Goal: Task Accomplishment & Management: Use online tool/utility

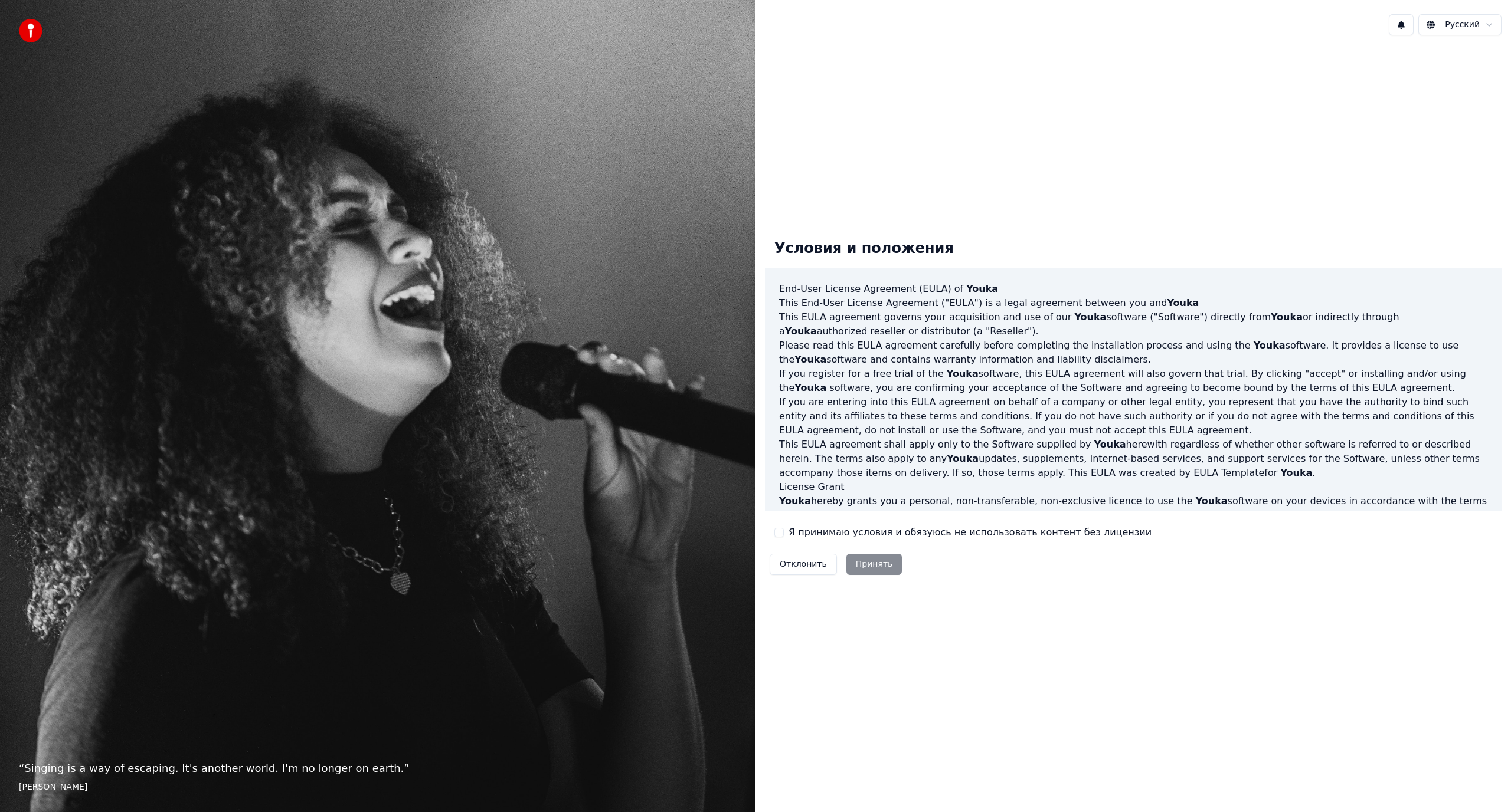
click at [782, 532] on button "Я принимаю условия и обязуюсь не использовать контент без лицензии" at bounding box center [779, 532] width 10 height 10
click at [869, 558] on button "Принять" at bounding box center [873, 564] width 56 height 22
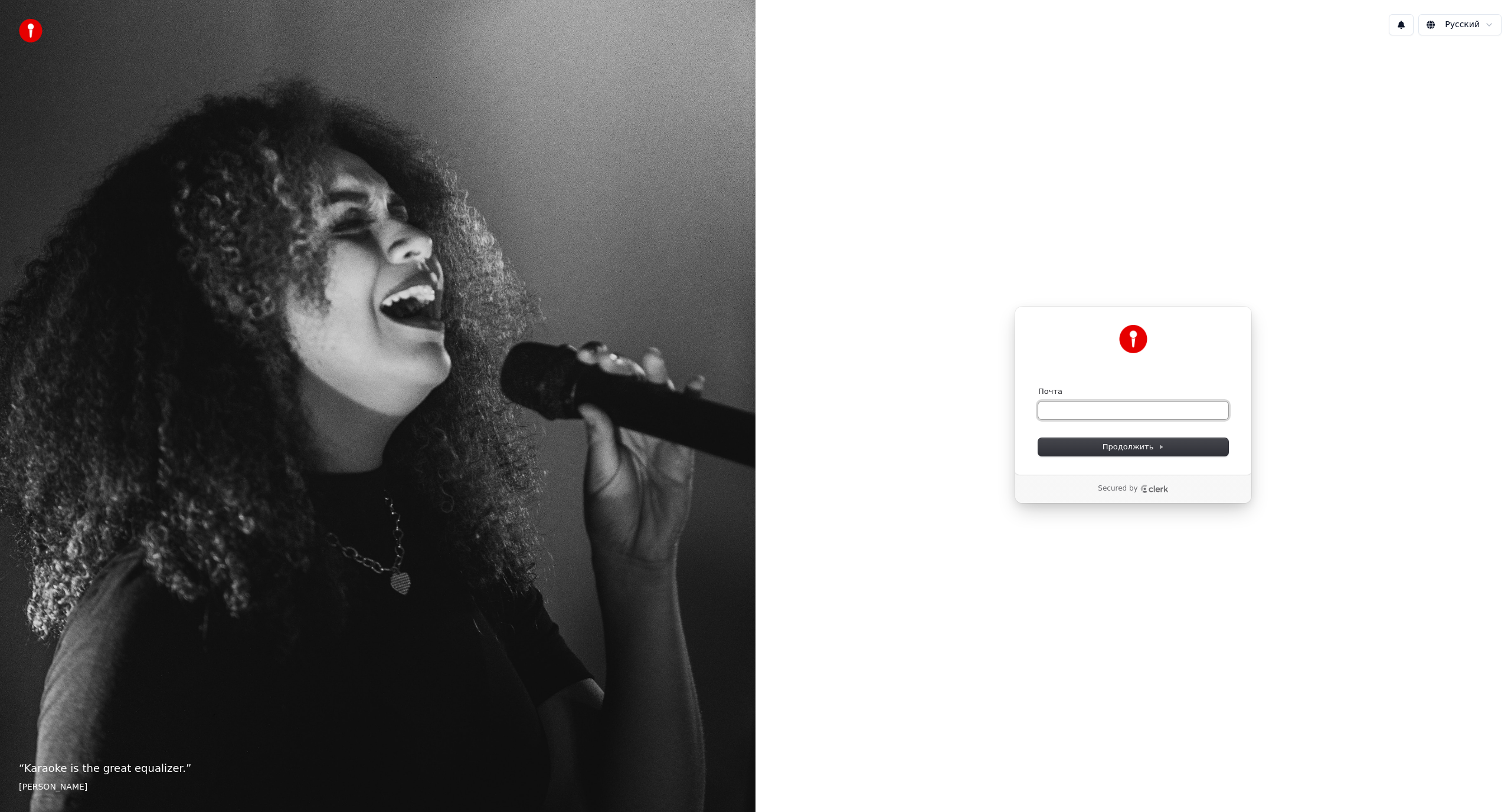
click at [1077, 413] on input "Почта" at bounding box center [1132, 410] width 190 height 18
click at [1038, 387] on button "submit" at bounding box center [1038, 387] width 0 height 0
type input "**********"
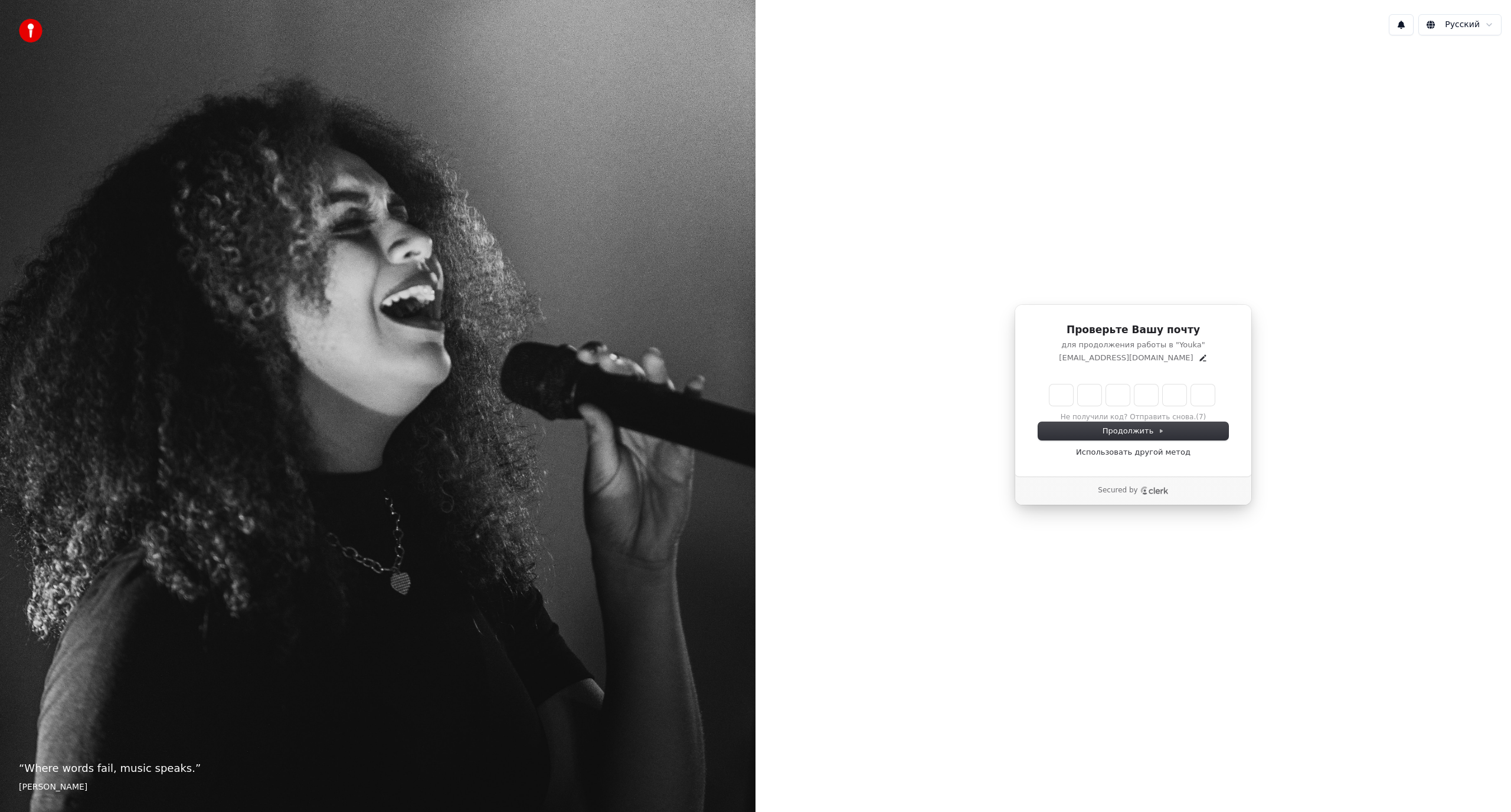
type input "*"
type input "**"
type input "*"
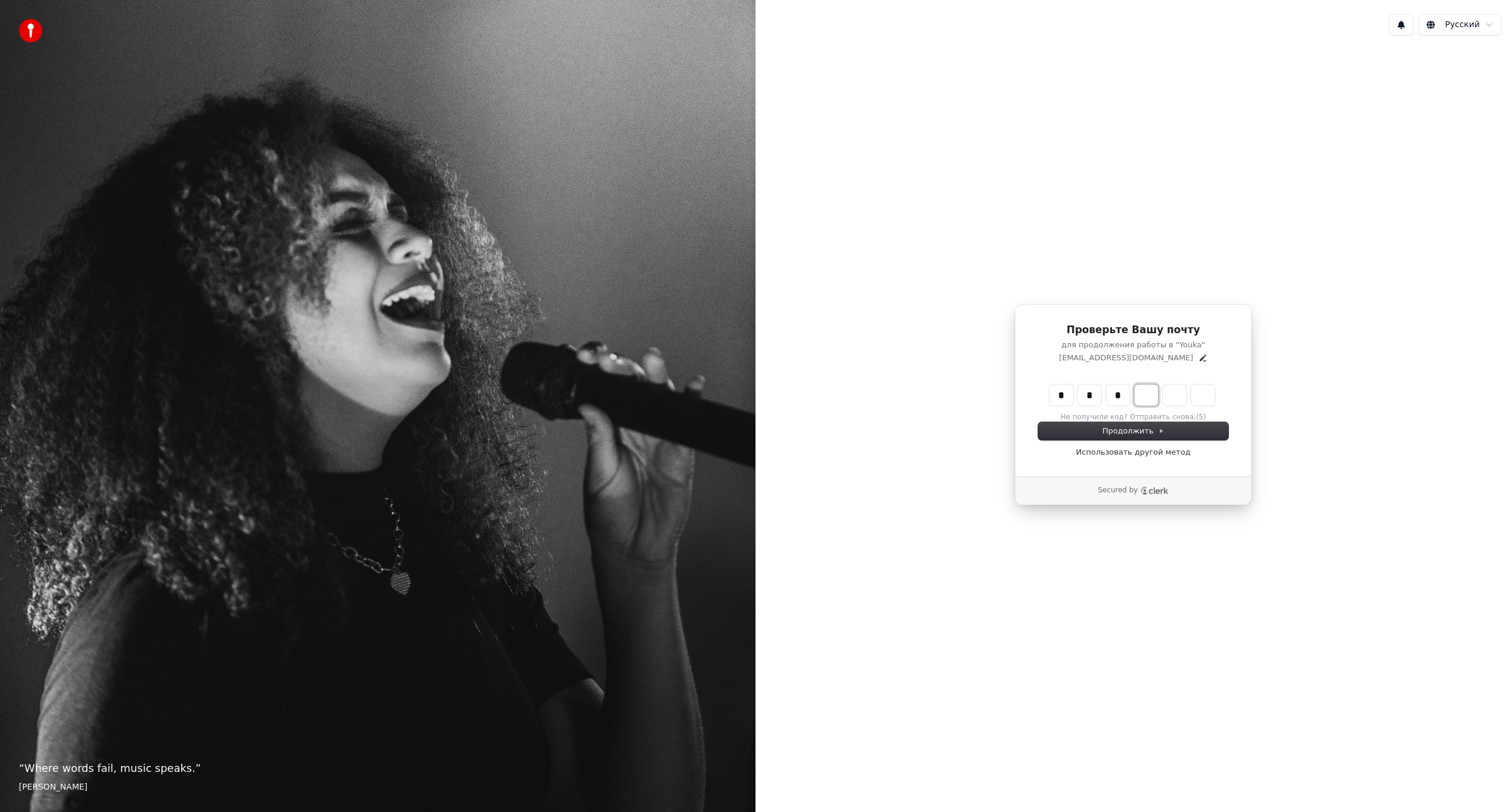
type input "***"
type input "*"
type input "****"
type input "*"
type input "******"
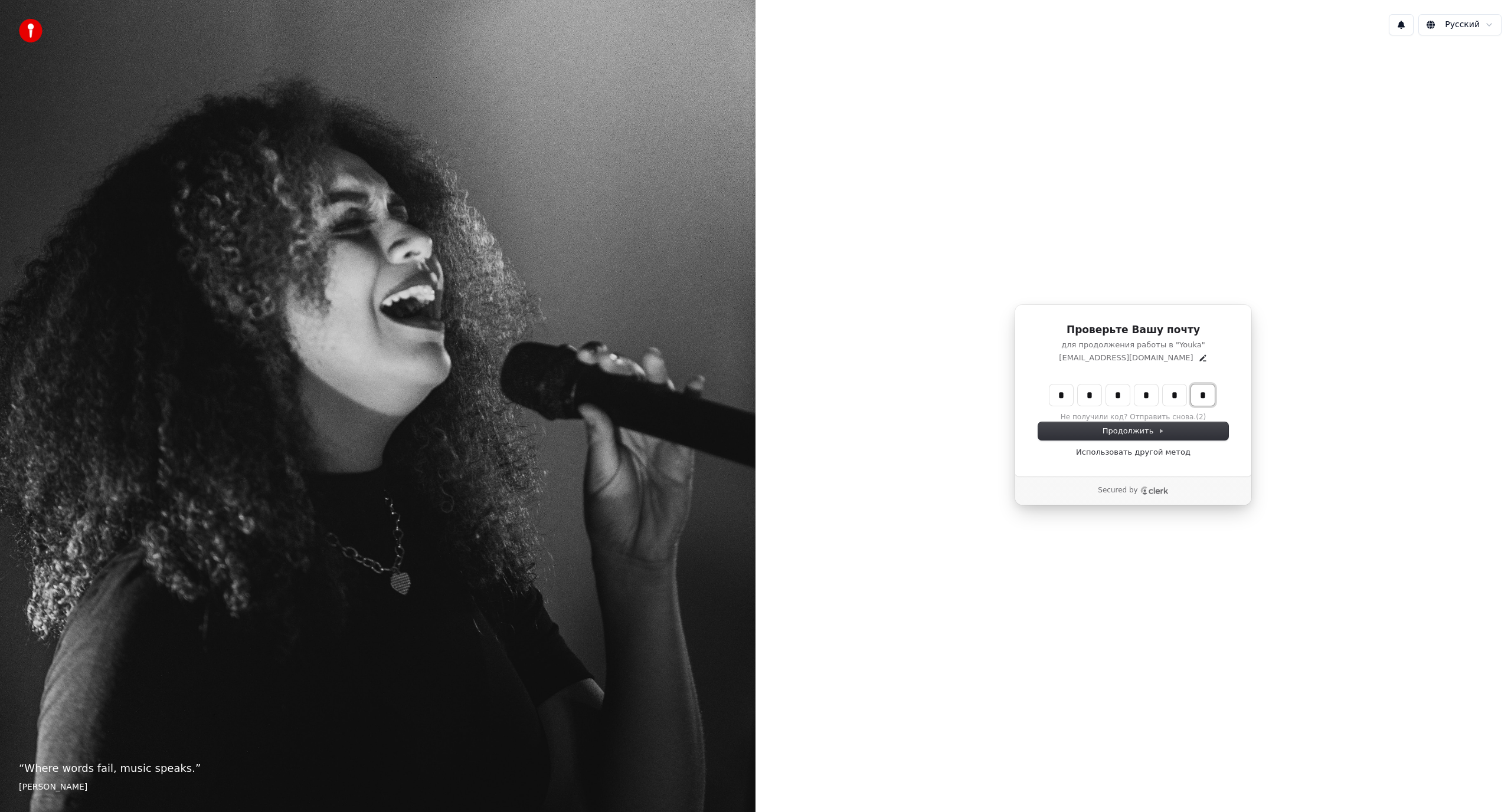
type input "*"
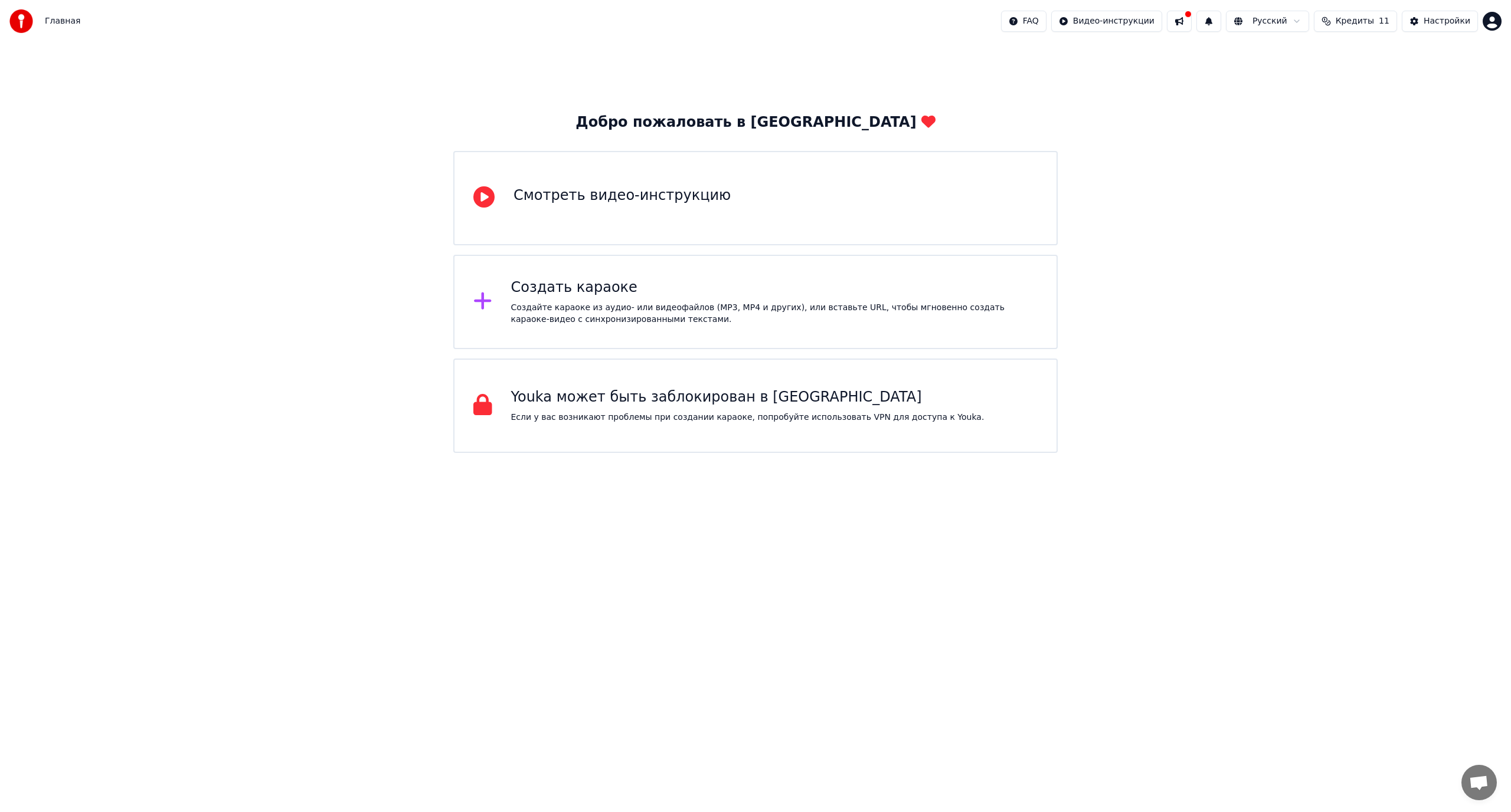
click at [651, 304] on div "Создайте караоке из аудио- или видеофайлов (MP3, MP4 и других), или вставьте UR…" at bounding box center [774, 314] width 527 height 24
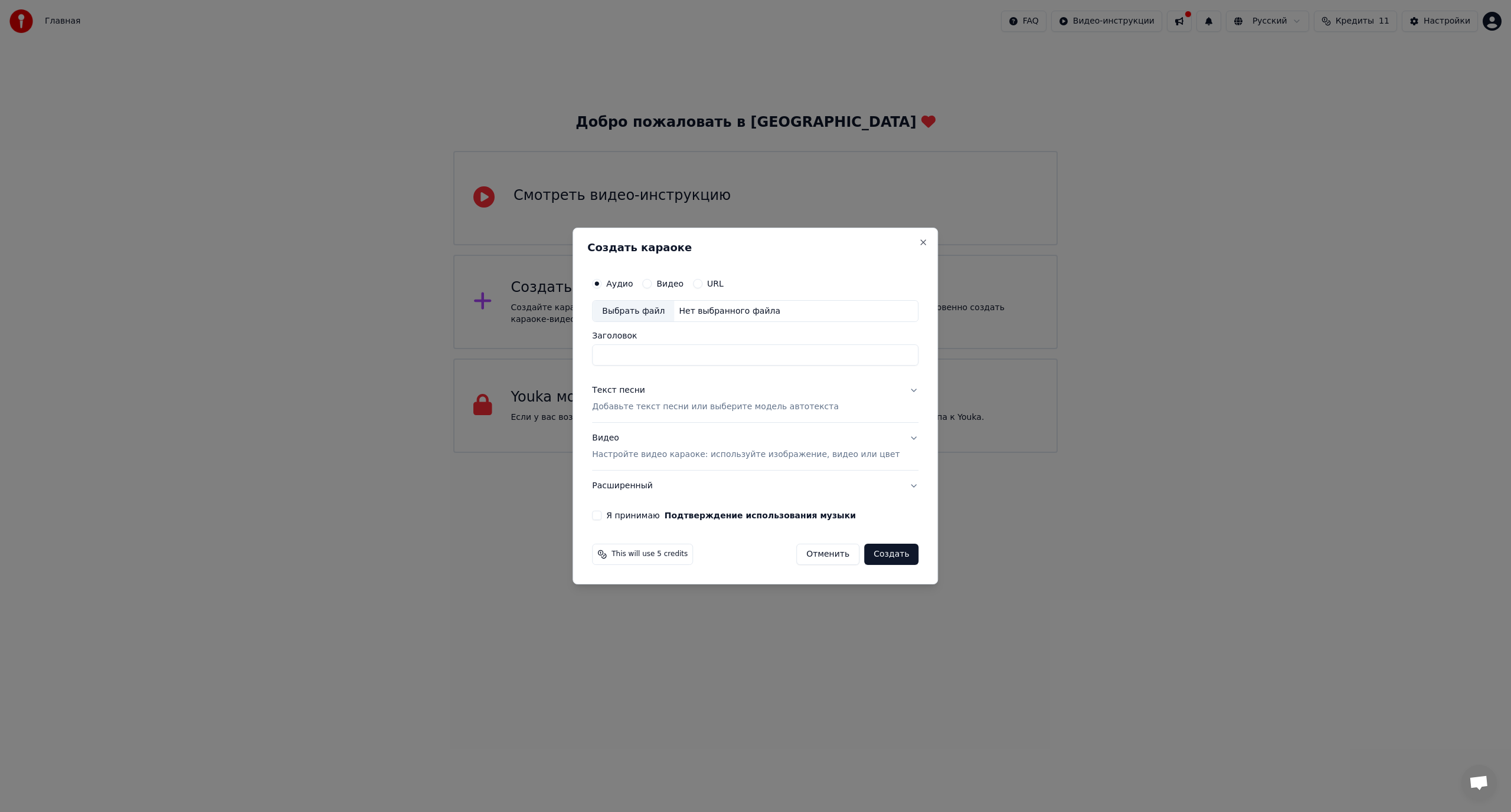
click at [897, 387] on button "Текст песни Добавьте текст песни или выберите модель автотекста" at bounding box center [755, 399] width 327 height 47
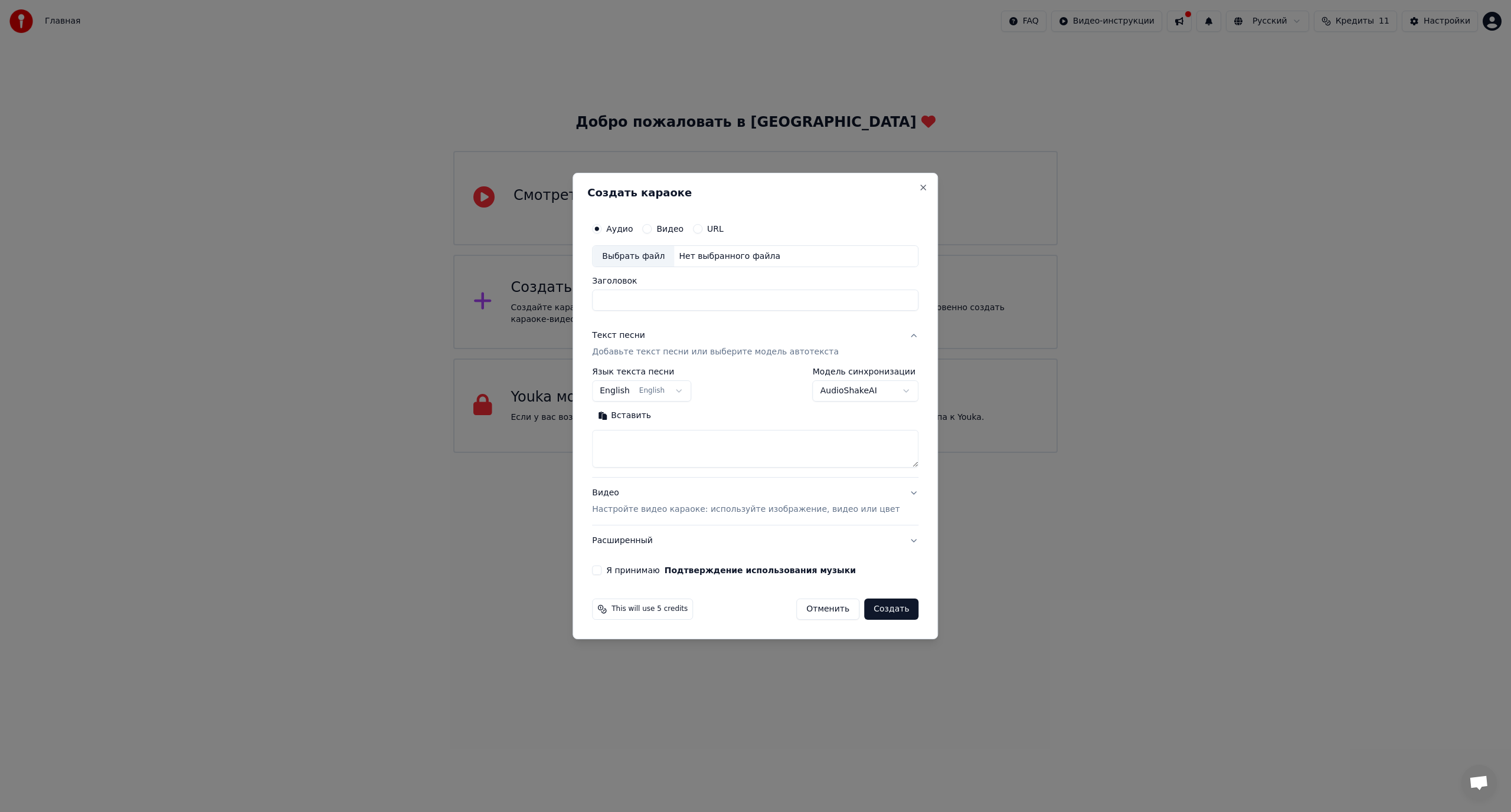
click at [675, 388] on button "English English" at bounding box center [641, 391] width 99 height 22
select select "**"
click at [889, 387] on body "Главная FAQ Видео-инструкции Русский Кредиты 11 Настройки Добро пожаловать в Yo…" at bounding box center [755, 226] width 1511 height 453
click at [889, 387] on body "Главная FAQ Видео-инструкции Русский Кредиты 11 Настройки Добро пожаловать в Yo…" at bounding box center [755, 226] width 1511 height 453
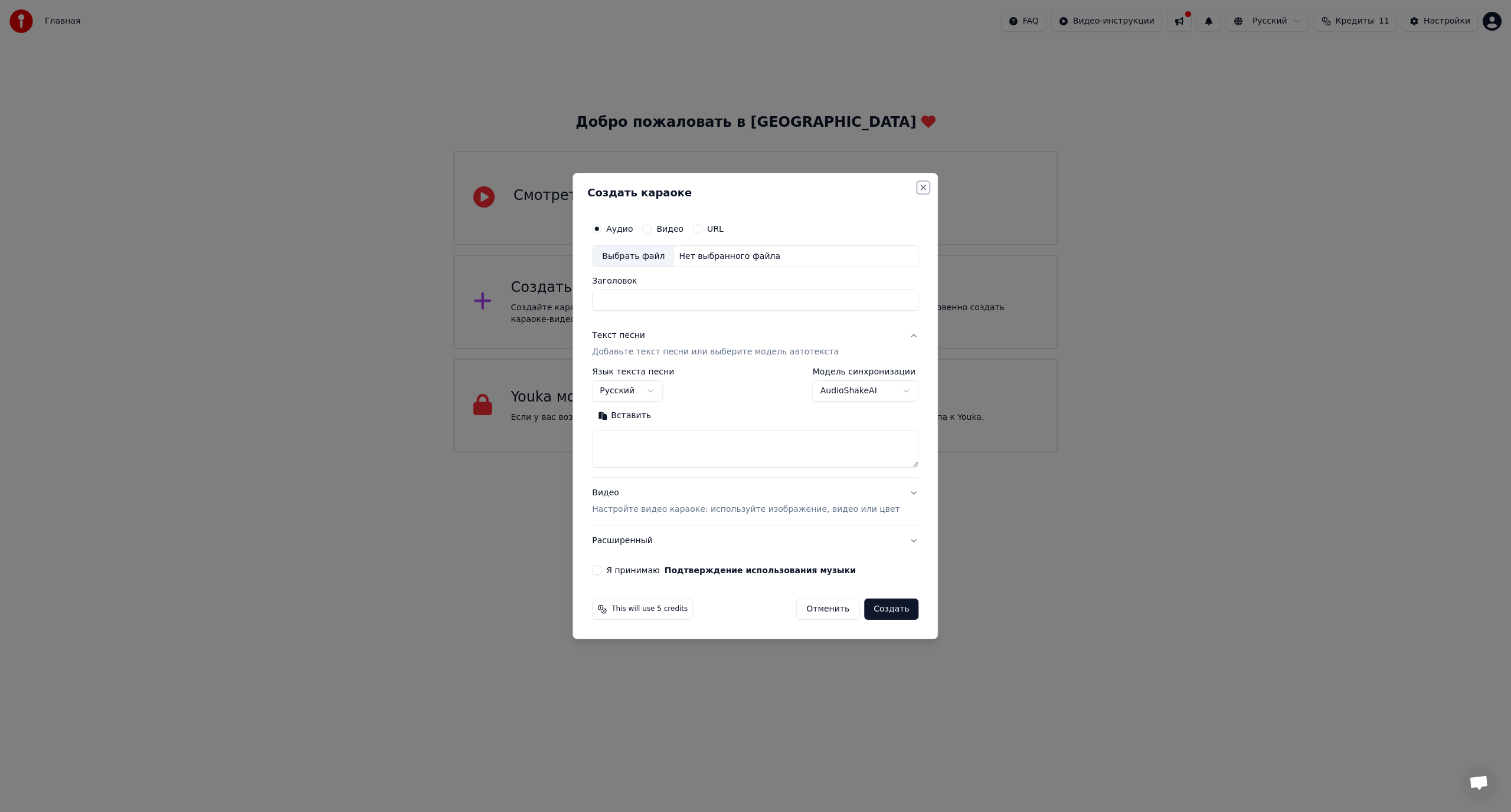
click at [919, 186] on button "Close" at bounding box center [923, 187] width 10 height 10
select select
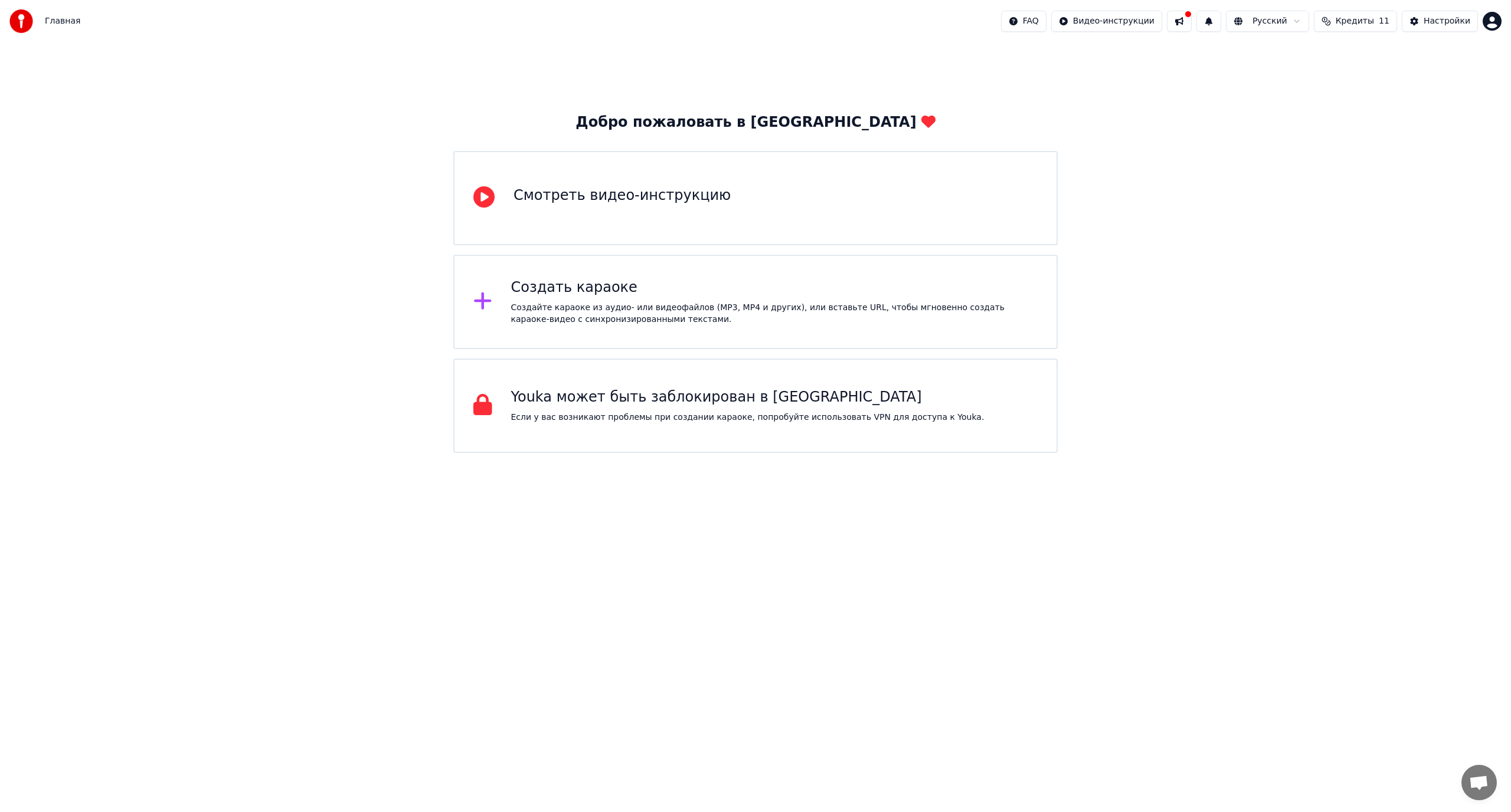
click at [1191, 20] on button at bounding box center [1178, 21] width 25 height 22
click at [842, 76] on div "Добро пожаловать в Youka Смотреть видео-инструкцию Создать караоке Создайте кар…" at bounding box center [755, 248] width 1511 height 410
click at [1493, 22] on html "Главная FAQ Видео-инструкции Русский Кредиты 11 Настройки Добро пожаловать в Yo…" at bounding box center [755, 226] width 1511 height 453
click at [1408, 70] on span "Оплата" at bounding box center [1411, 76] width 32 height 12
click at [1221, 21] on button at bounding box center [1208, 21] width 25 height 22
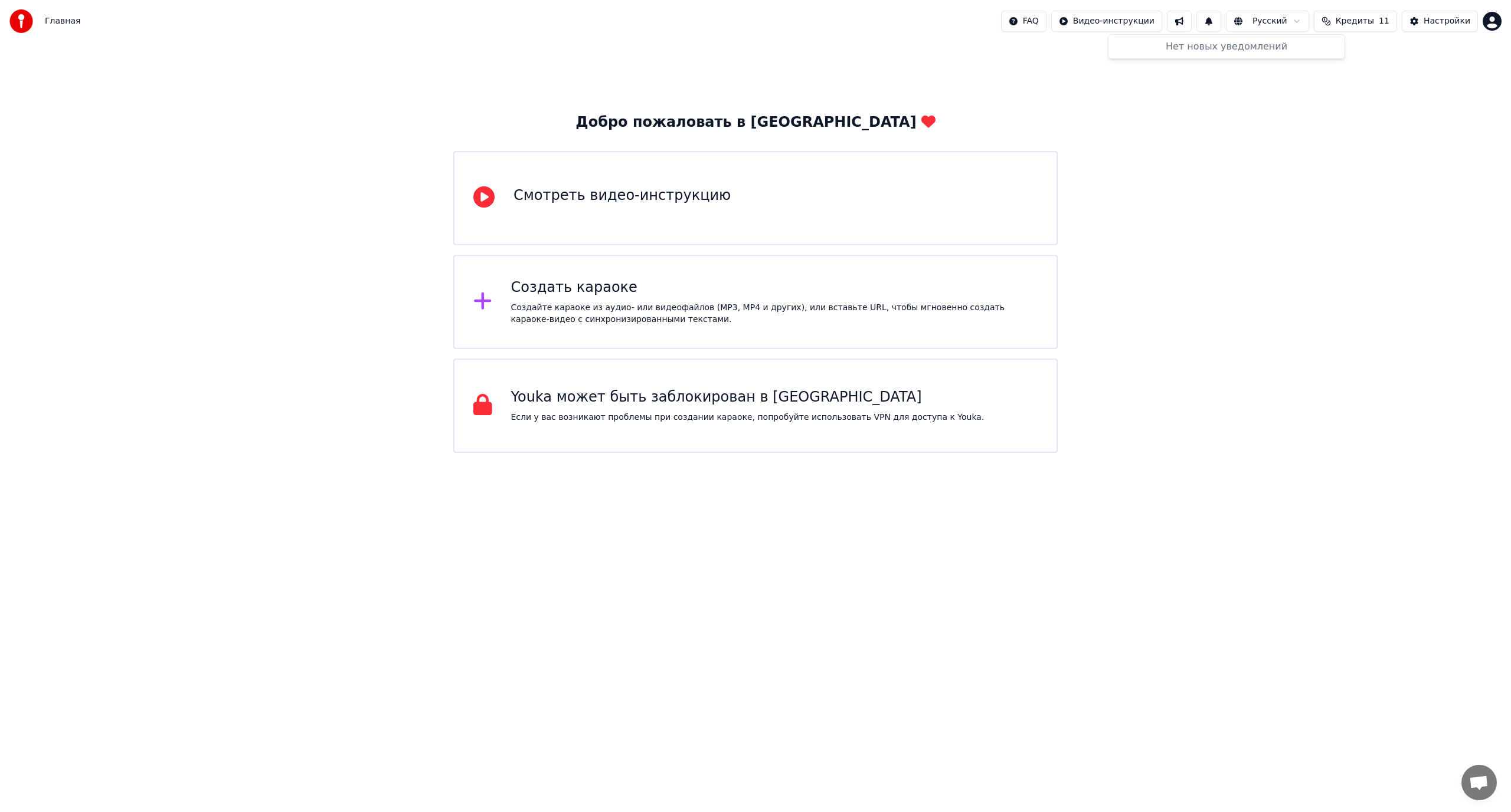
click at [1221, 21] on button at bounding box center [1208, 21] width 25 height 22
click at [1442, 17] on div "Настройки" at bounding box center [1446, 22] width 47 height 12
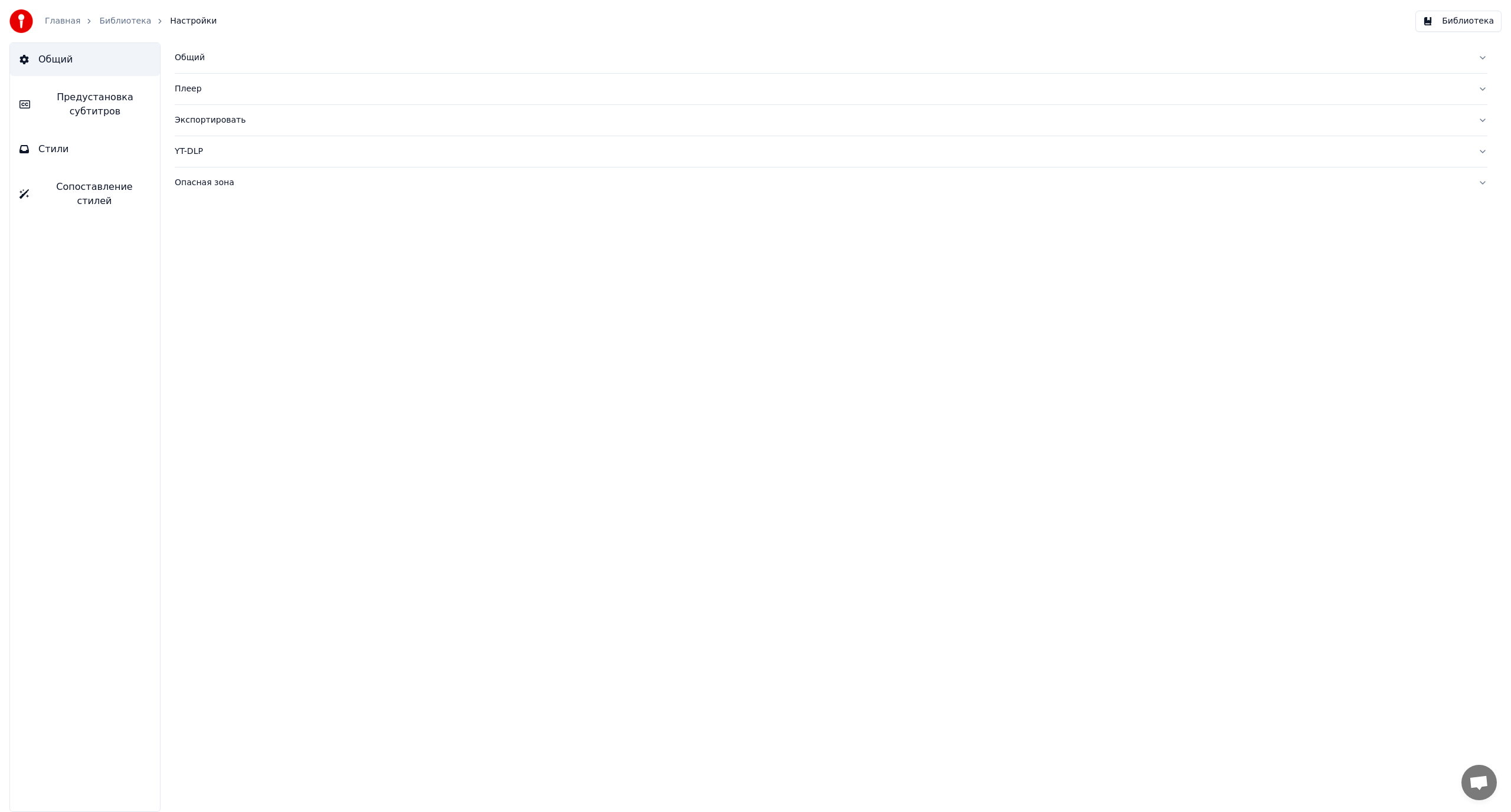
click at [219, 120] on div "Экспортировать" at bounding box center [821, 120] width 1294 height 12
click at [193, 54] on div "Общий" at bounding box center [821, 58] width 1294 height 12
click at [66, 19] on link "Главная" at bounding box center [62, 22] width 36 height 12
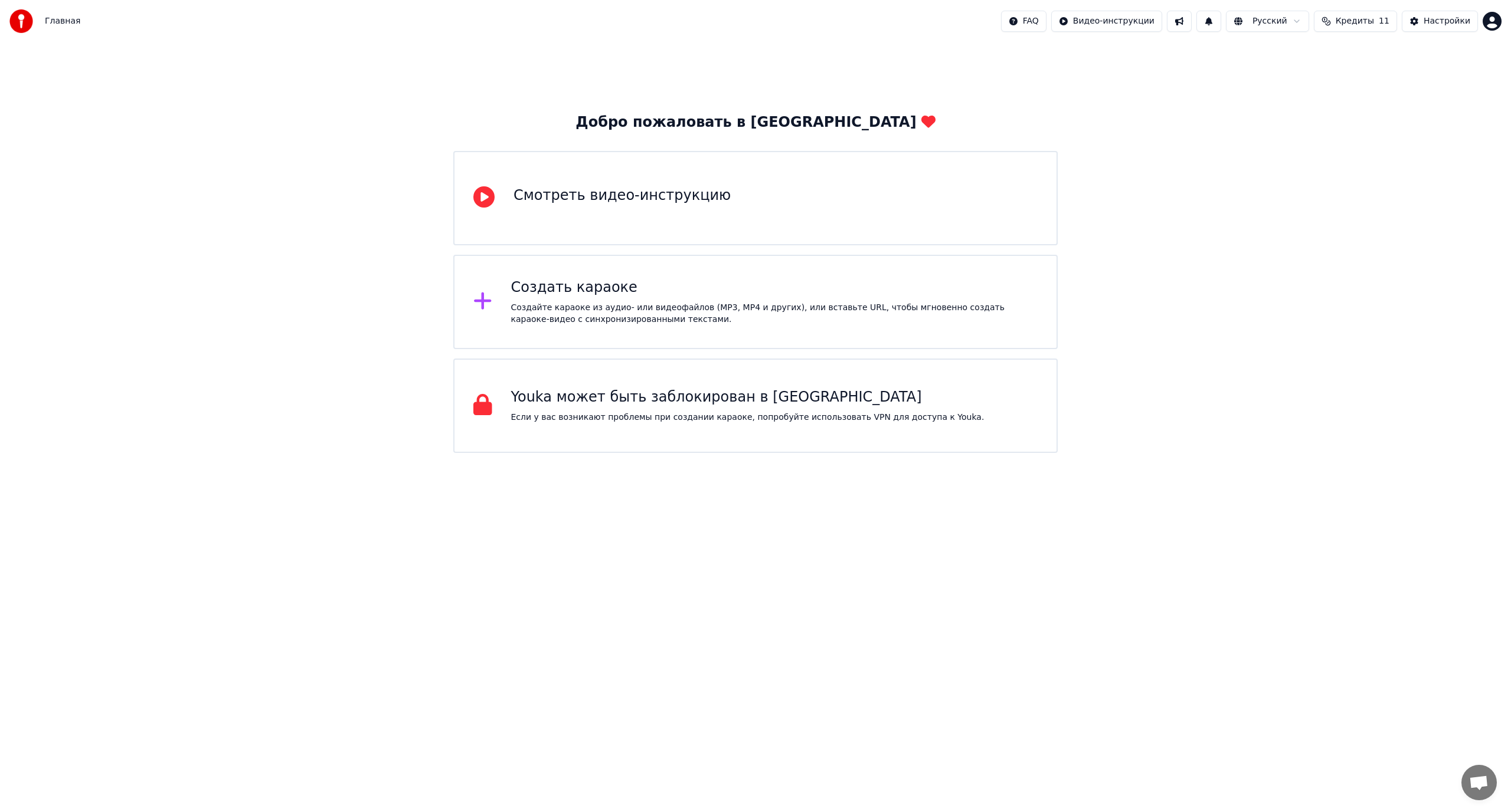
click at [689, 294] on div "Создать караоке" at bounding box center [774, 287] width 527 height 19
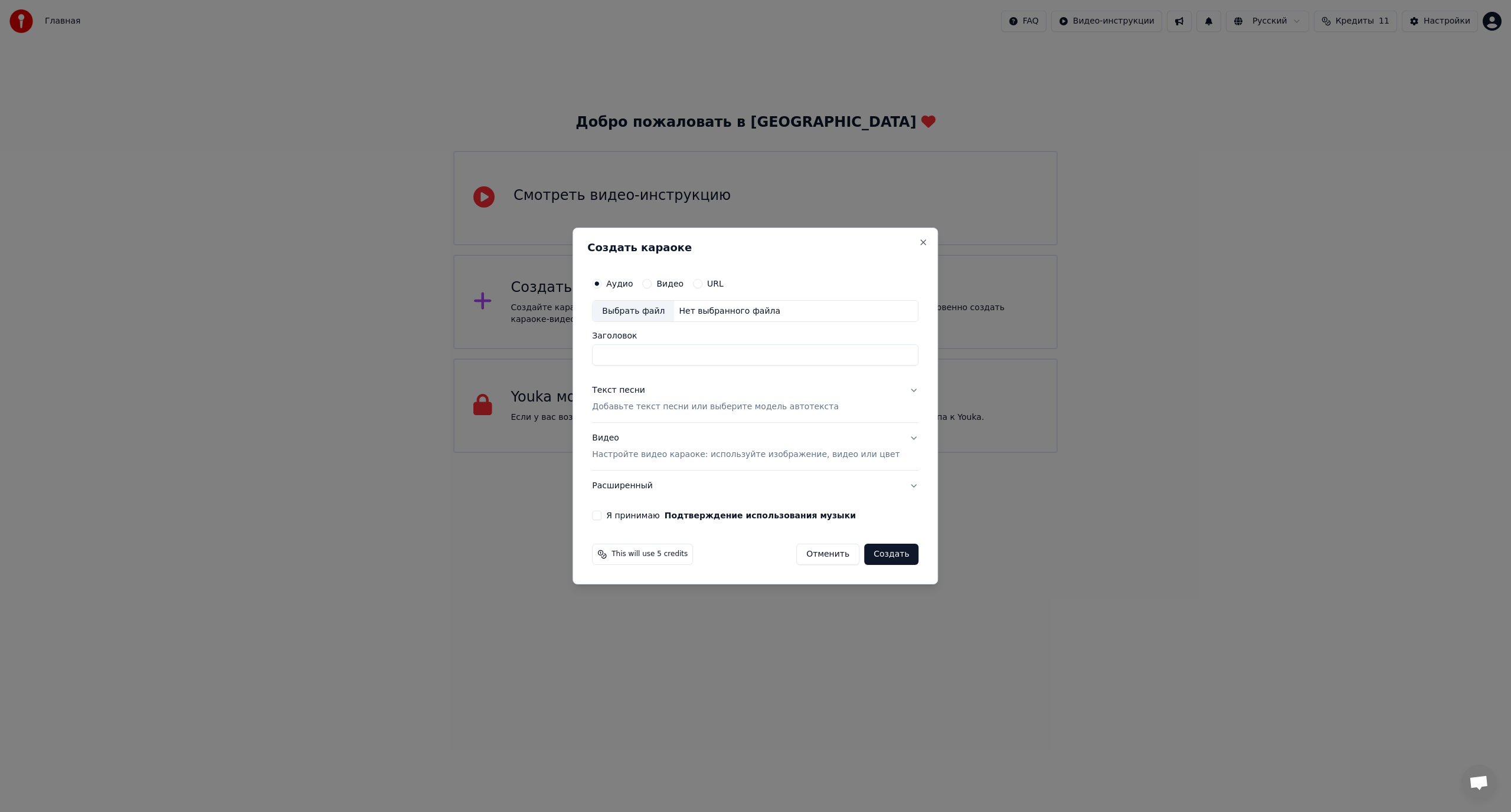
click at [641, 310] on div "Выбрать файл" at bounding box center [632, 312] width 81 height 22
type input "**********"
click at [681, 280] on label "Видео" at bounding box center [670, 283] width 27 height 8
click at [652, 280] on button "Видео" at bounding box center [647, 283] width 10 height 10
click at [655, 308] on div "Выбрать файл" at bounding box center [632, 312] width 81 height 22
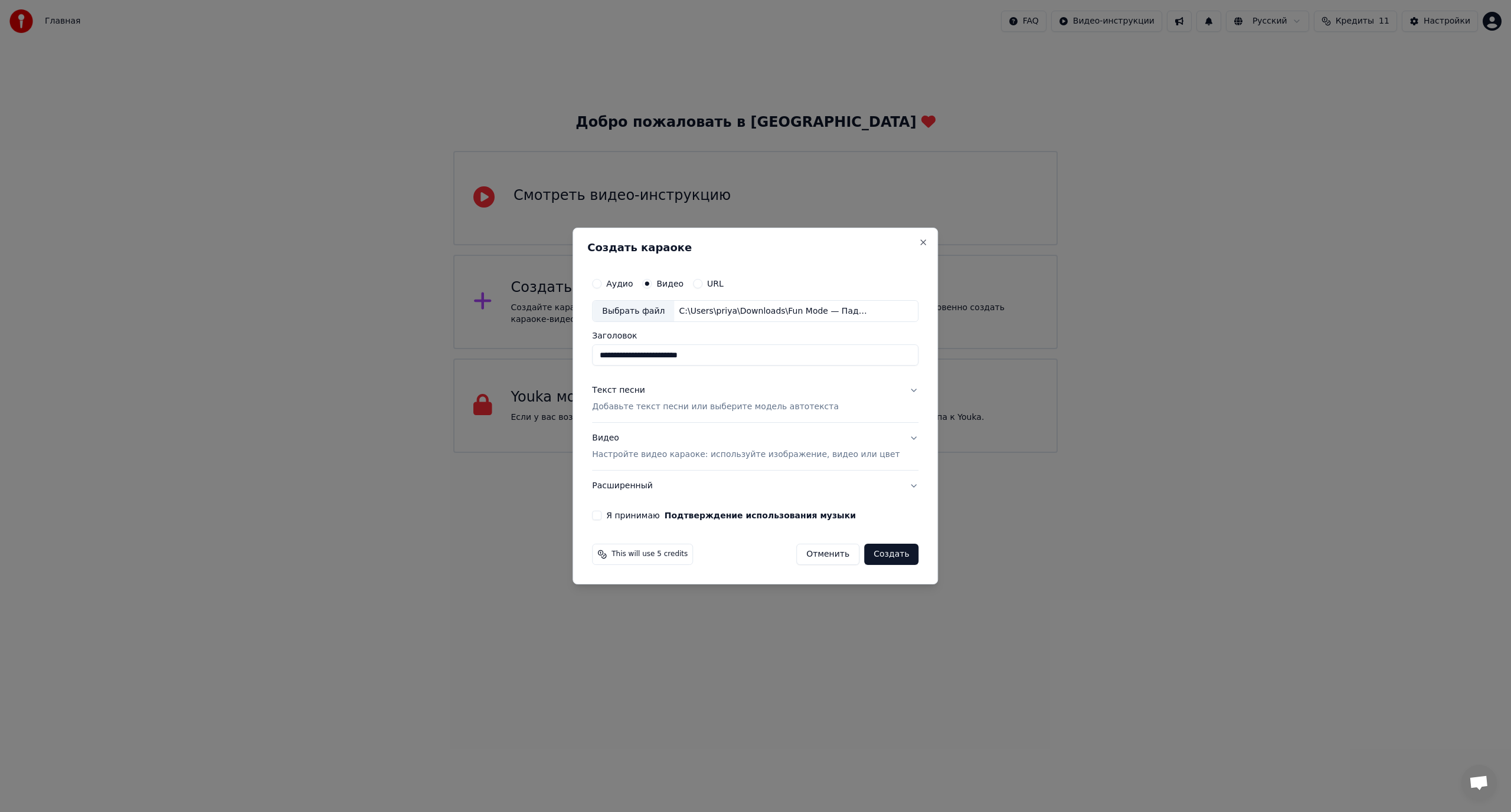
drag, startPoint x: 734, startPoint y: 358, endPoint x: 760, endPoint y: 370, distance: 28.6
click at [757, 364] on input "**********" at bounding box center [755, 355] width 327 height 22
type input "**********"
click at [601, 515] on button "Я принимаю Подтверждение использования музыки" at bounding box center [597, 515] width 10 height 10
click at [896, 436] on button "Видео Настройте видео караоке: используйте изображение, видео или цвет" at bounding box center [755, 447] width 327 height 47
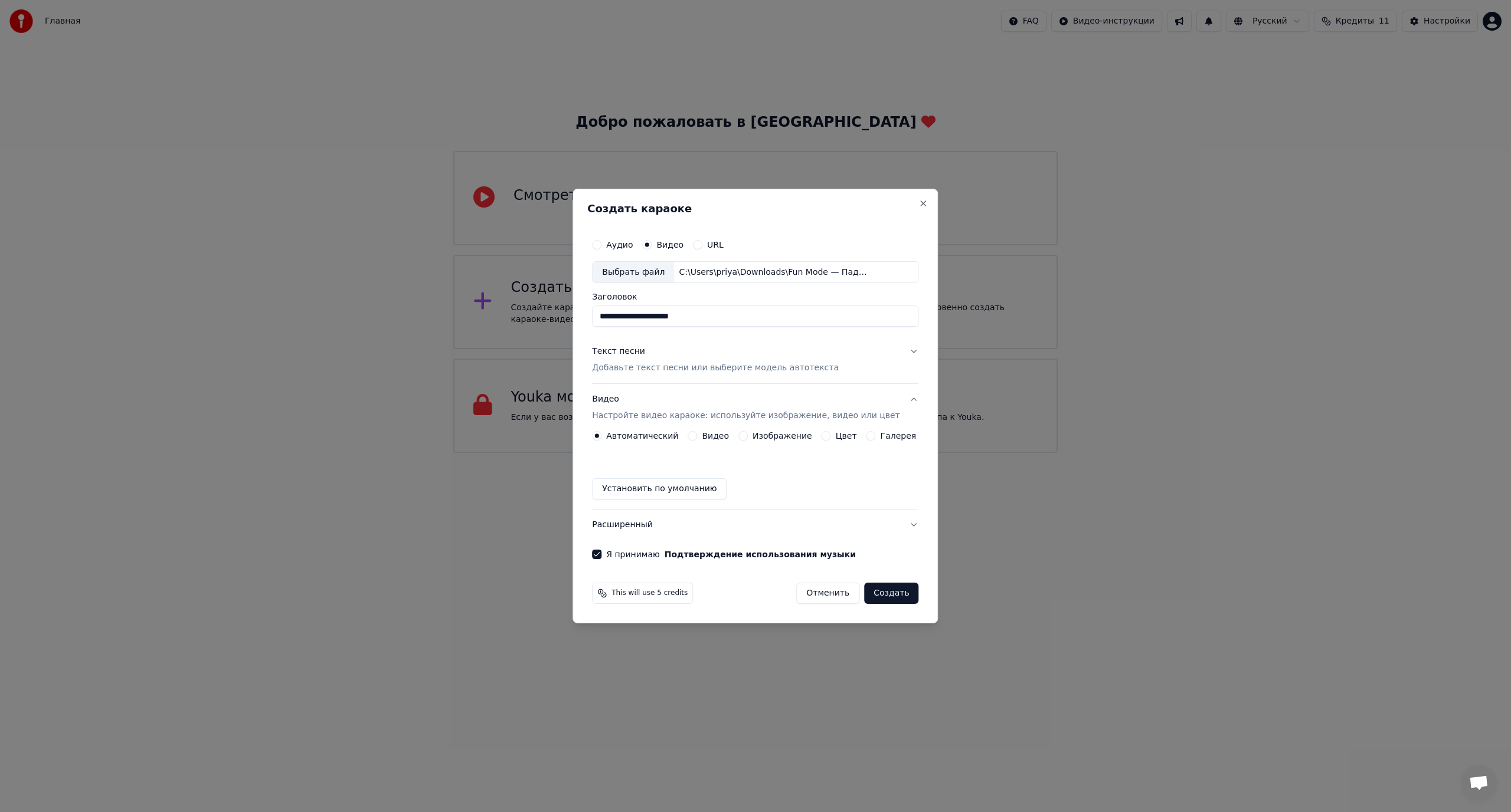
click at [697, 435] on button "Видео" at bounding box center [692, 436] width 10 height 10
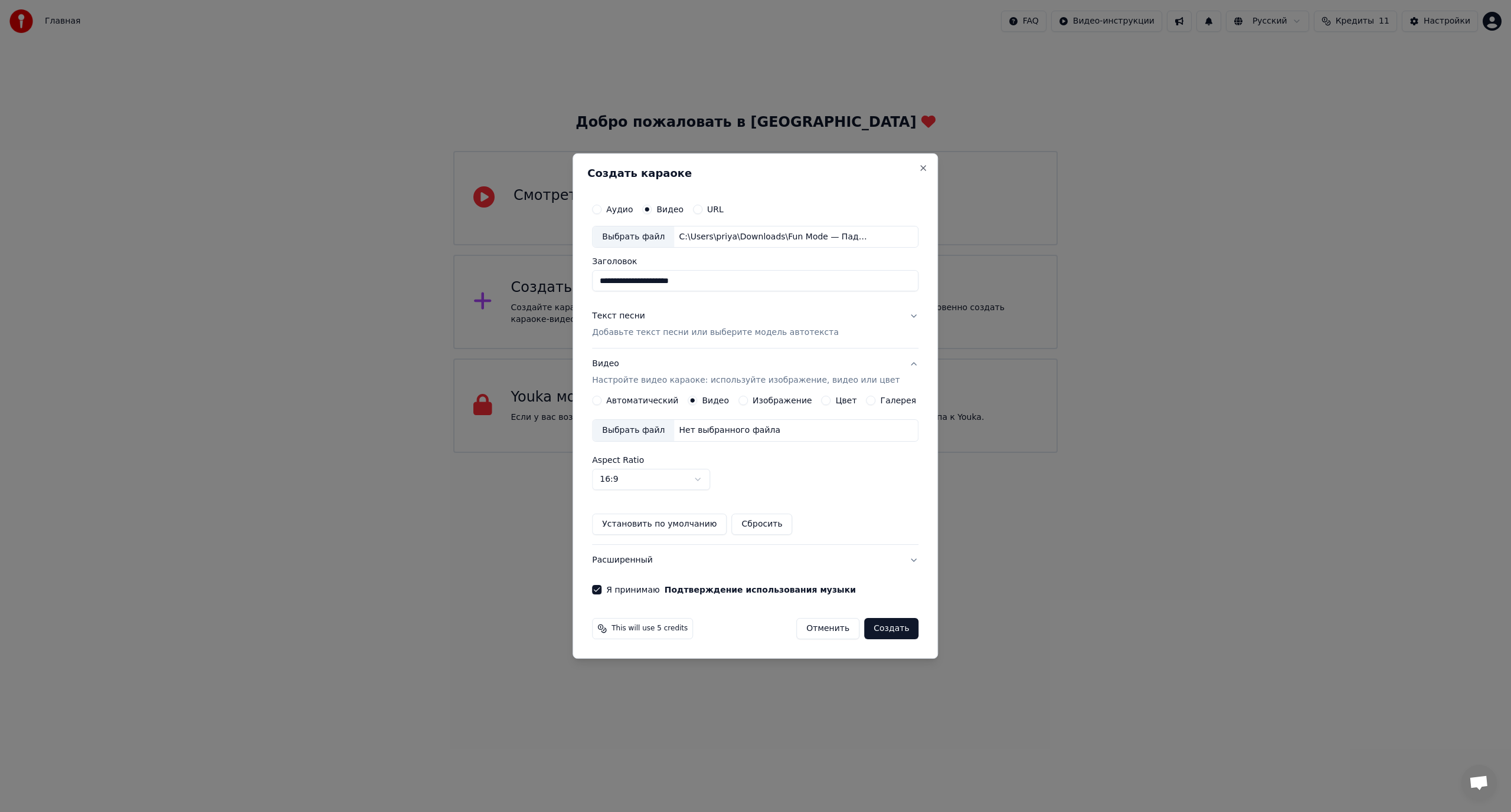
click at [748, 402] on button "Изображение" at bounding box center [742, 400] width 10 height 10
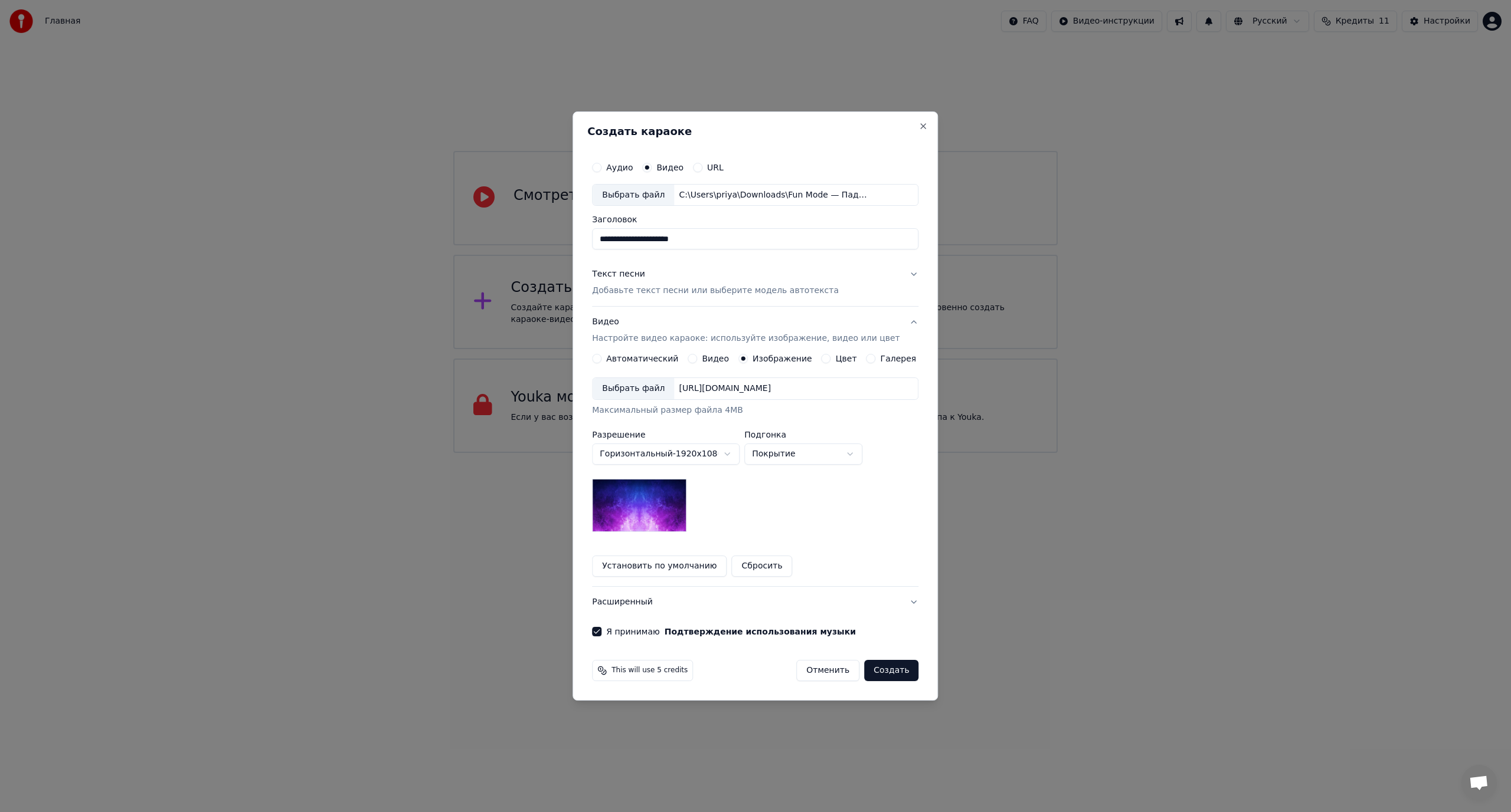
click at [827, 357] on button "Цвет" at bounding box center [826, 358] width 10 height 10
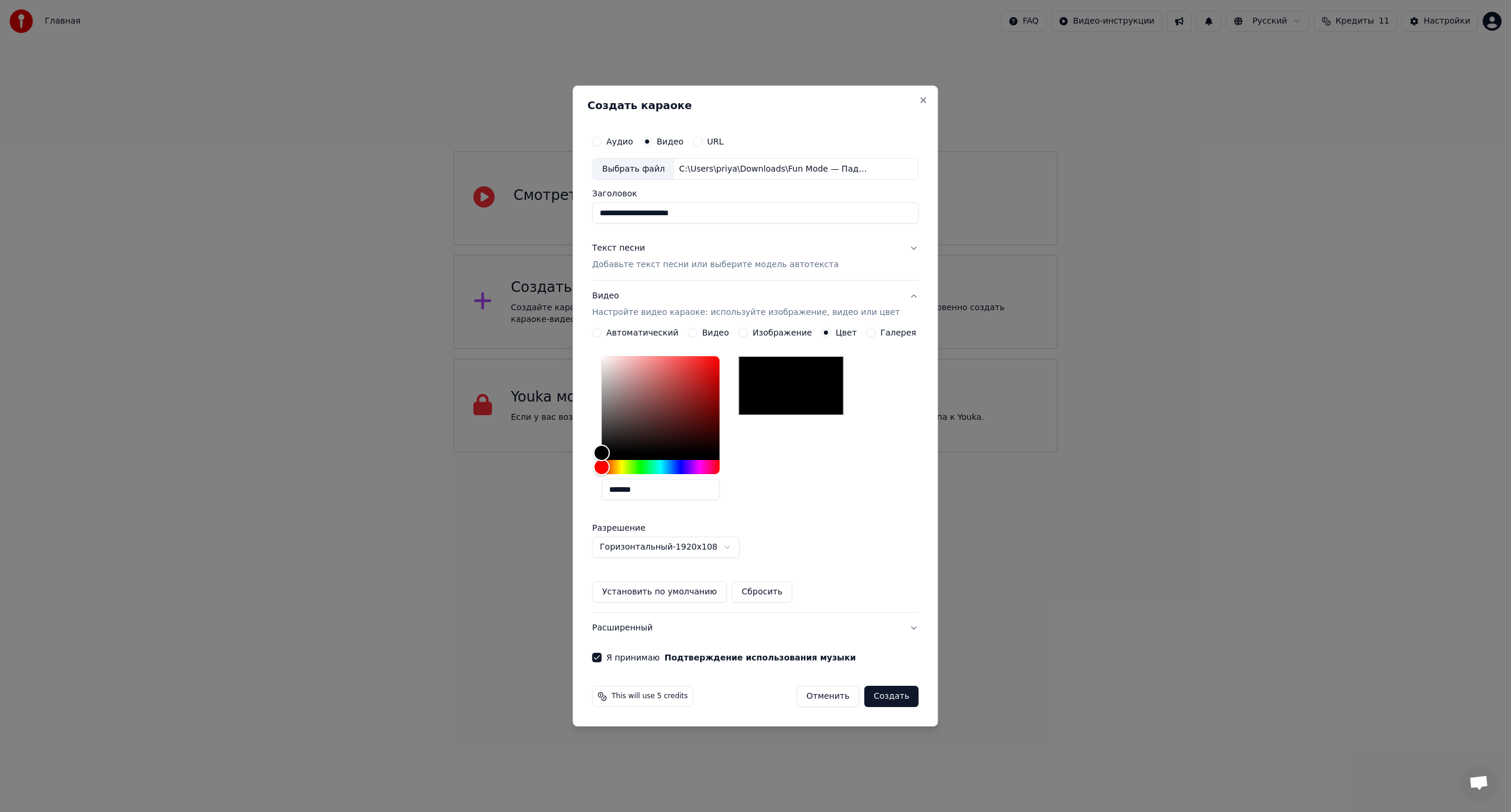
click at [601, 329] on button "Автоматический" at bounding box center [597, 332] width 10 height 10
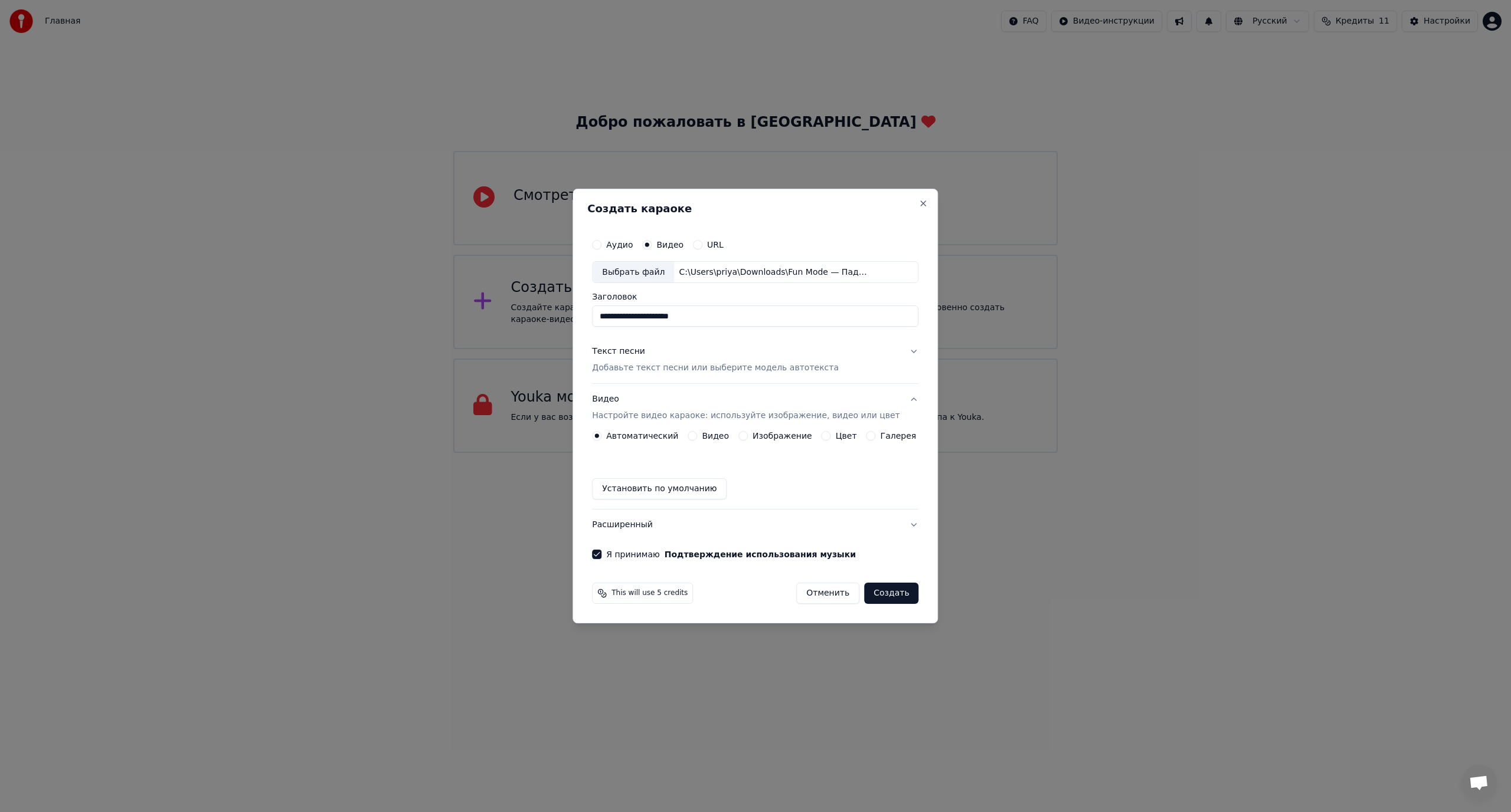
click at [900, 525] on button "Расширенный" at bounding box center [755, 524] width 327 height 30
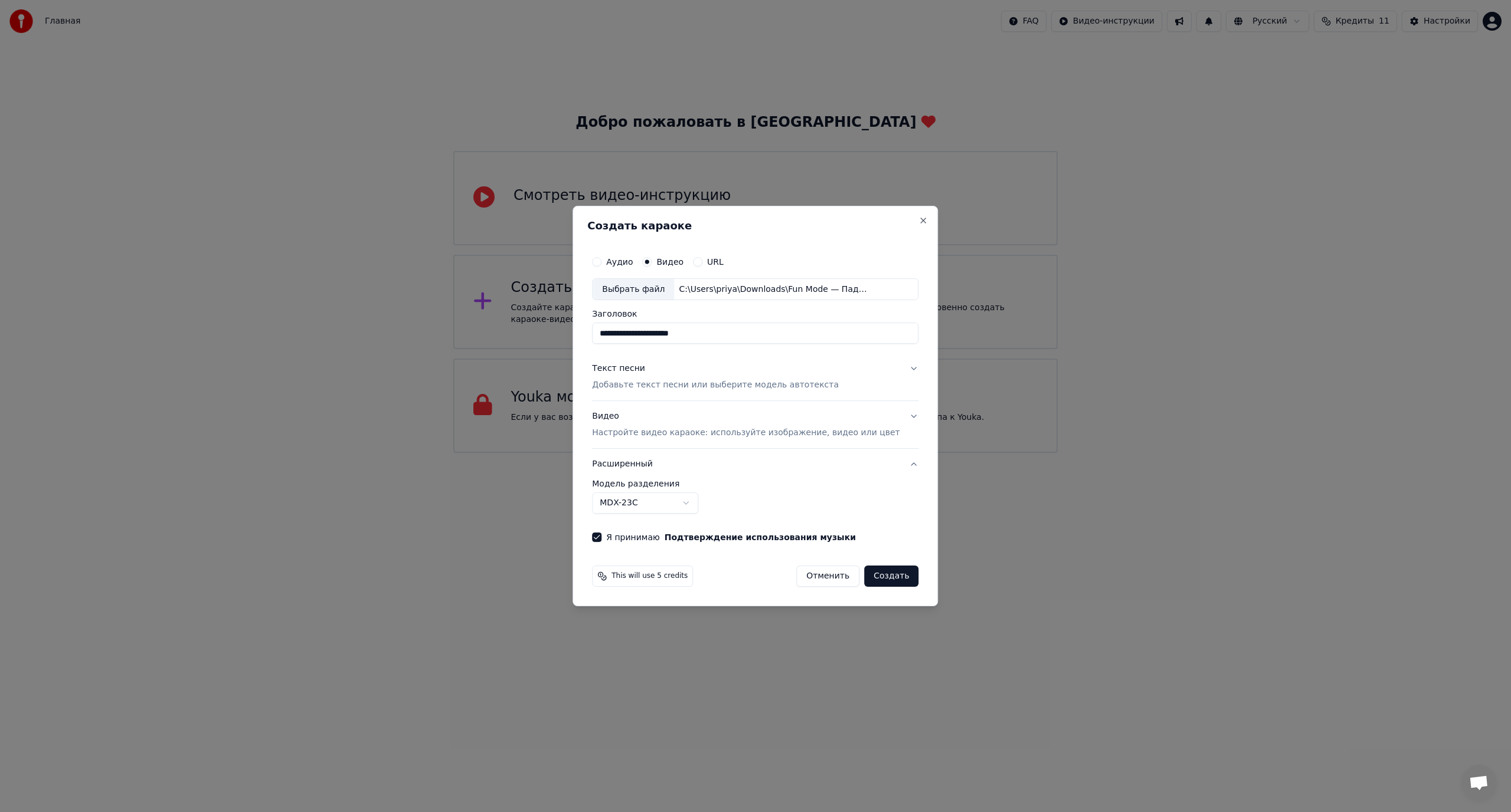
click at [895, 463] on button "Расширенный" at bounding box center [755, 464] width 327 height 30
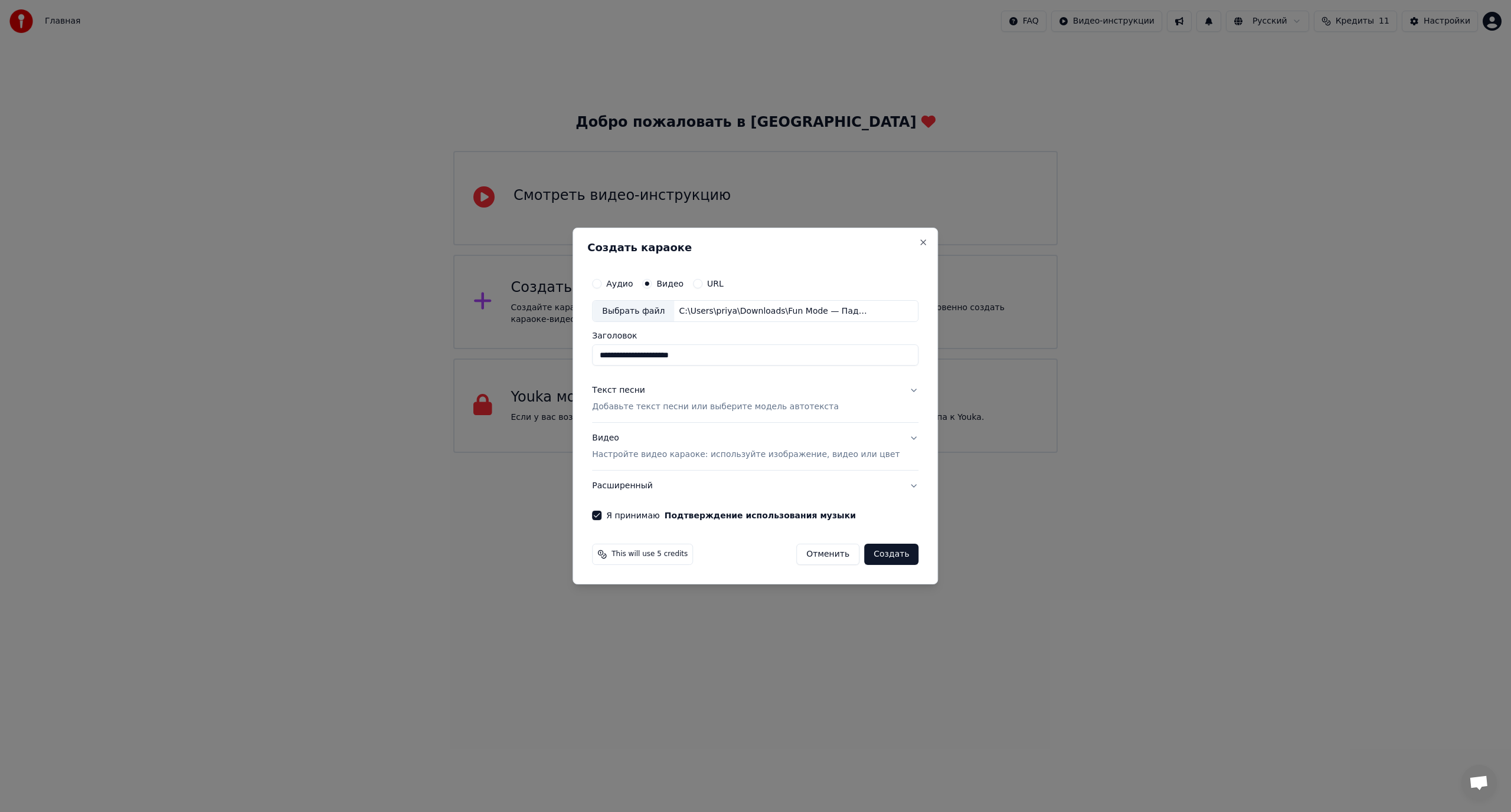
click at [609, 280] on div "**********" at bounding box center [754, 396] width 336 height 258
click at [601, 284] on button "Аудио" at bounding box center [597, 283] width 10 height 10
click at [667, 285] on div "Видео" at bounding box center [663, 283] width 42 height 10
click at [652, 283] on button "Видео" at bounding box center [647, 283] width 10 height 10
click at [656, 309] on div "Выбрать файл" at bounding box center [632, 312] width 81 height 22
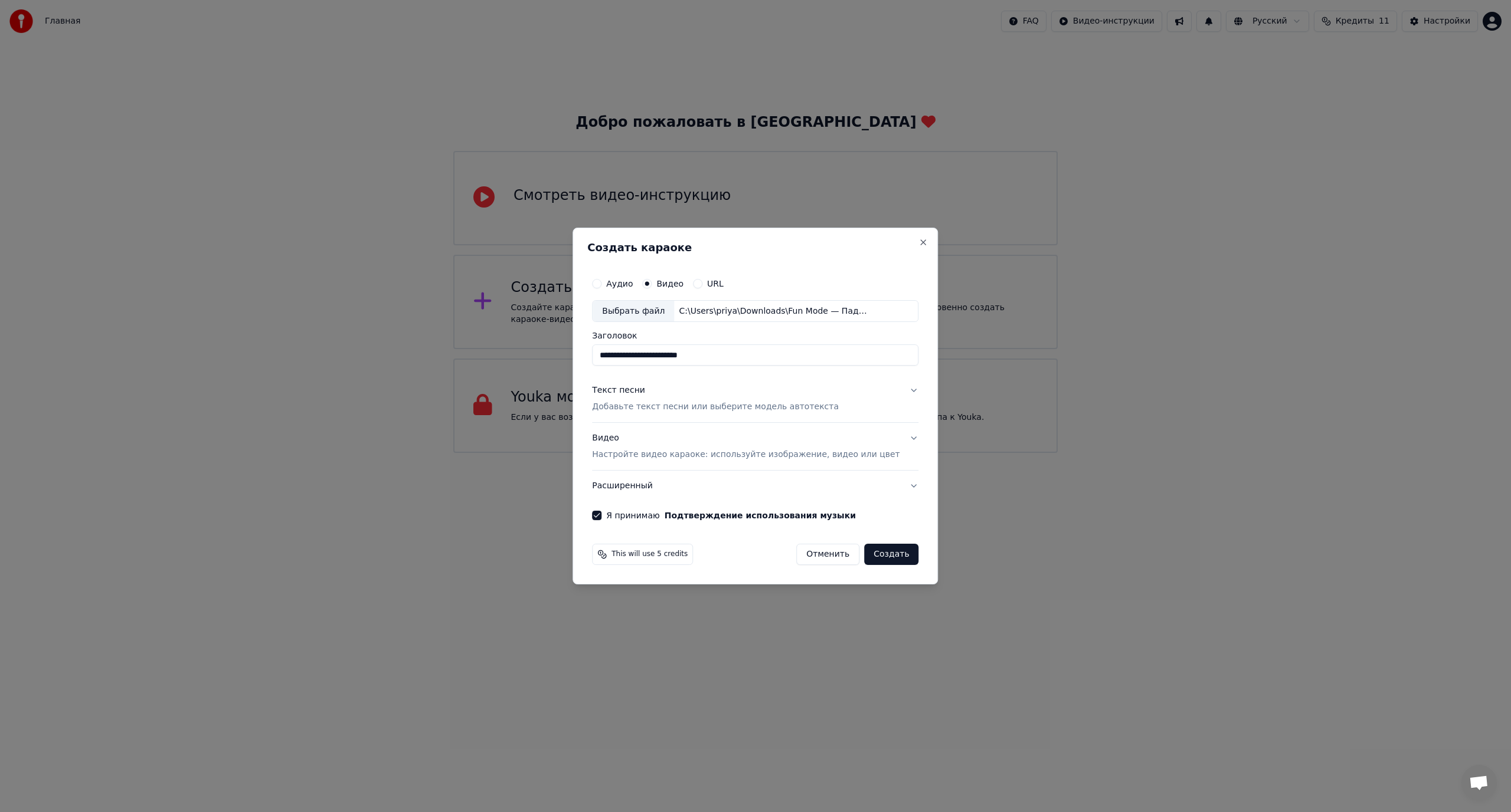
drag, startPoint x: 720, startPoint y: 355, endPoint x: 771, endPoint y: 372, distance: 53.8
click at [771, 371] on div "**********" at bounding box center [754, 396] width 336 height 258
type input "**********"
click at [897, 390] on button "Текст песни Добавьте текст песни или выберите модель автотекста" at bounding box center [755, 399] width 327 height 47
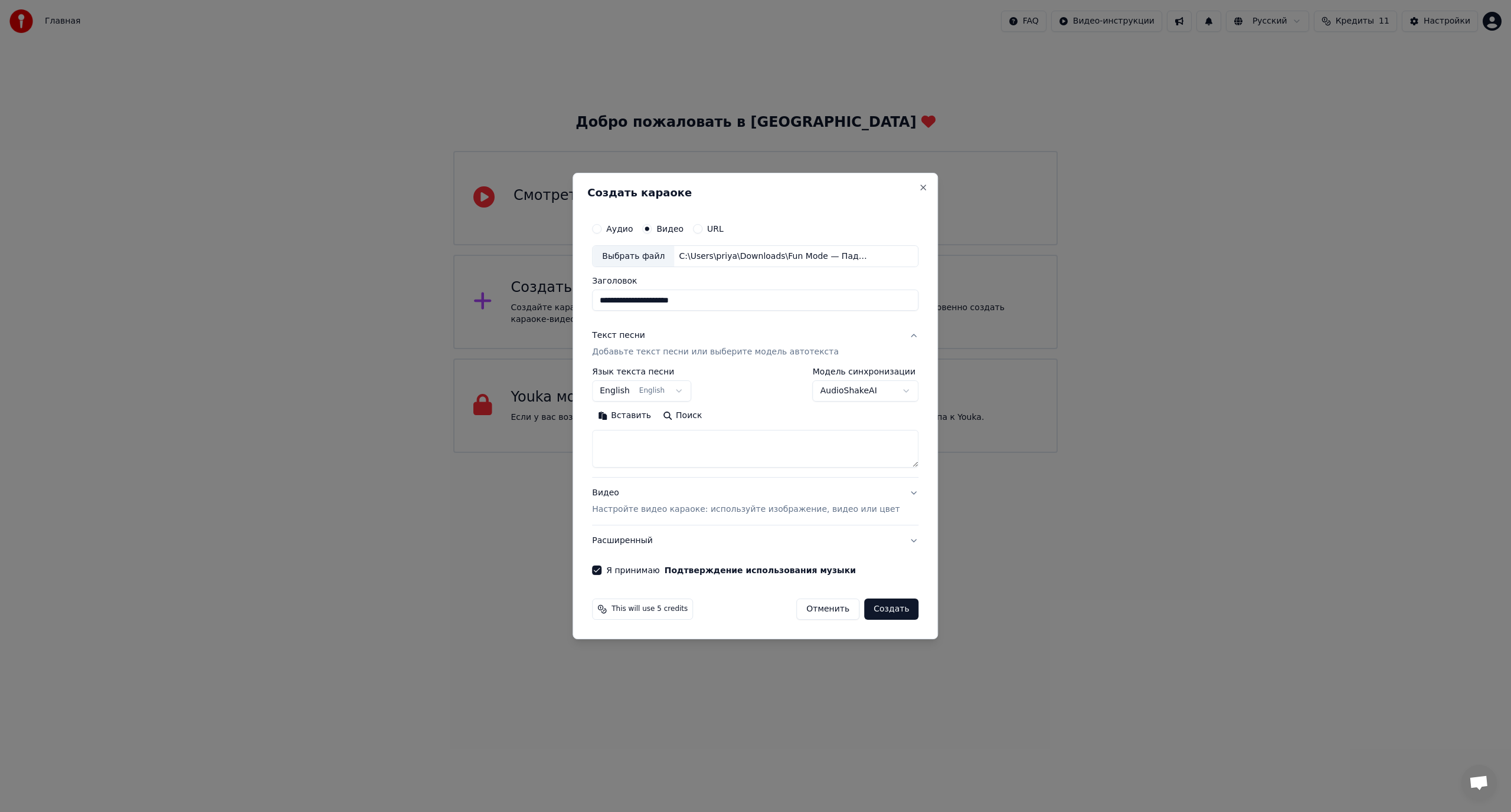
click at [644, 437] on textarea at bounding box center [755, 449] width 327 height 38
click at [630, 413] on button "Вставить" at bounding box center [624, 416] width 65 height 19
click at [617, 451] on textarea at bounding box center [738, 449] width 292 height 38
click at [664, 452] on textarea at bounding box center [738, 449] width 292 height 38
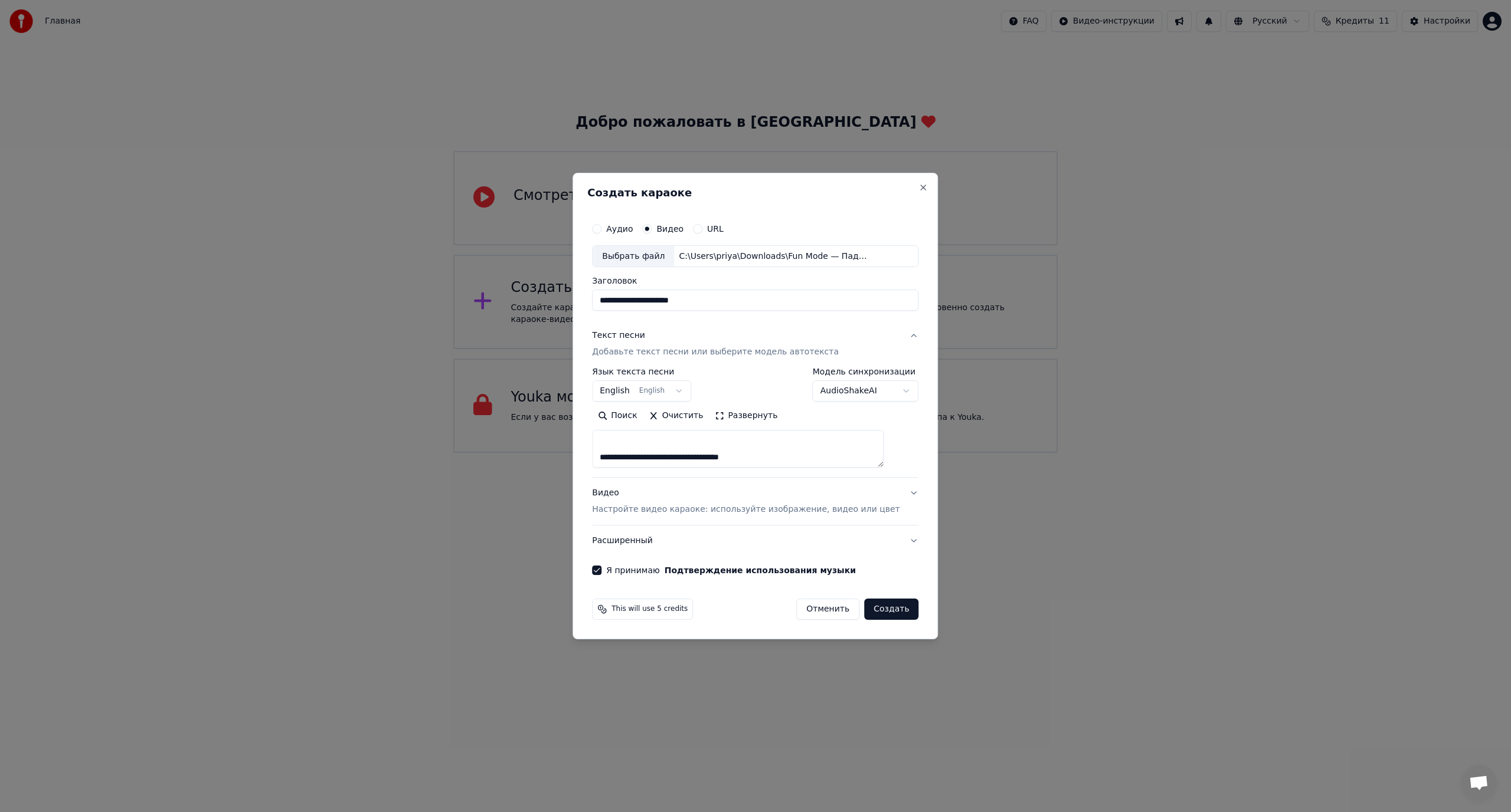
scroll to position [413, 0]
click at [632, 455] on textarea at bounding box center [738, 449] width 292 height 38
click at [628, 455] on textarea at bounding box center [738, 449] width 292 height 38
click at [629, 455] on textarea at bounding box center [738, 449] width 292 height 38
click at [664, 453] on textarea at bounding box center [738, 449] width 292 height 38
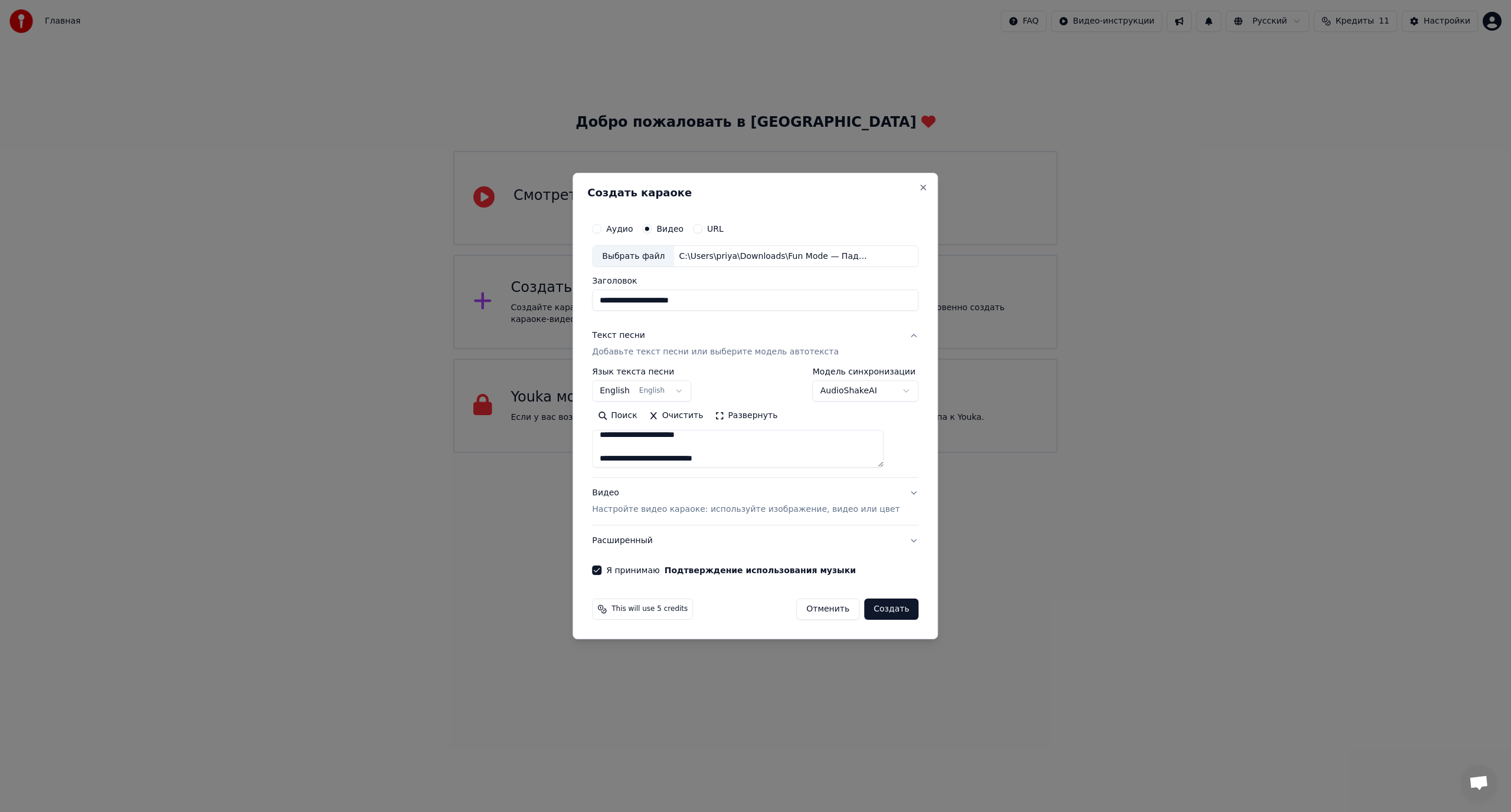
scroll to position [0, 0]
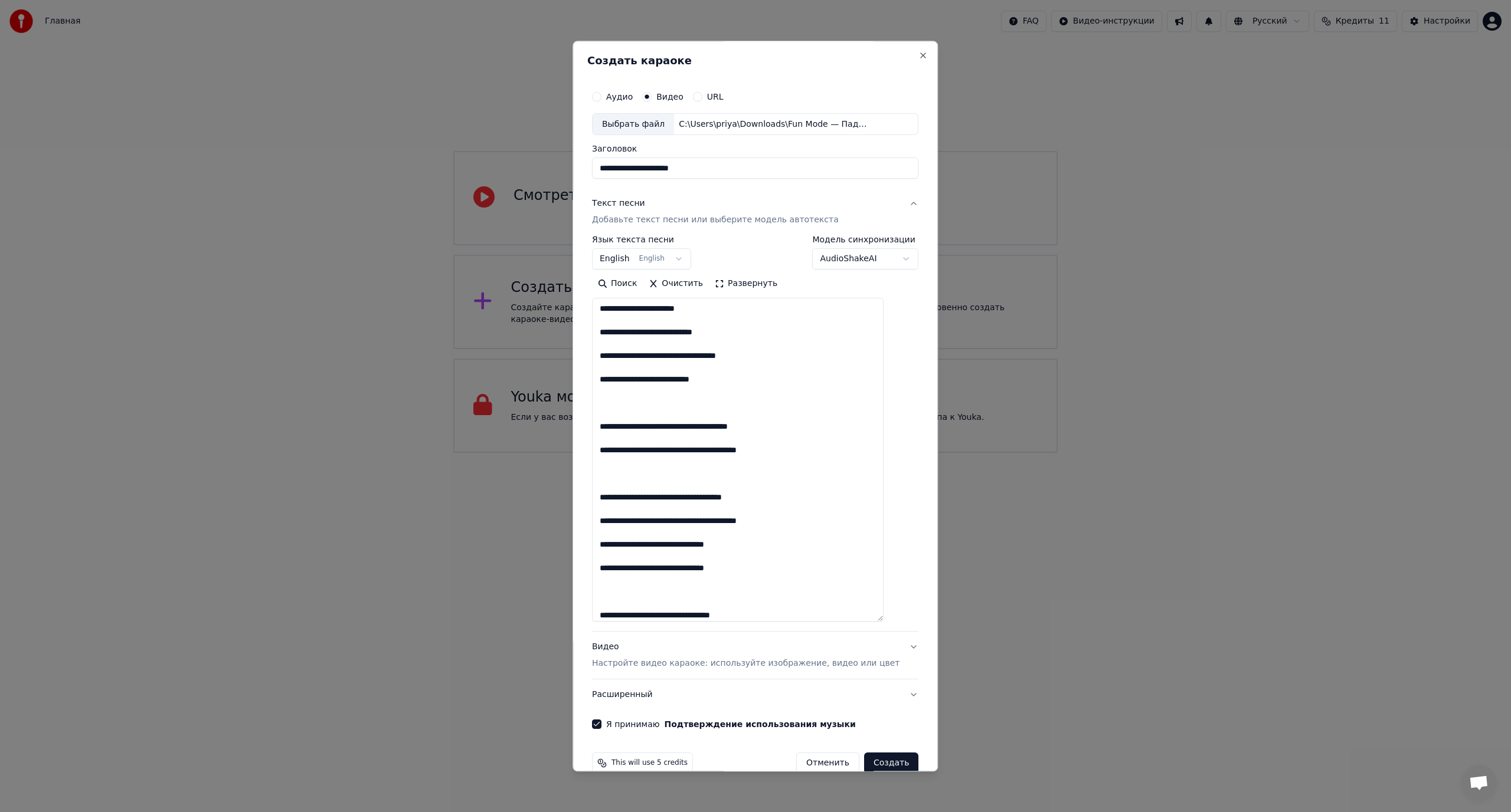
drag, startPoint x: 896, startPoint y: 466, endPoint x: 875, endPoint y: 620, distance: 155.4
click at [875, 620] on textarea at bounding box center [738, 460] width 292 height 323
click at [619, 320] on textarea at bounding box center [738, 460] width 292 height 323
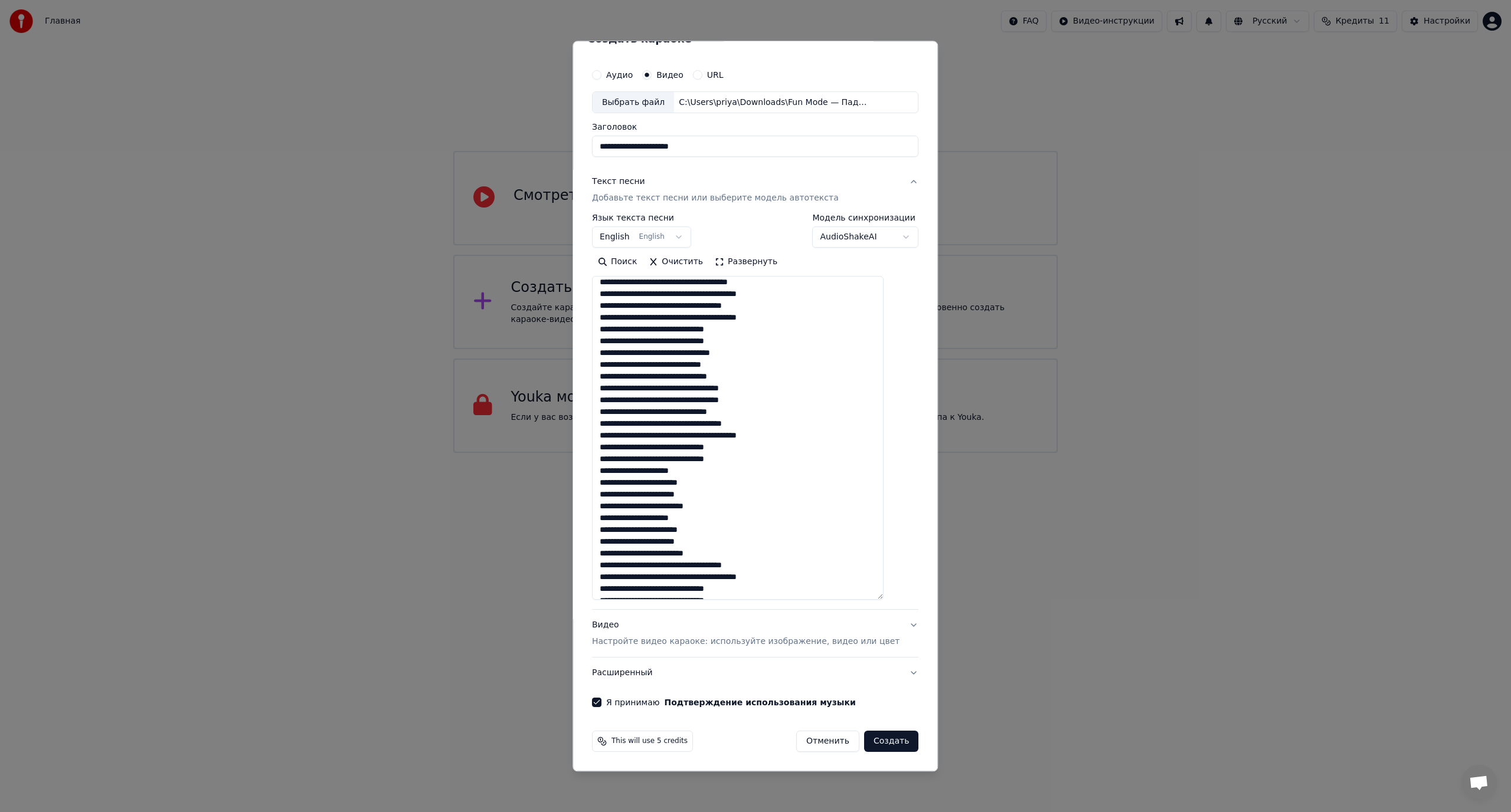
scroll to position [64, 0]
type textarea "**********"
click at [871, 744] on button "Создать" at bounding box center [891, 742] width 54 height 22
select select "**"
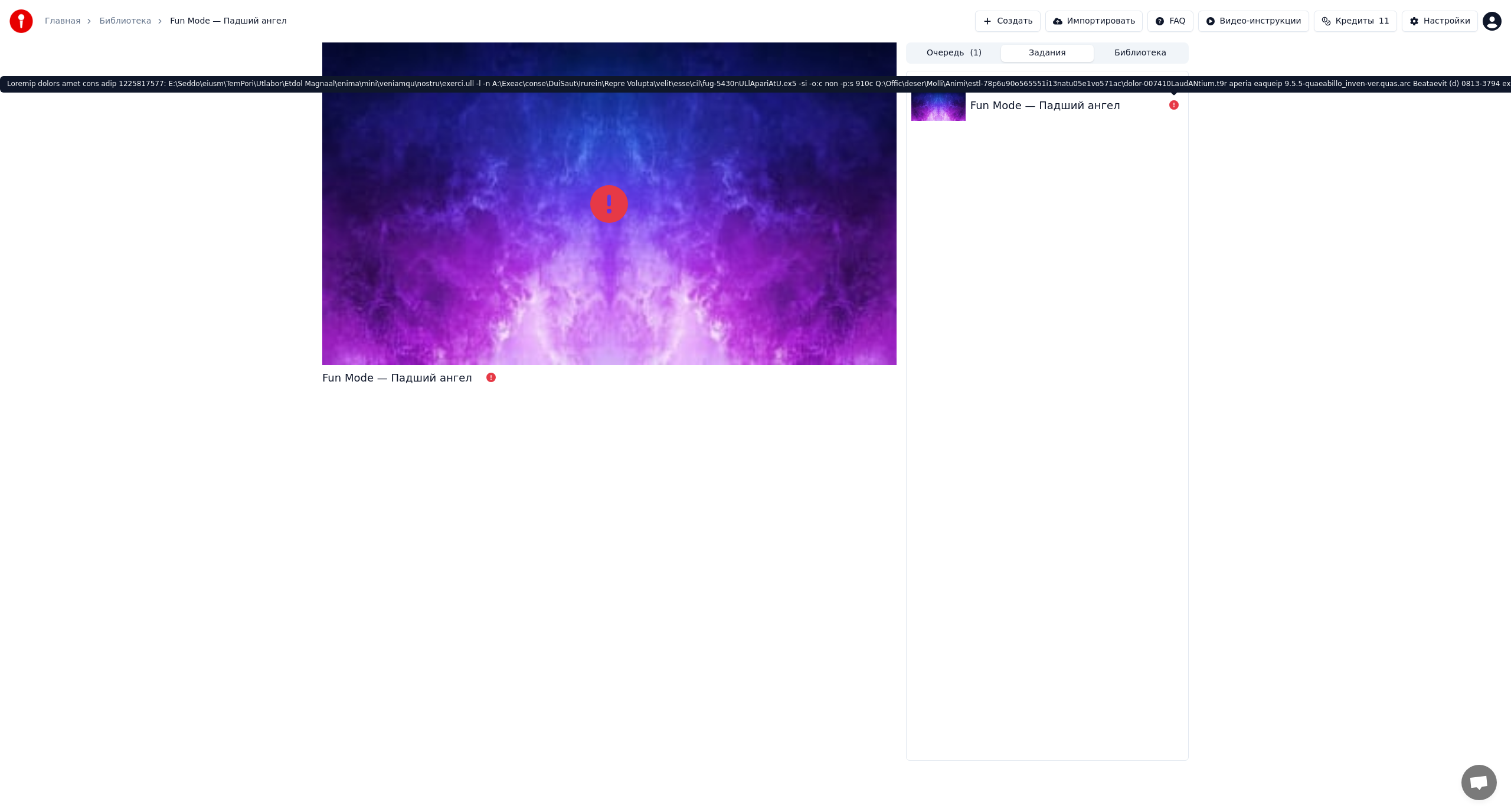
click at [1173, 103] on icon at bounding box center [1173, 105] width 10 height 10
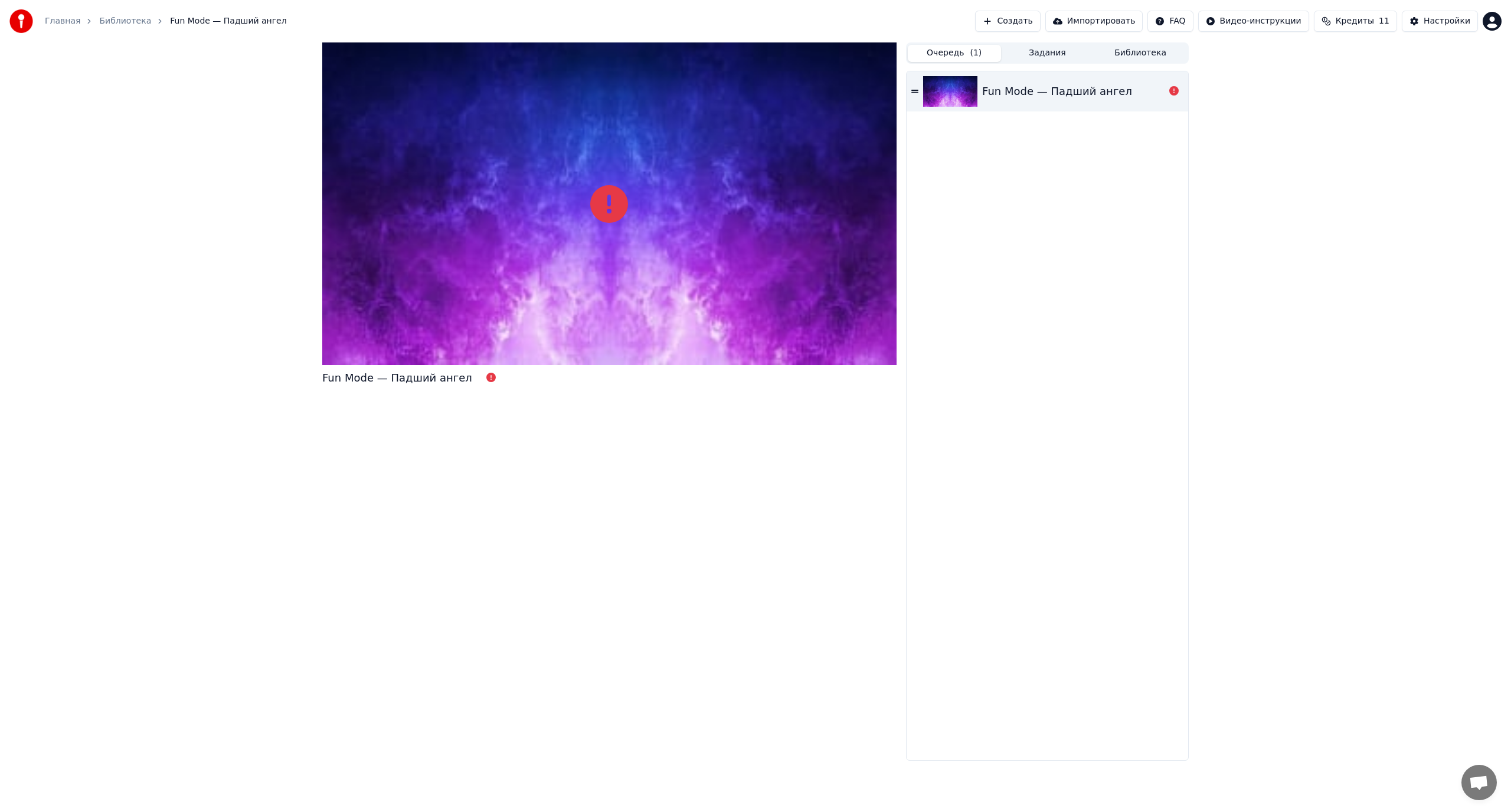
click at [951, 49] on button "Очередь ( 1 )" at bounding box center [954, 53] width 93 height 17
click at [1094, 87] on div "Fun Mode — Падший ангел" at bounding box center [1056, 91] width 150 height 16
click at [916, 95] on icon at bounding box center [915, 91] width 7 height 8
click at [918, 89] on icon at bounding box center [915, 91] width 7 height 8
click at [918, 88] on icon at bounding box center [915, 91] width 7 height 8
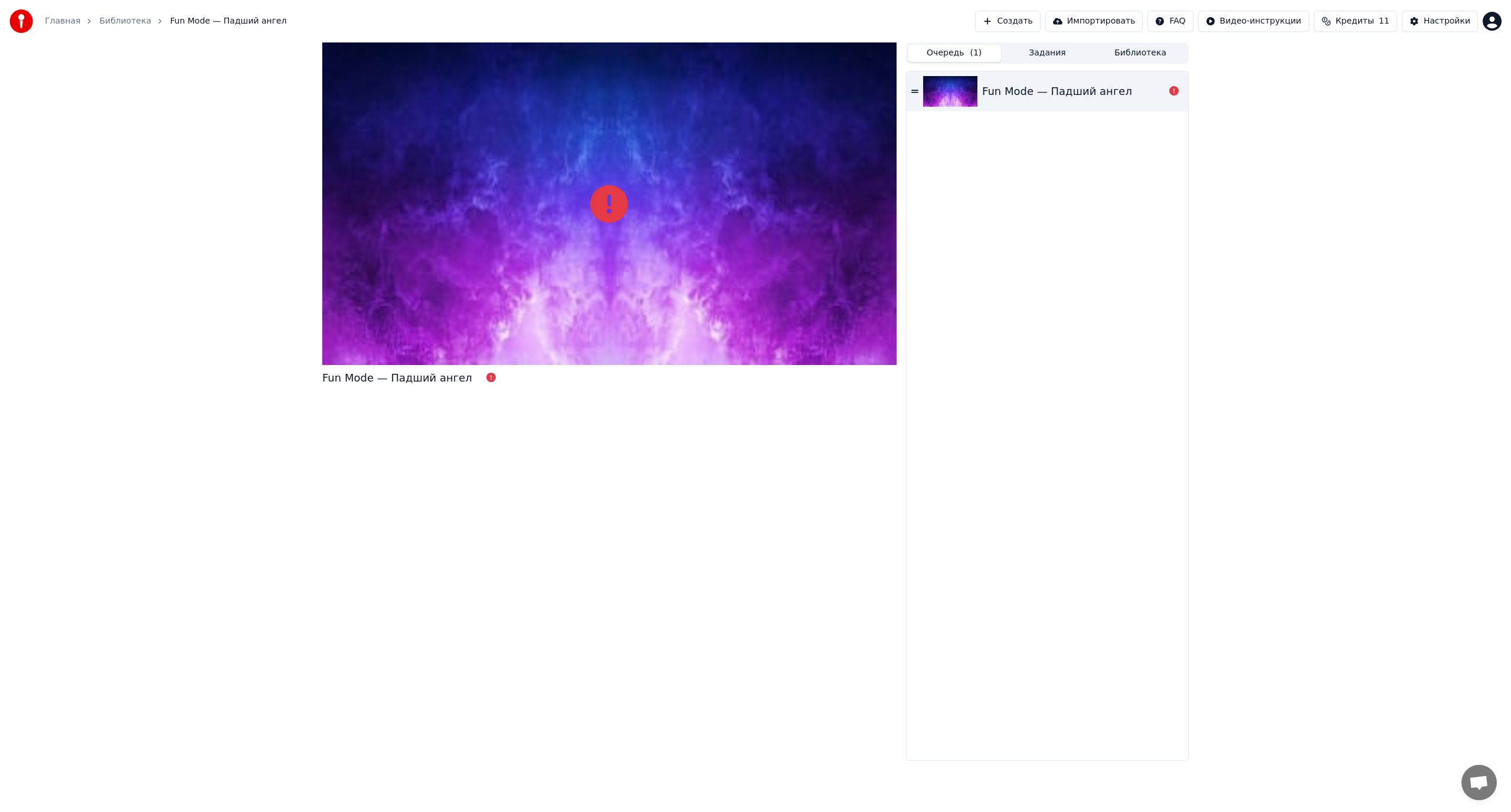
click at [410, 378] on div "Fun Mode — Падший ангел" at bounding box center [397, 378] width 150 height 16
click at [1324, 98] on div "Fun Mode — Падший ангел Очередь ( 1 ) Задания Библиотека Fun Mode — Падший ангел" at bounding box center [755, 402] width 1511 height 718
click at [1364, 21] on span "Кредиты" at bounding box center [1355, 22] width 39 height 12
click at [1365, 115] on button "Обновить" at bounding box center [1364, 109] width 71 height 22
click at [1367, 107] on button "Обновить" at bounding box center [1364, 109] width 71 height 22
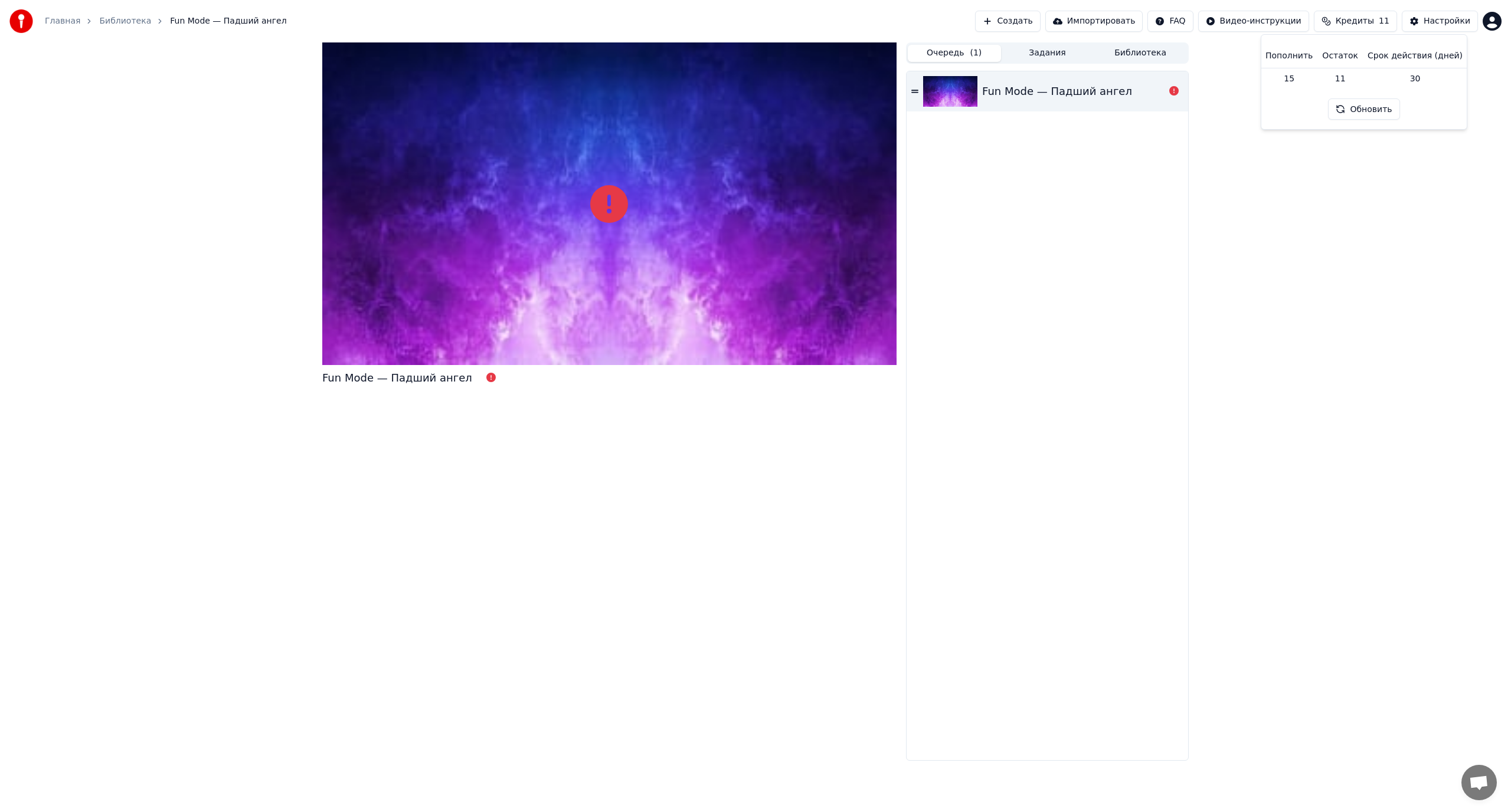
click at [200, 19] on span "Fun Mode — Падший ангел" at bounding box center [228, 22] width 116 height 12
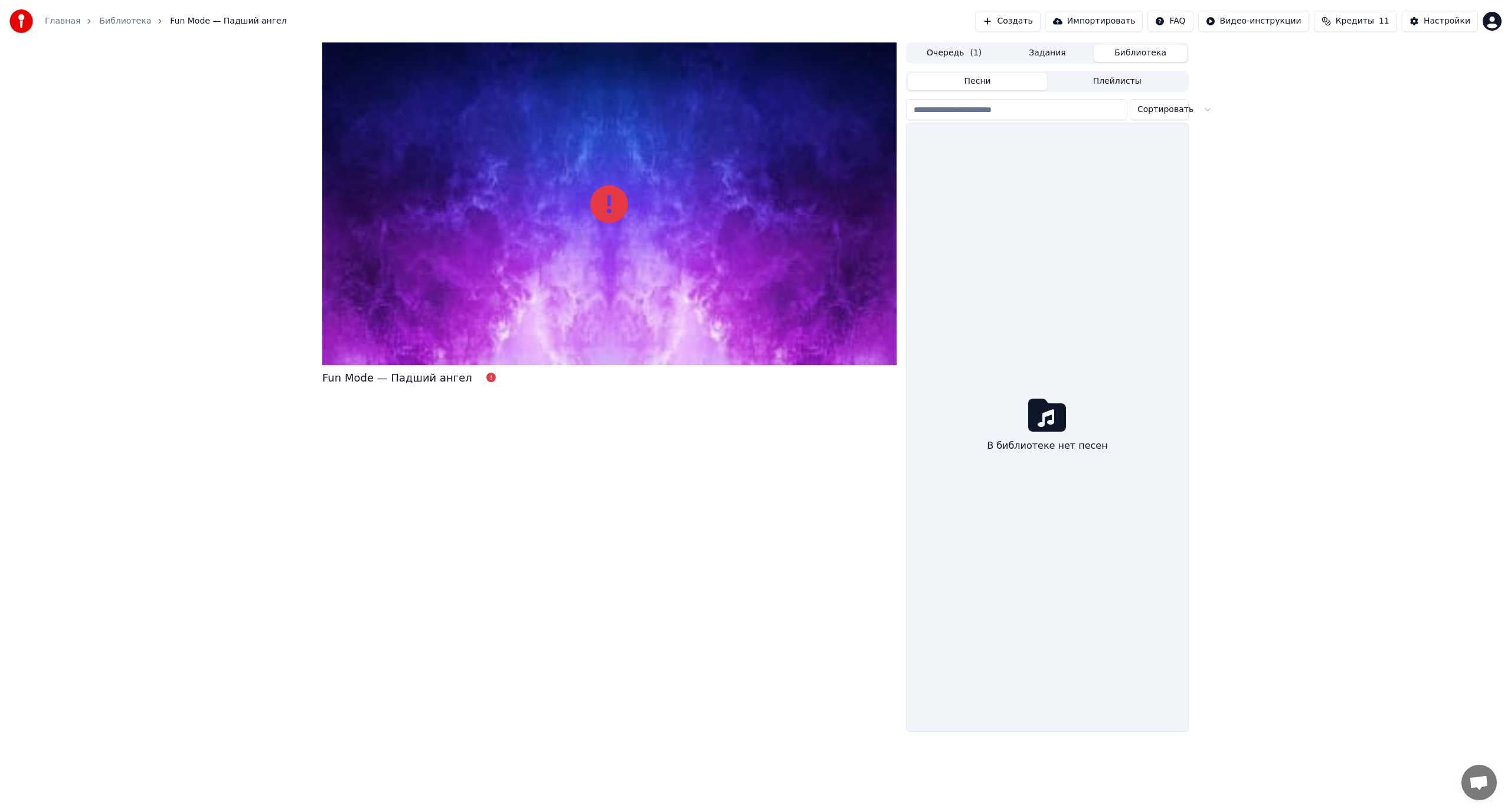
click at [1165, 54] on button "Библиотека" at bounding box center [1140, 53] width 93 height 17
click at [1037, 416] on icon at bounding box center [1047, 415] width 38 height 33
click at [1115, 82] on button "Плейлисты" at bounding box center [1117, 81] width 140 height 17
click at [969, 81] on button "Песни" at bounding box center [978, 81] width 140 height 17
click at [1048, 48] on button "Задания" at bounding box center [1047, 53] width 93 height 17
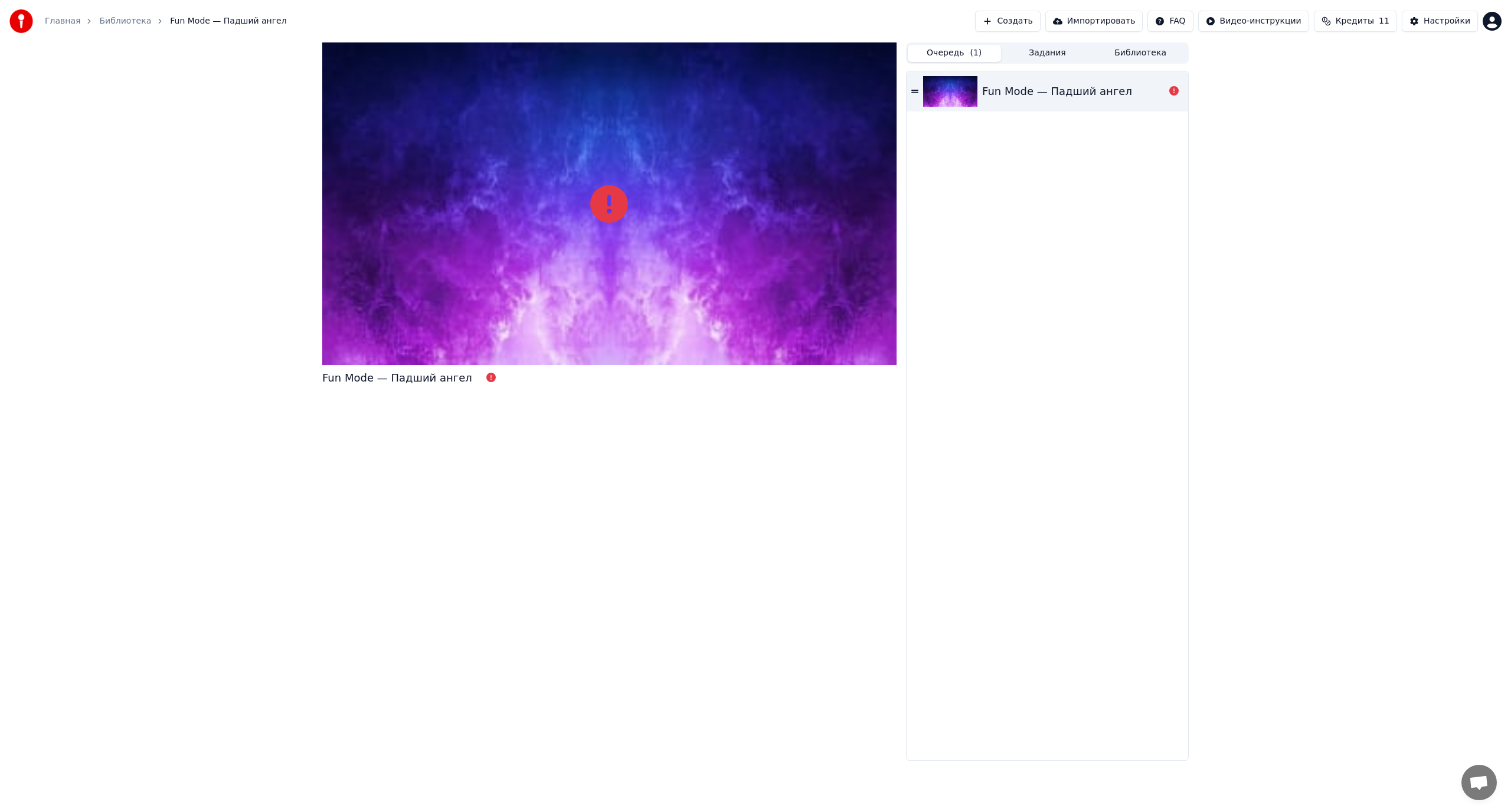
click at [955, 55] on button "Очередь ( 1 )" at bounding box center [954, 53] width 93 height 17
click at [1036, 106] on div "Fun Mode — Падший ангел" at bounding box center [1047, 91] width 281 height 40
click at [911, 88] on icon at bounding box center [915, 91] width 7 height 8
click at [914, 90] on icon at bounding box center [915, 91] width 7 height 3
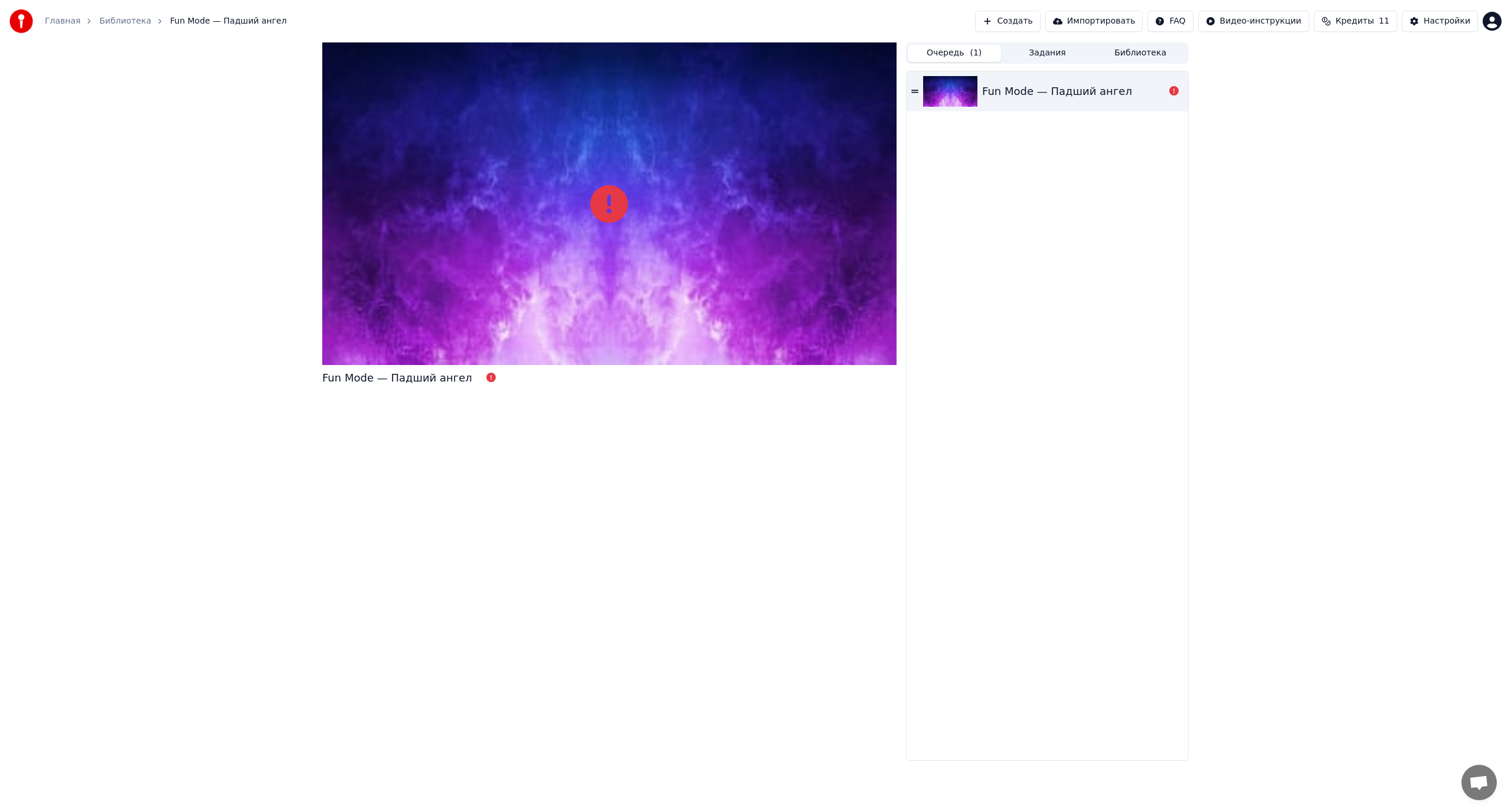
click at [914, 90] on icon at bounding box center [915, 91] width 7 height 3
click at [225, 21] on span "Fun Mode — Падший ангел" at bounding box center [228, 22] width 116 height 12
click at [115, 16] on link "Библиотека" at bounding box center [125, 22] width 52 height 12
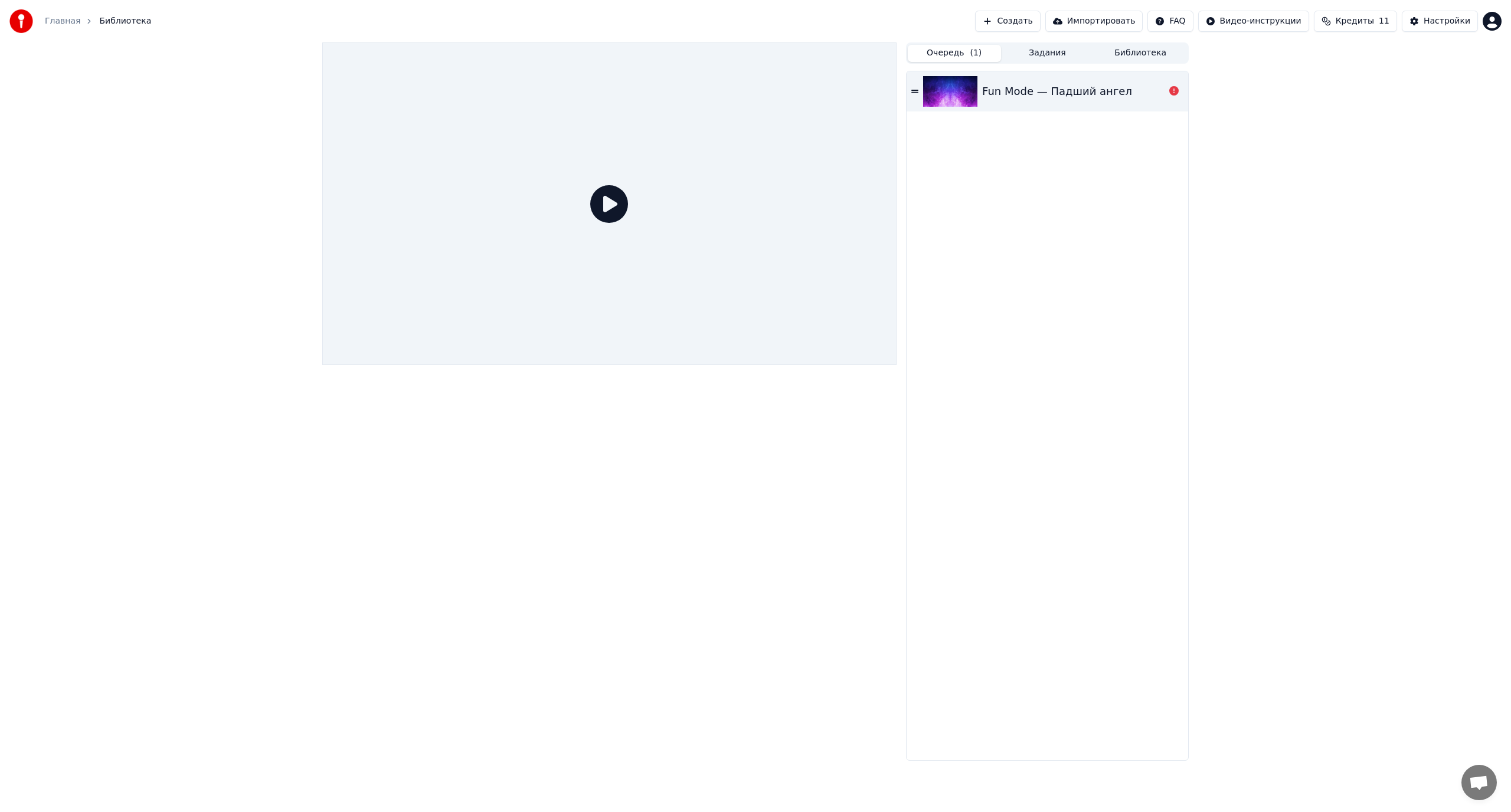
click at [612, 207] on icon at bounding box center [609, 204] width 38 height 38
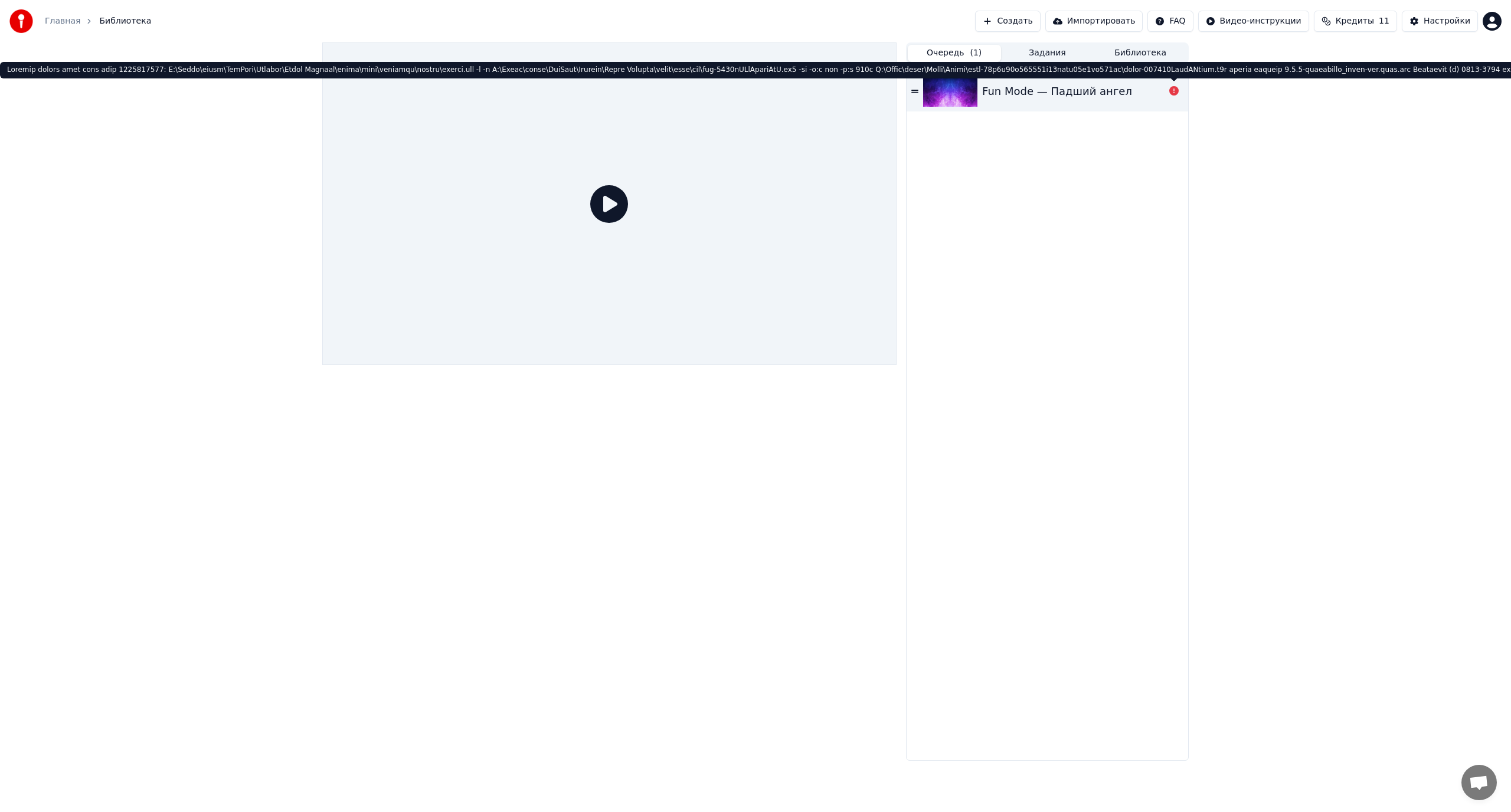
click at [1172, 91] on icon at bounding box center [1173, 91] width 10 height 10
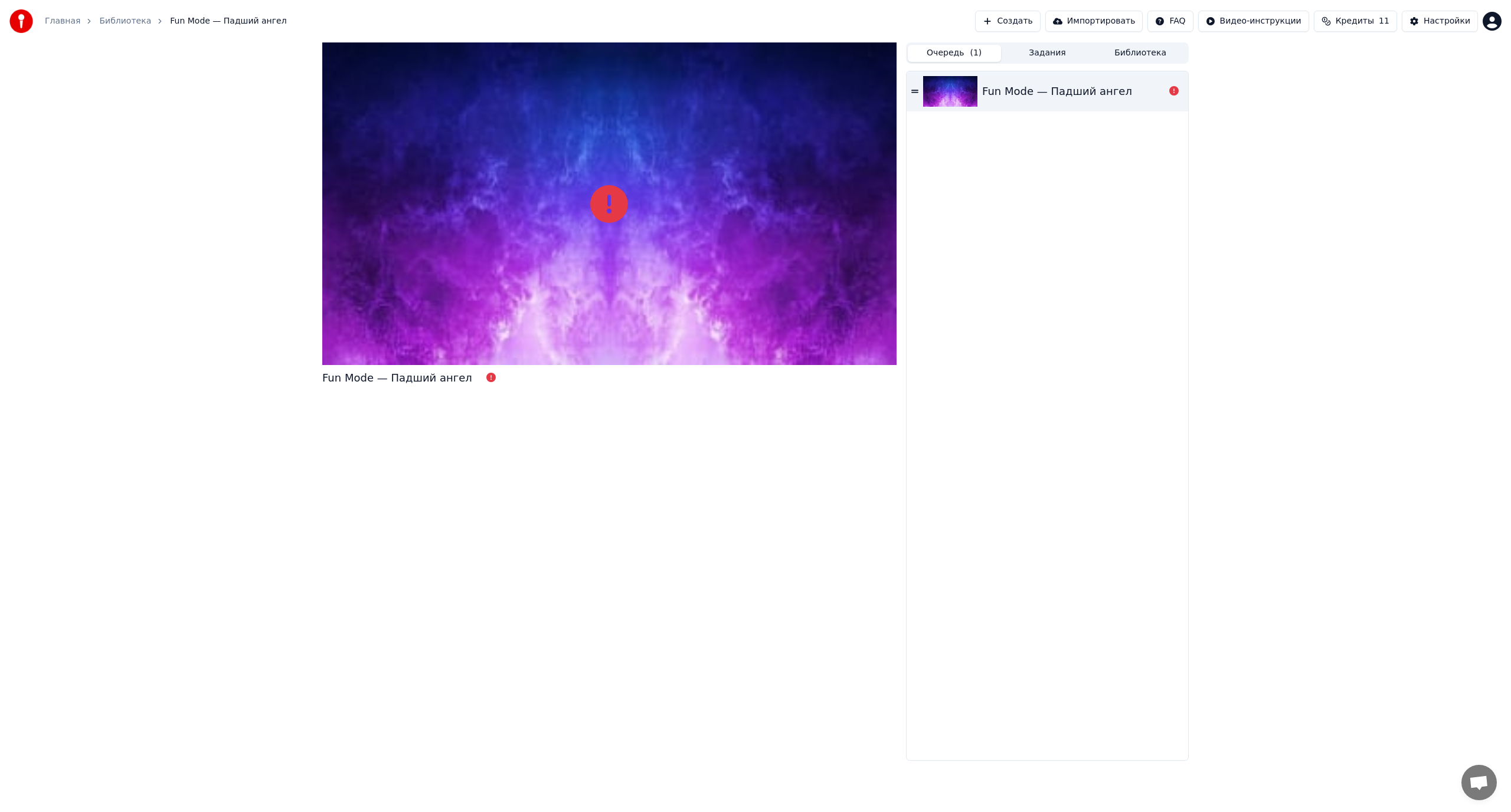
click at [63, 20] on link "Главная" at bounding box center [62, 22] width 36 height 12
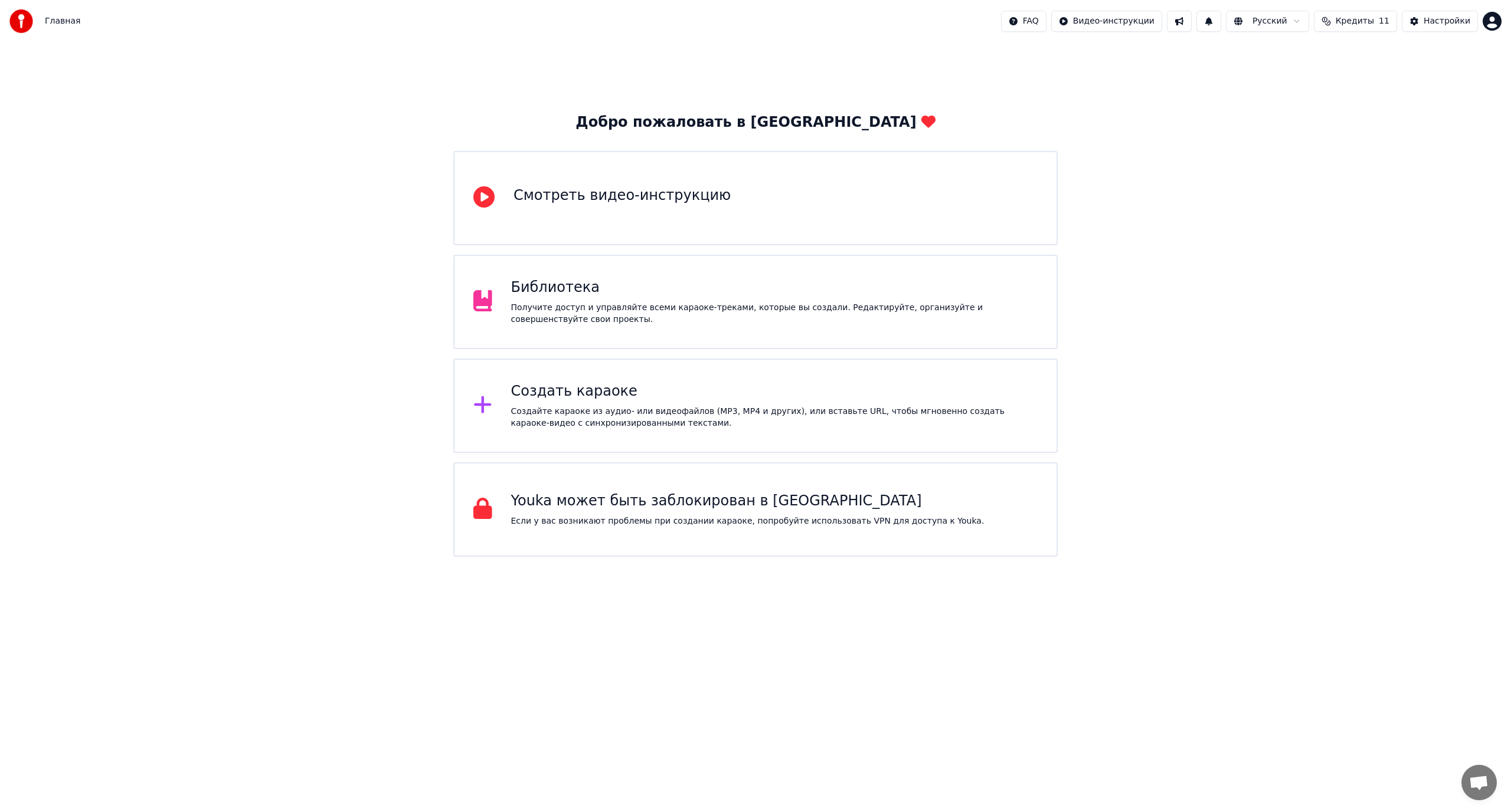
click at [690, 408] on div "Создайте караоке из аудио- или видеофайлов (MP3, MP4 и других), или вставьте UR…" at bounding box center [774, 418] width 527 height 24
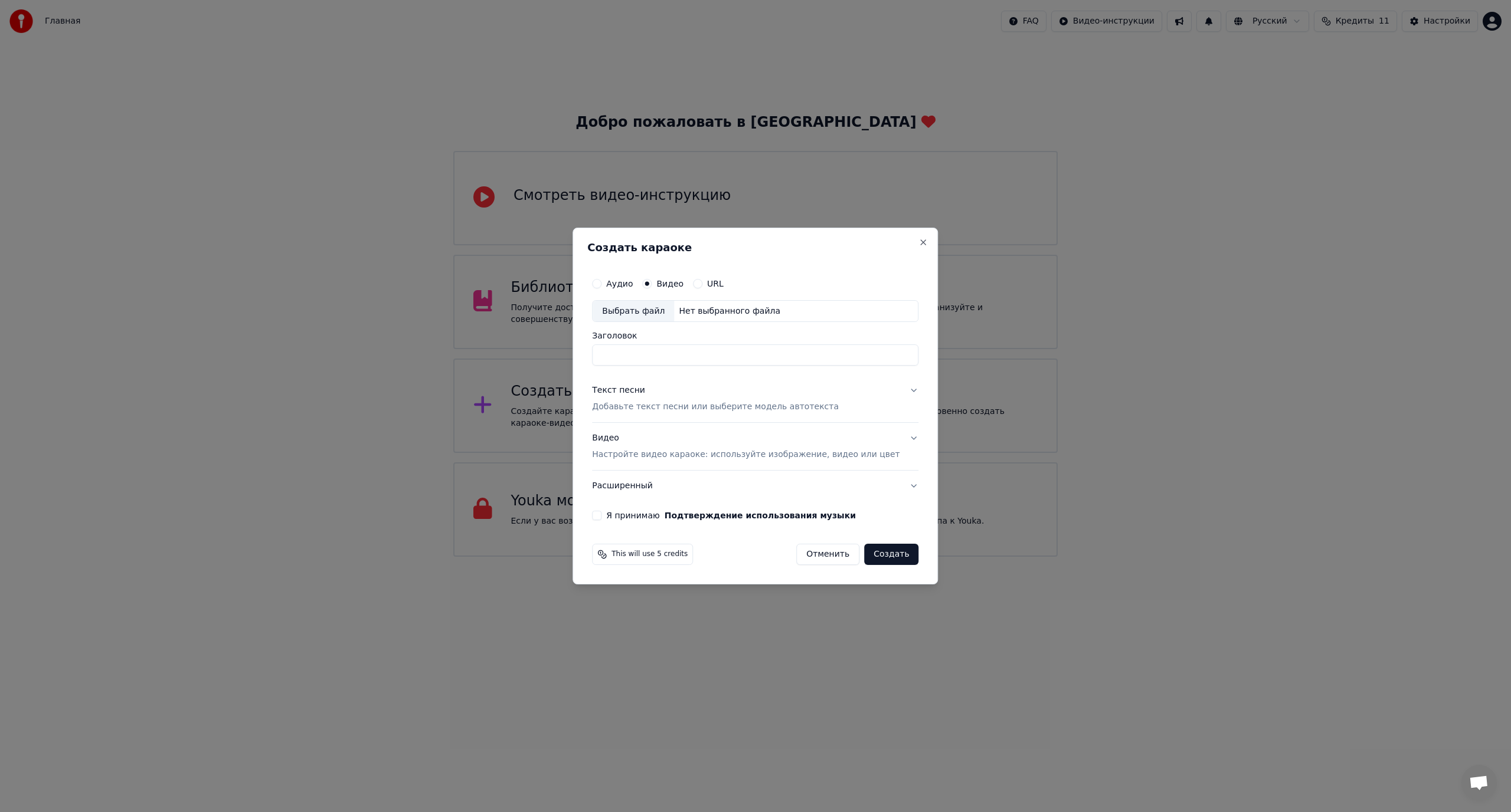
click at [657, 310] on div "Выбрать файл" at bounding box center [632, 312] width 81 height 22
drag, startPoint x: 721, startPoint y: 353, endPoint x: 766, endPoint y: 361, distance: 45.7
click at [766, 361] on input "**********" at bounding box center [755, 355] width 327 height 22
type input "**********"
click at [655, 407] on p "Добавьте текст песни или выберите модель автотекста" at bounding box center [716, 407] width 247 height 12
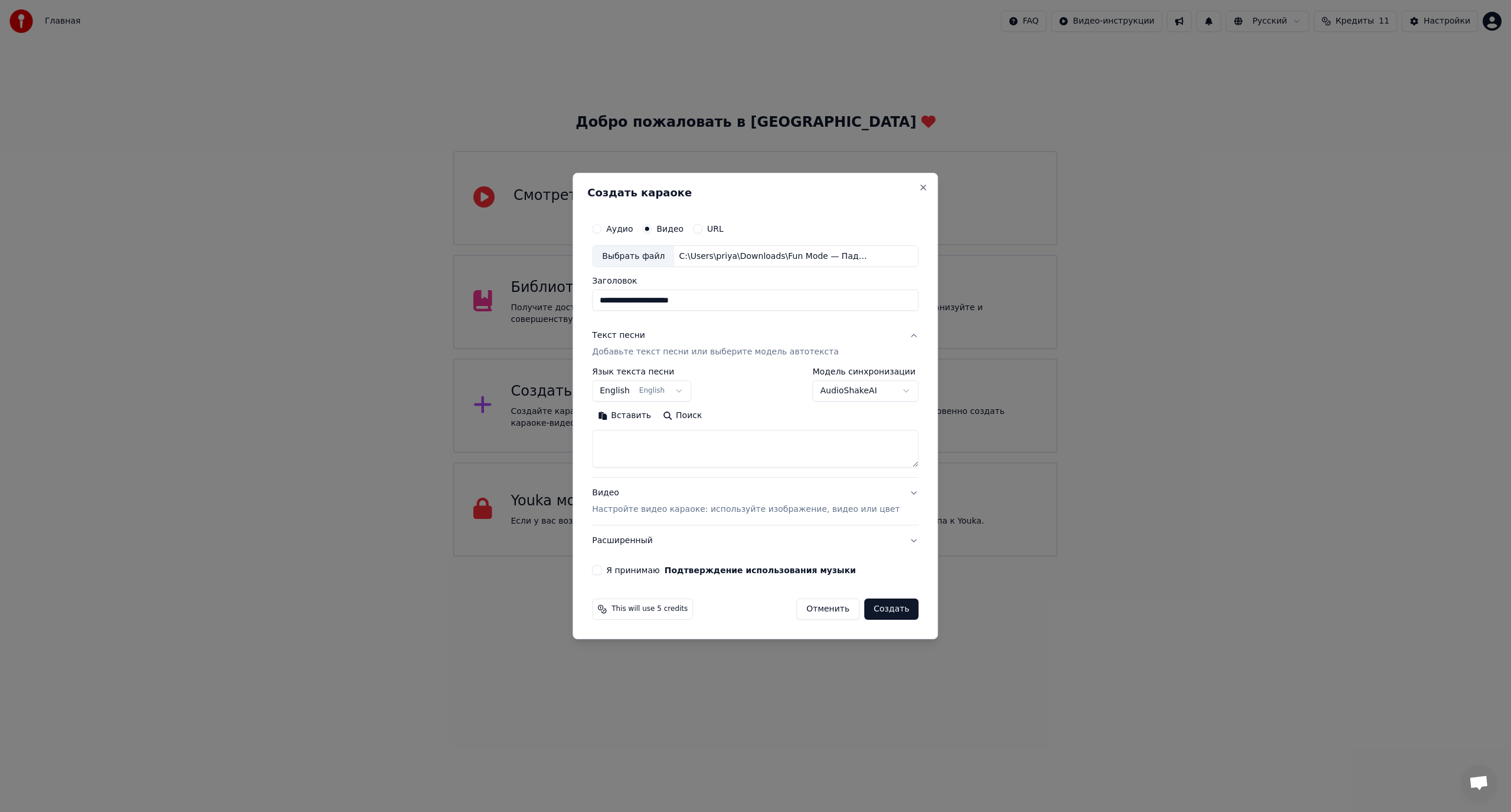
click at [677, 390] on body "Главная FAQ Видео-инструкции Русский Кредиты 11 Настройки Добро пожаловать в Yo…" at bounding box center [755, 278] width 1511 height 557
select select "**"
click at [638, 413] on button "Вставить" at bounding box center [624, 416] width 65 height 19
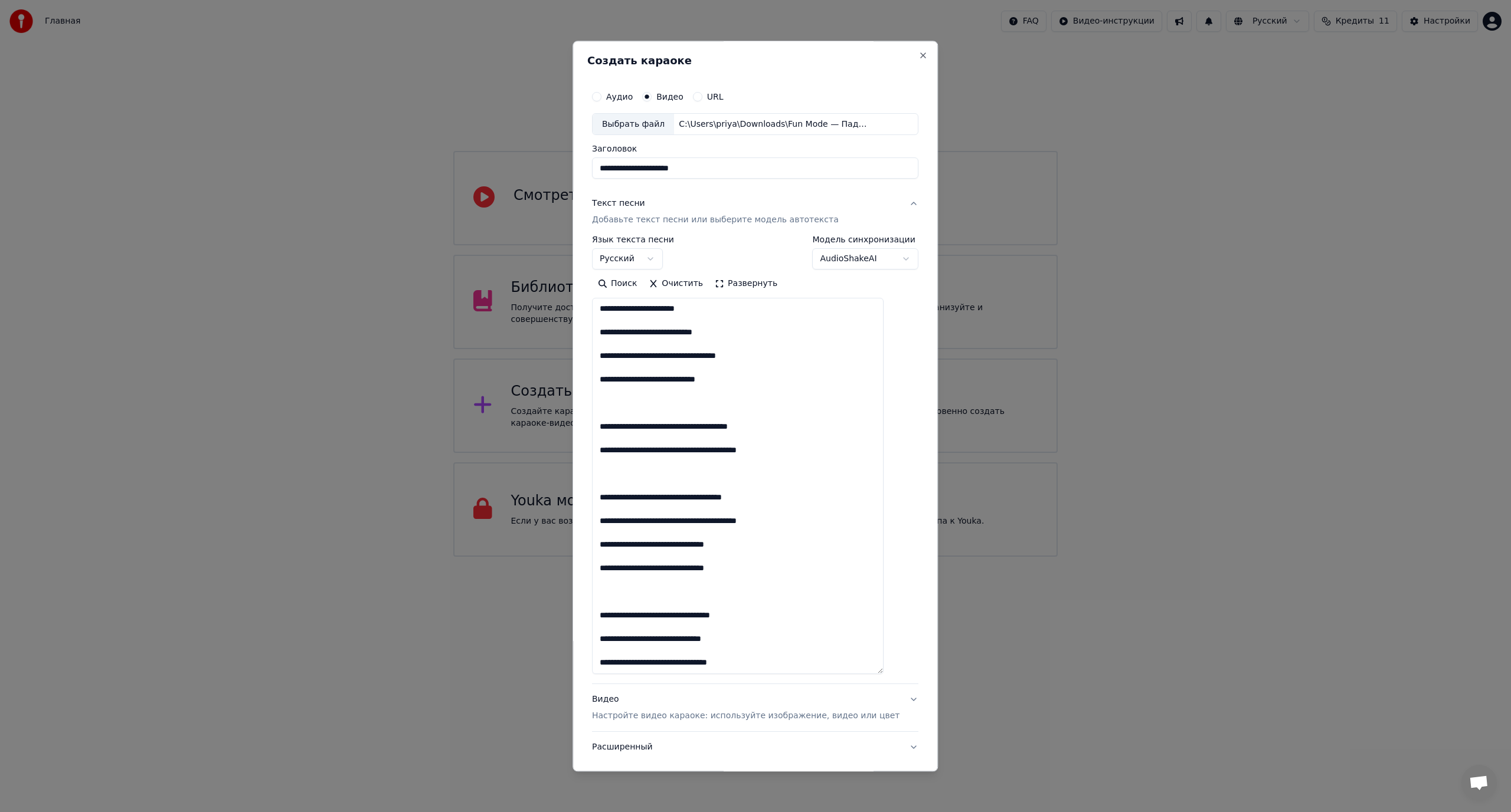
drag, startPoint x: 897, startPoint y: 466, endPoint x: 874, endPoint y: 673, distance: 208.3
click at [874, 673] on textarea at bounding box center [738, 486] width 292 height 376
click at [615, 318] on textarea at bounding box center [738, 486] width 292 height 376
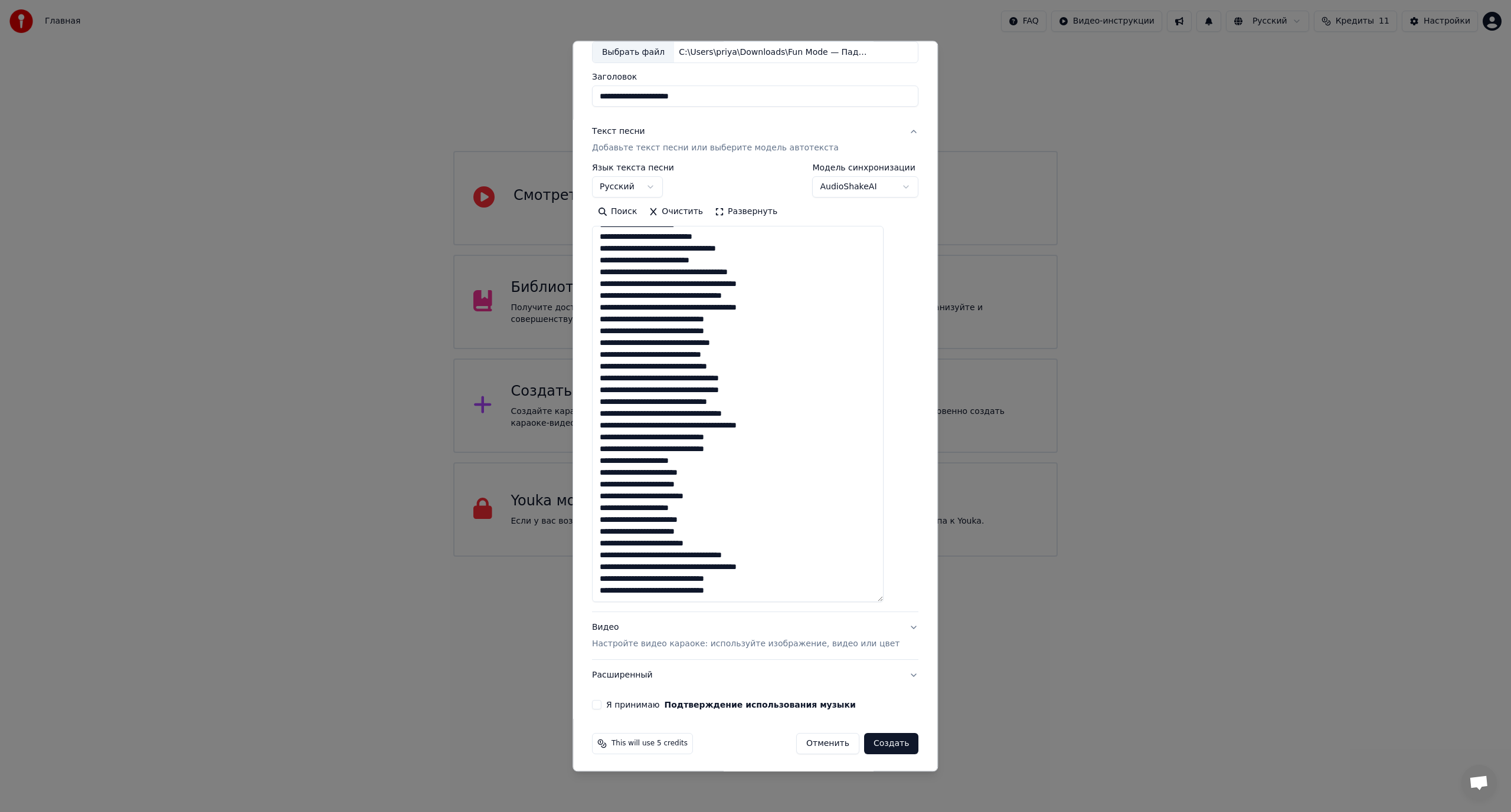
scroll to position [74, 0]
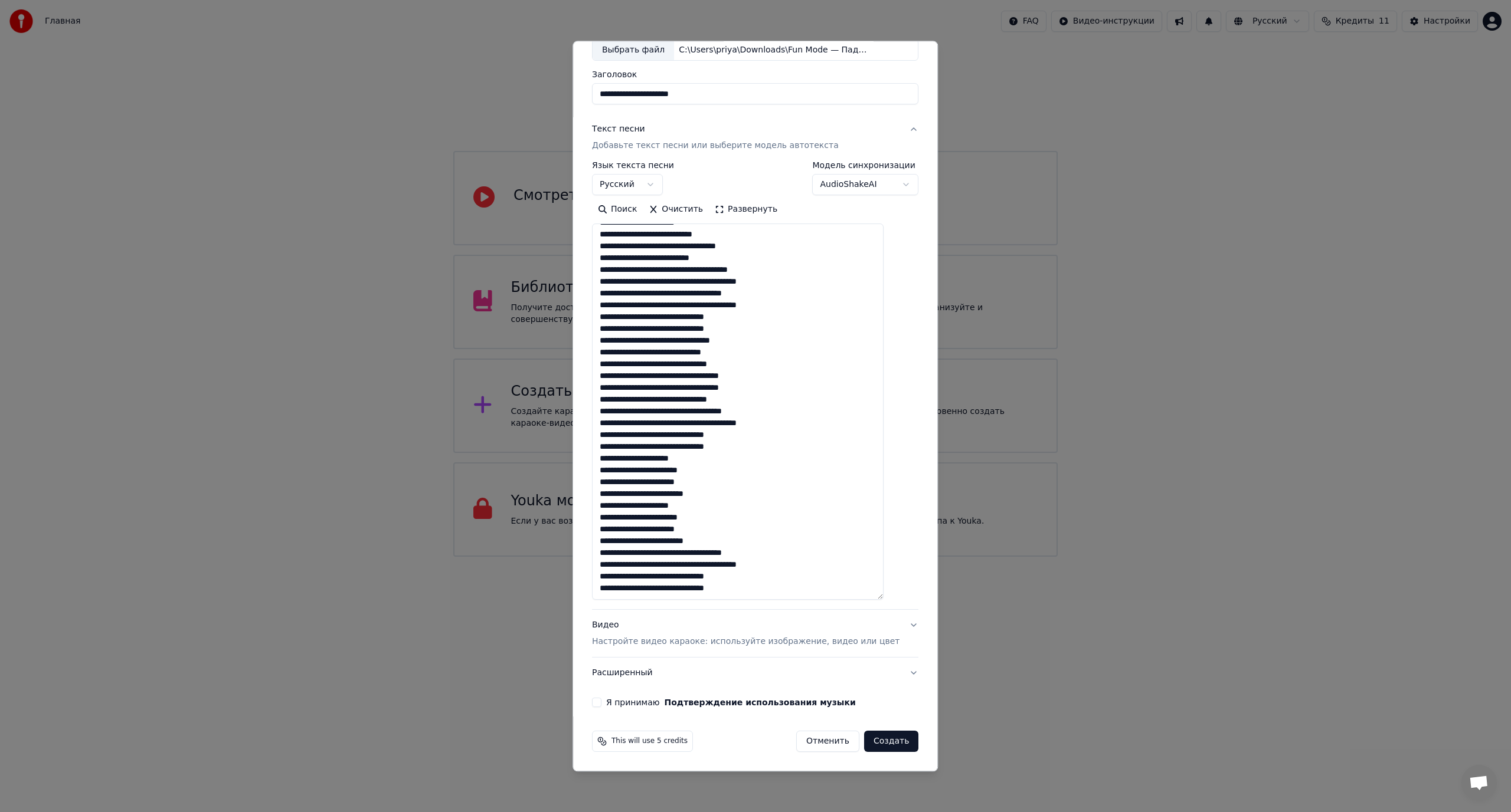
type textarea "**********"
click at [601, 701] on button "Я принимаю Подтверждение использования музыки" at bounding box center [597, 703] width 10 height 10
click at [872, 739] on button "Создать" at bounding box center [891, 742] width 54 height 22
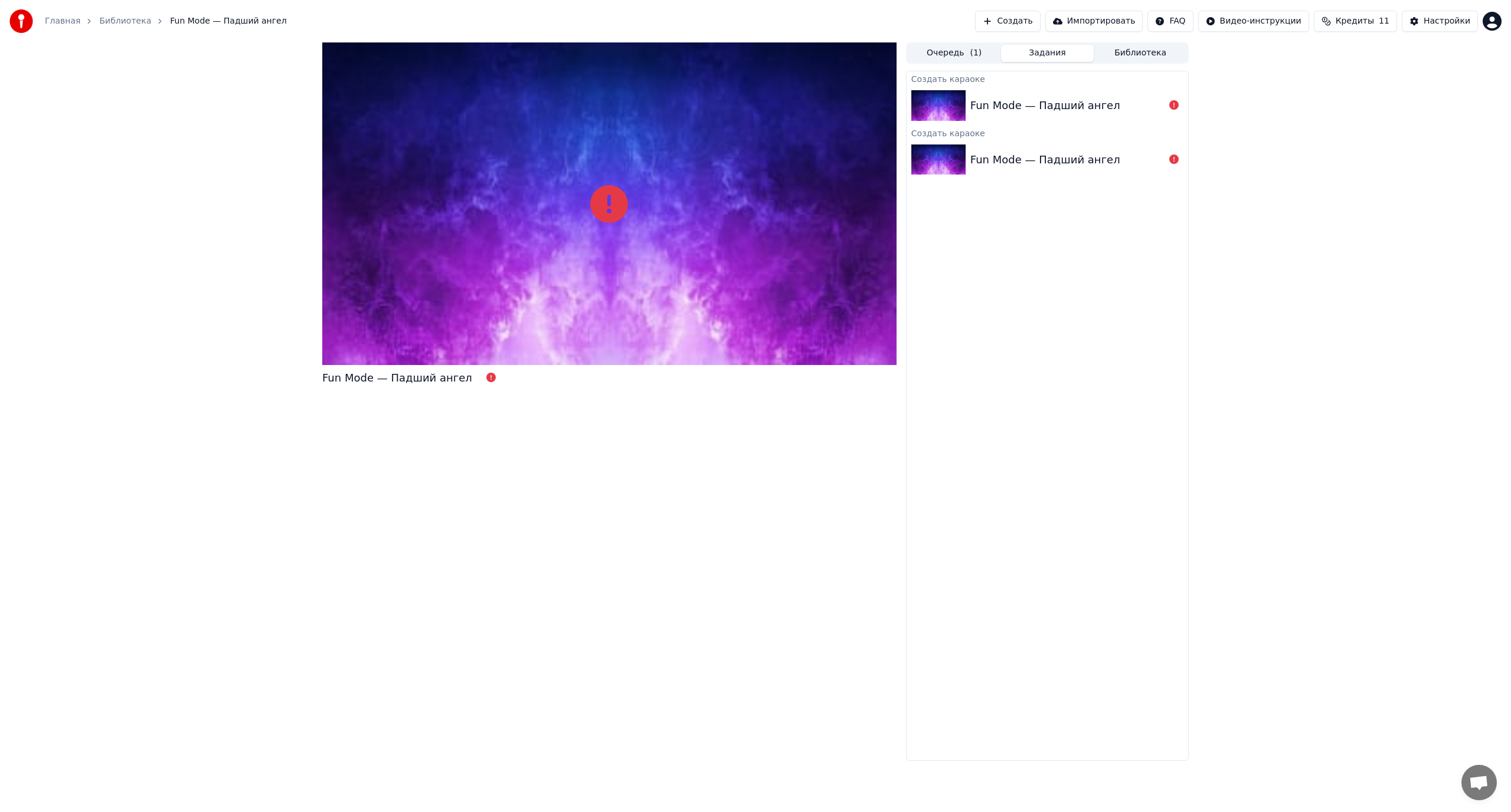
click at [1049, 165] on div "Fun Mode — Падший ангел" at bounding box center [1045, 160] width 150 height 16
click at [1052, 152] on div "Fun Mode — Падший ангел" at bounding box center [1045, 160] width 150 height 16
click at [1053, 152] on div "Fun Mode — Падший ангел" at bounding box center [1045, 160] width 150 height 16
click at [1053, 152] on div "Fun Mode — Падший ангел" at bounding box center [1045, 160] width 150 height 16
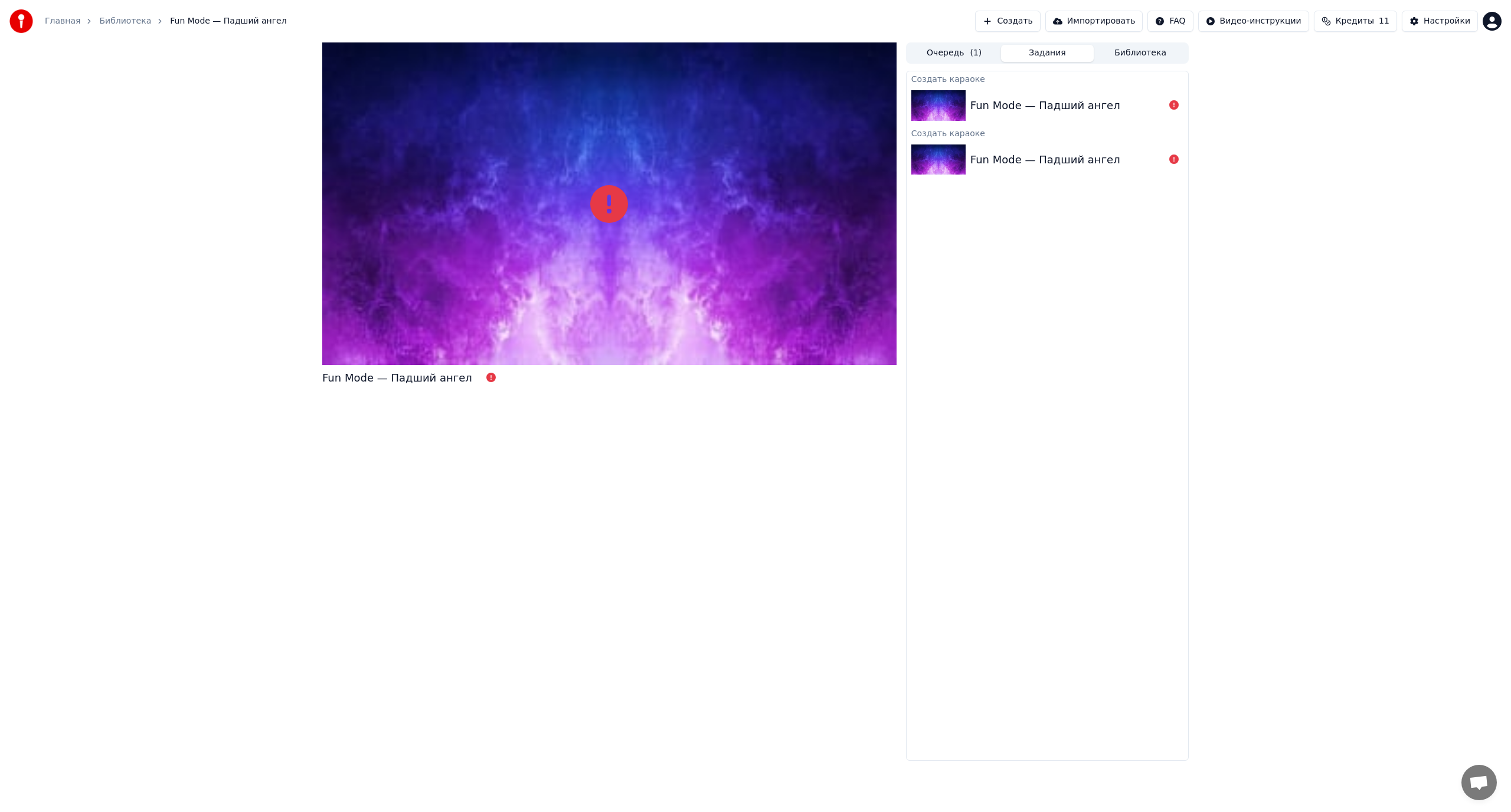
click at [1053, 152] on div "Fun Mode — Падший ангел" at bounding box center [1045, 160] width 150 height 16
click at [1054, 152] on div "Fun Mode — Падший ангел" at bounding box center [1045, 160] width 150 height 16
click at [1055, 152] on div "Fun Mode — Падший ангел" at bounding box center [1045, 160] width 150 height 16
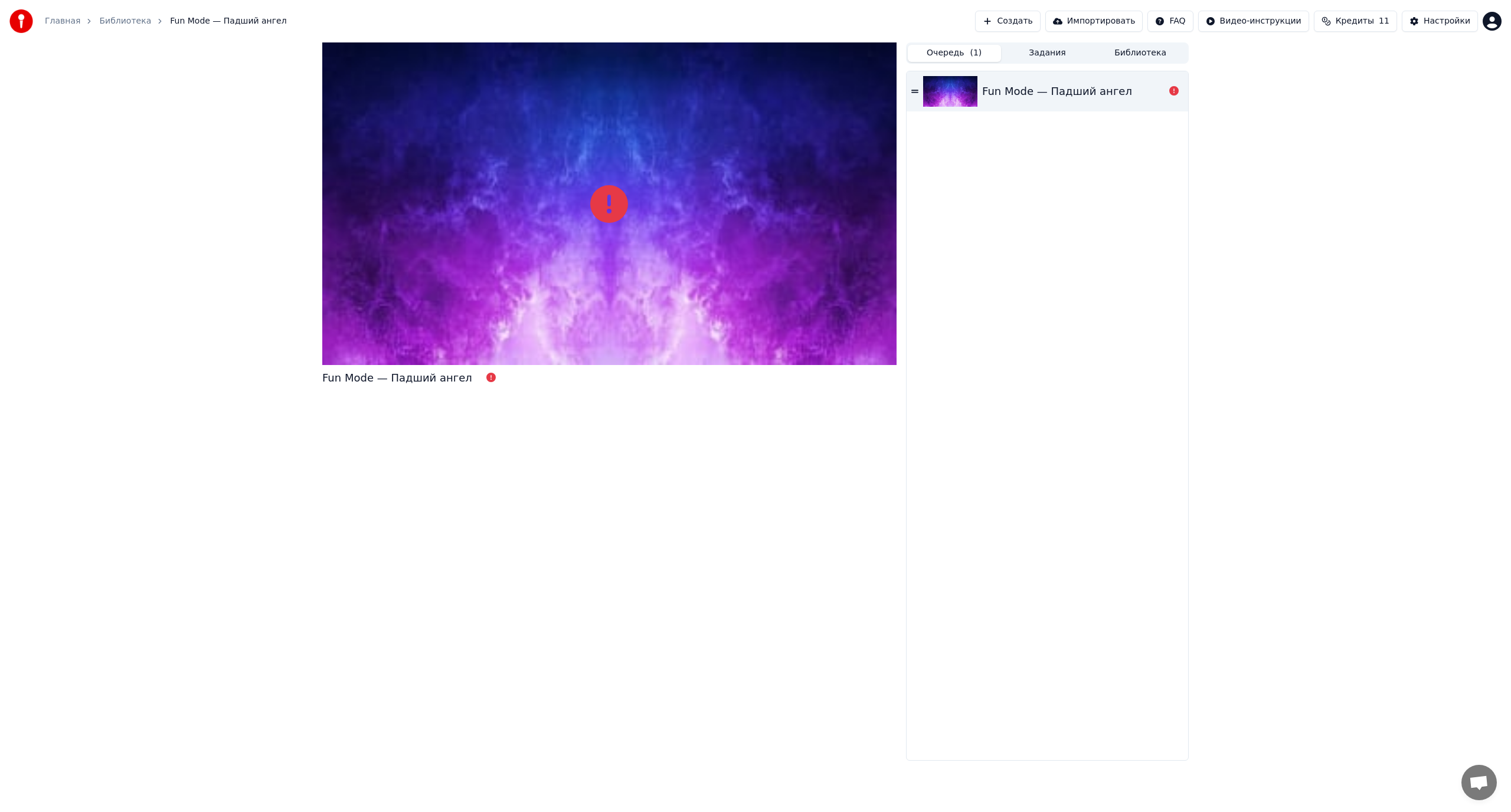
click at [946, 53] on button "Очередь ( 1 )" at bounding box center [954, 53] width 93 height 17
click at [947, 53] on button "Очередь ( 1 )" at bounding box center [954, 53] width 93 height 17
click at [979, 87] on div at bounding box center [952, 91] width 59 height 30
click at [990, 88] on div "Fun Mode — Падший ангел" at bounding box center [1056, 91] width 150 height 16
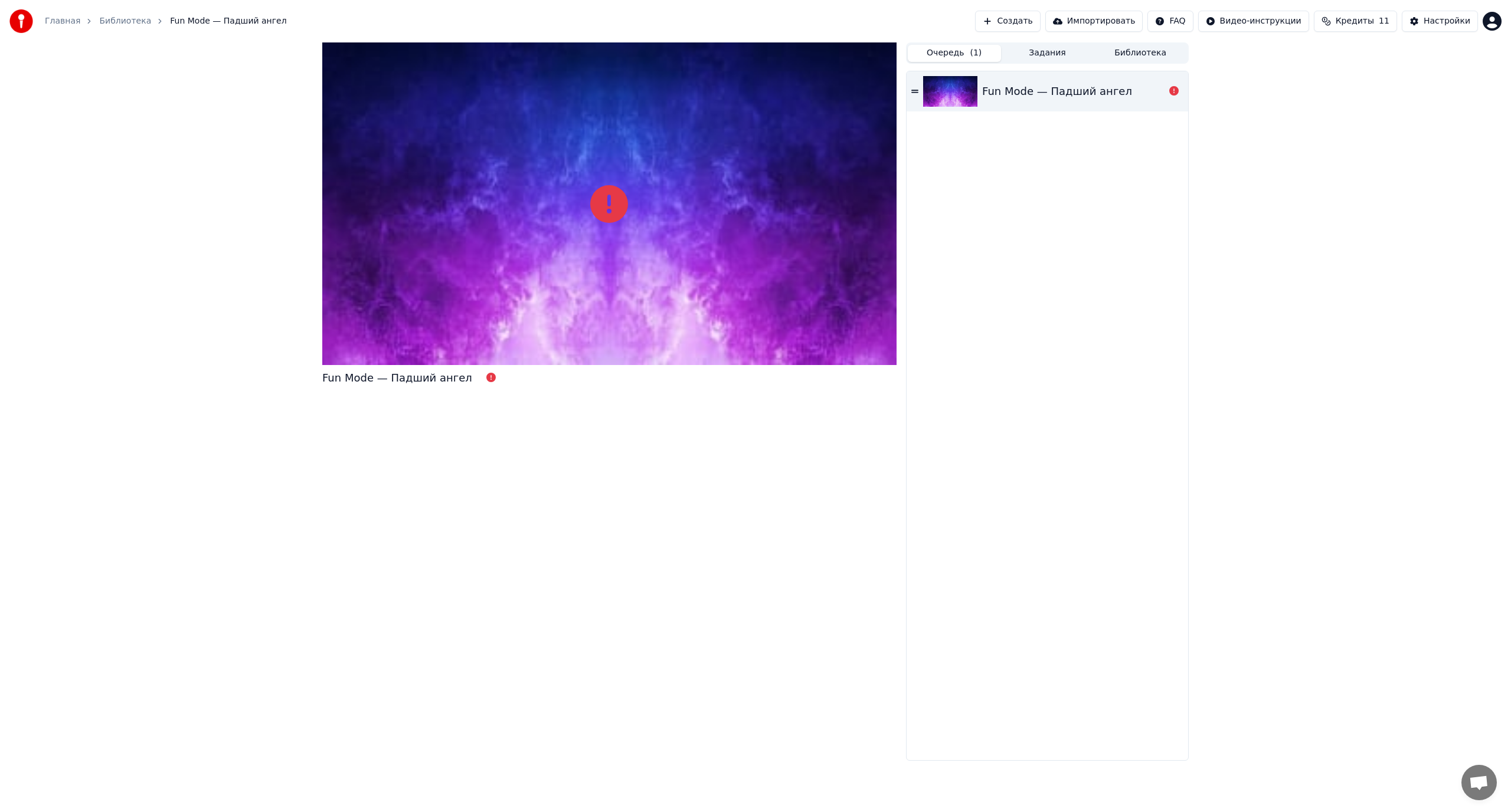
click at [1091, 180] on div "Fun Mode — Падший ангел" at bounding box center [1047, 416] width 281 height 689
click at [521, 206] on div at bounding box center [609, 204] width 574 height 323
click at [333, 47] on div at bounding box center [609, 204] width 574 height 323
click at [329, 47] on div at bounding box center [609, 204] width 574 height 323
click at [193, 20] on span "Fun Mode — Падший ангел" at bounding box center [228, 22] width 116 height 12
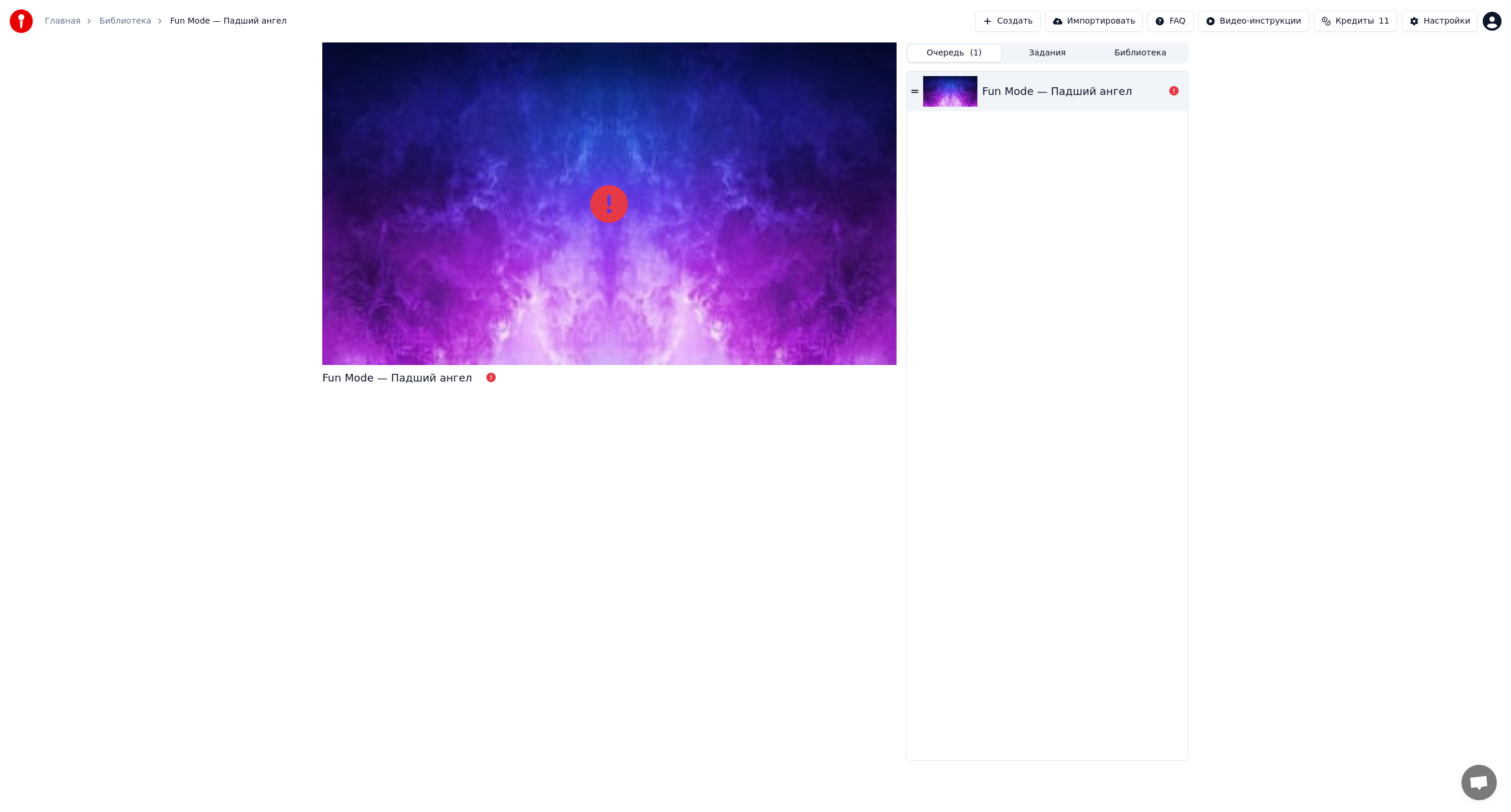
click at [99, 19] on link "Библиотека" at bounding box center [125, 22] width 52 height 12
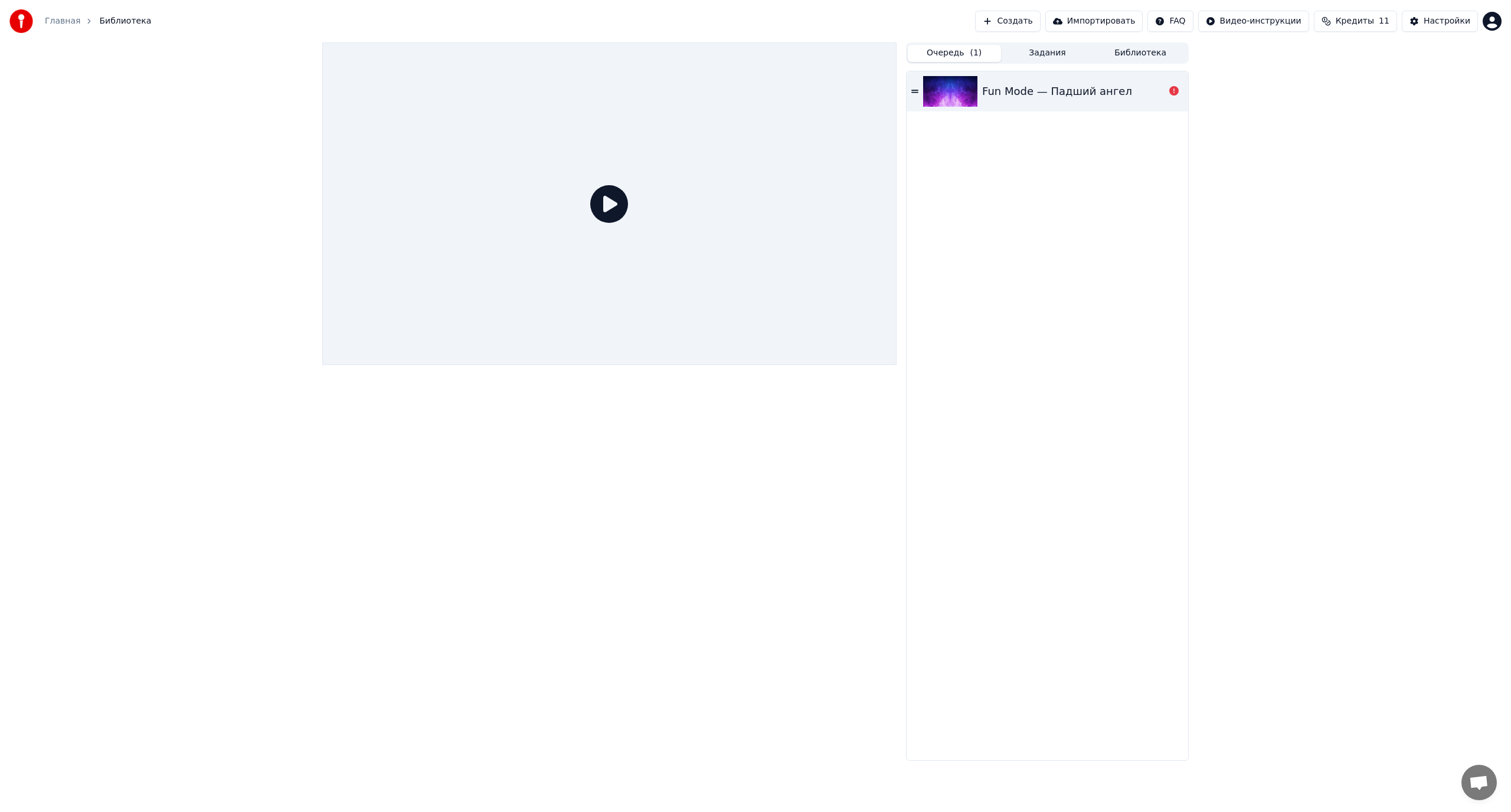
drag, startPoint x: 606, startPoint y: 204, endPoint x: 524, endPoint y: 181, distance: 85.2
click at [606, 204] on icon at bounding box center [609, 204] width 38 height 38
click at [56, 21] on link "Главная" at bounding box center [62, 22] width 36 height 12
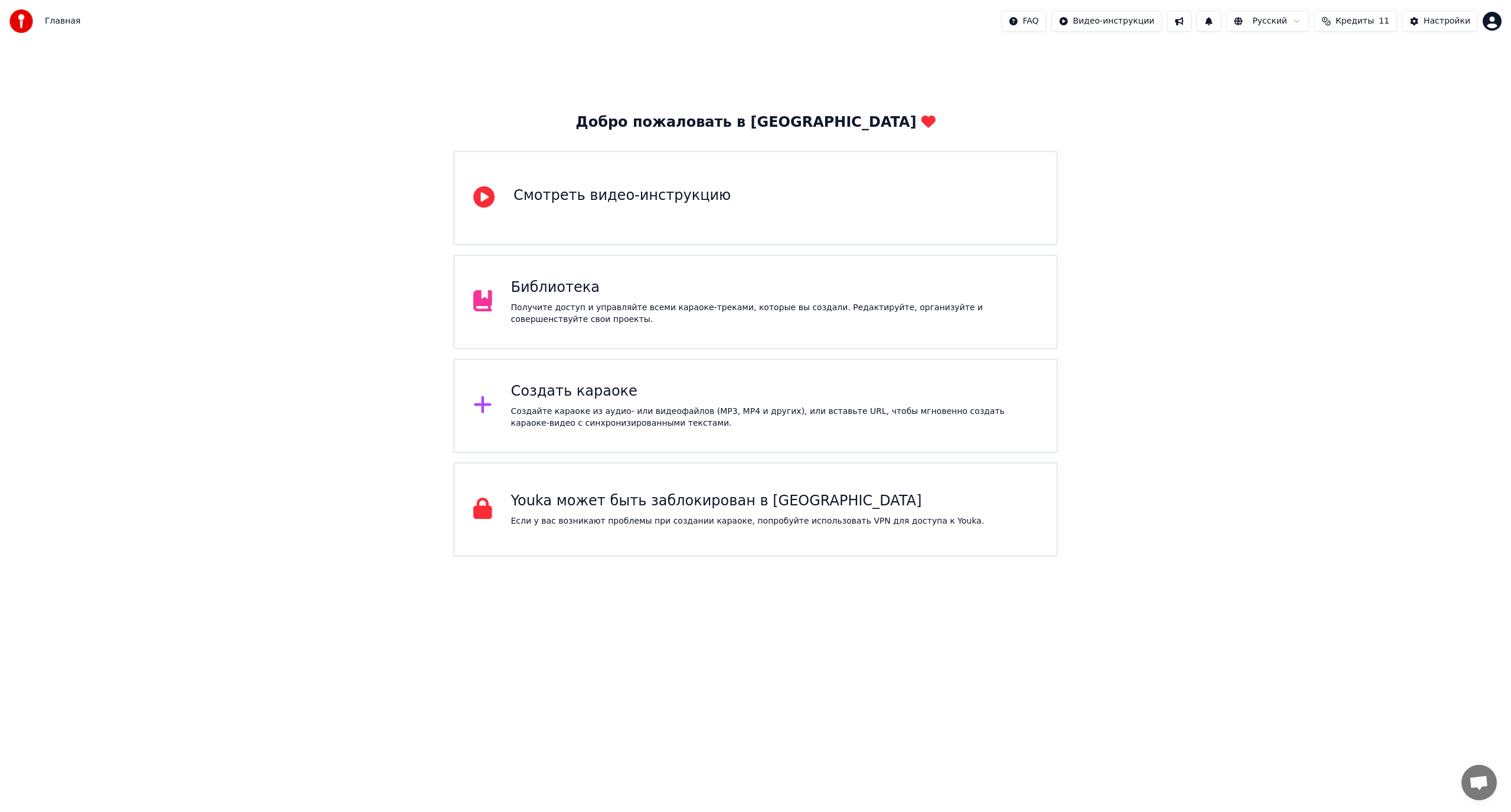
click at [815, 295] on div "Библиотека" at bounding box center [774, 287] width 527 height 19
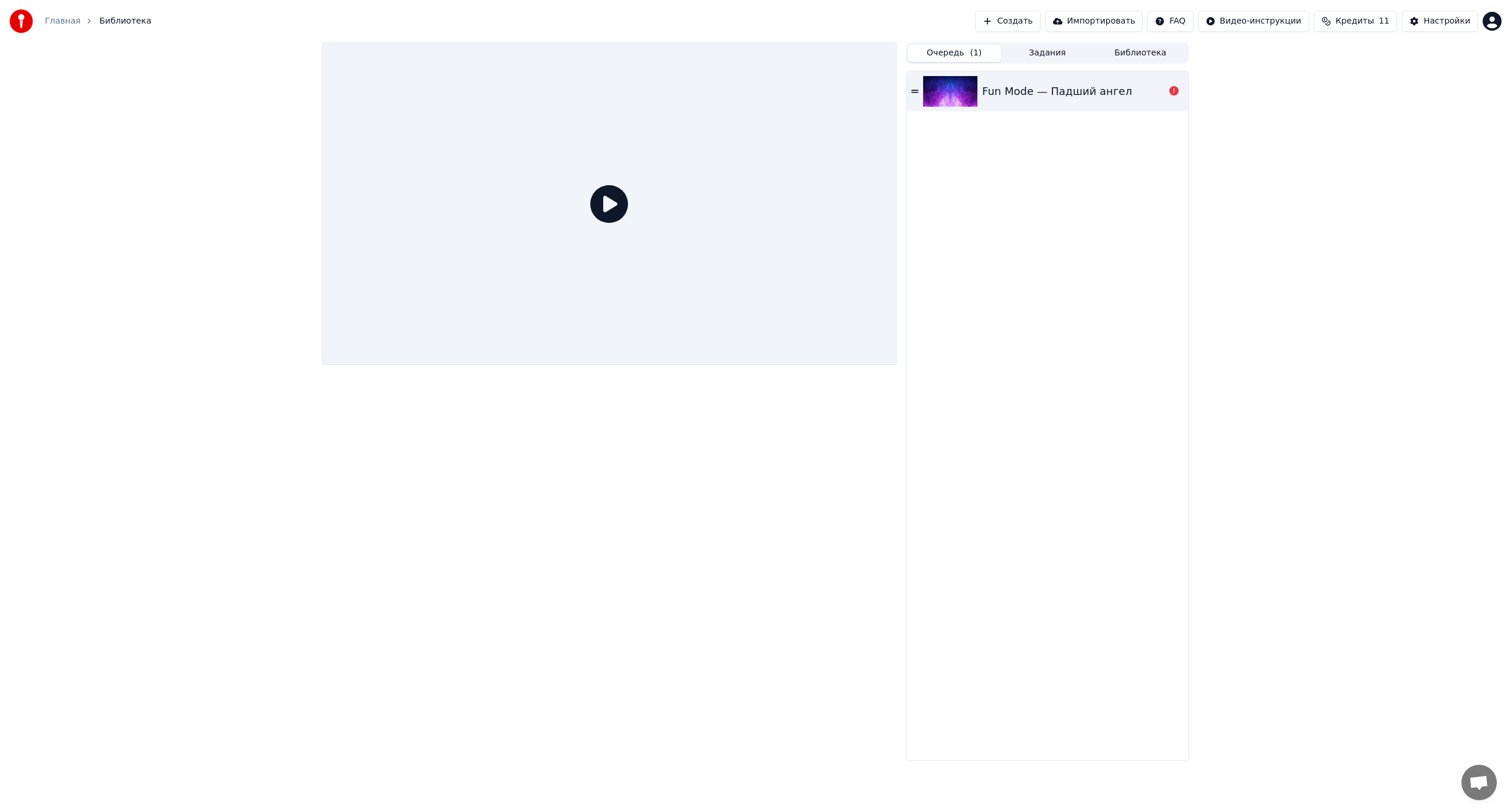
click at [1057, 88] on div "Fun Mode — Падший ангел" at bounding box center [1056, 91] width 150 height 16
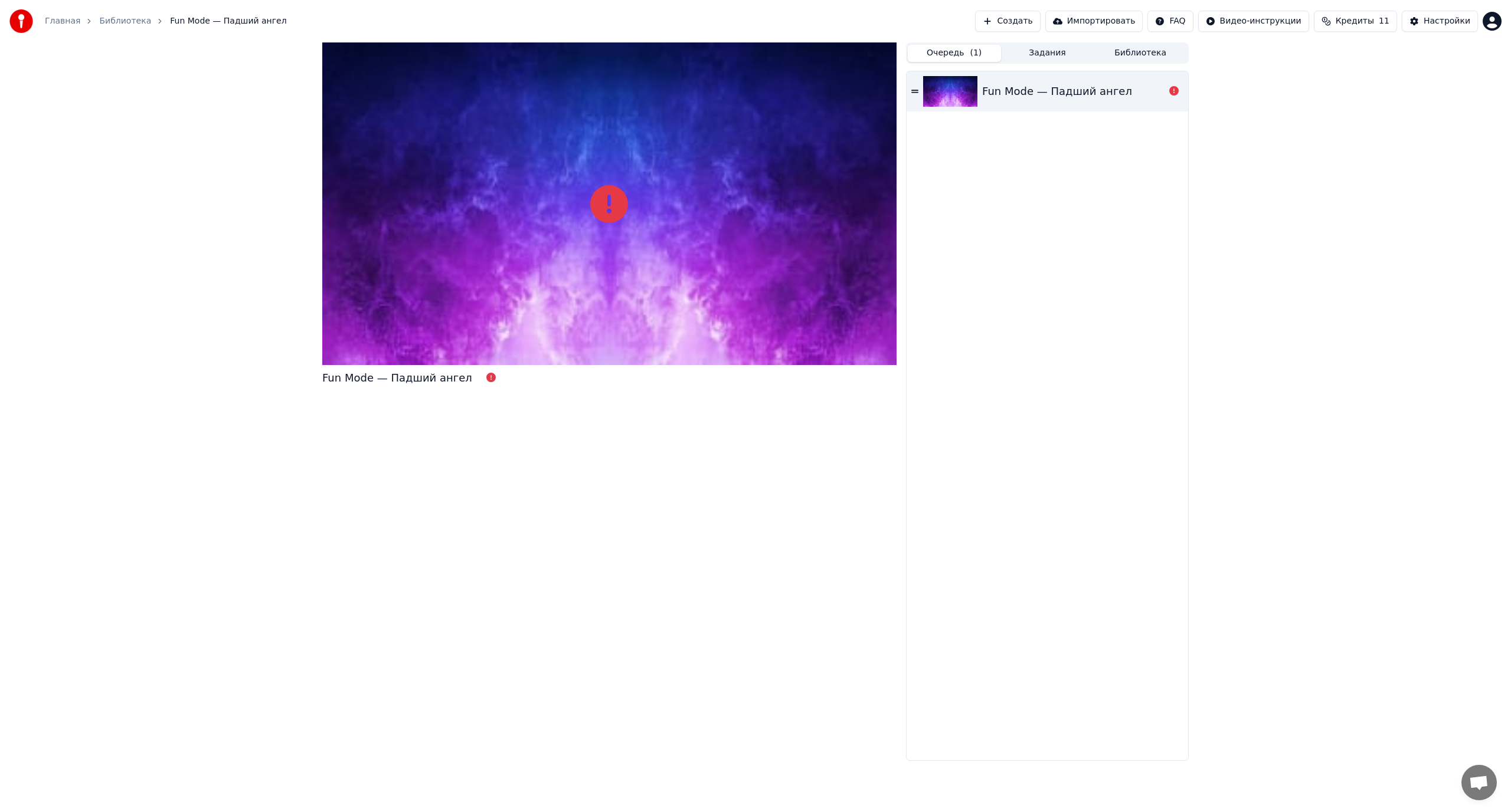
click at [1052, 51] on button "Задания" at bounding box center [1047, 53] width 93 height 17
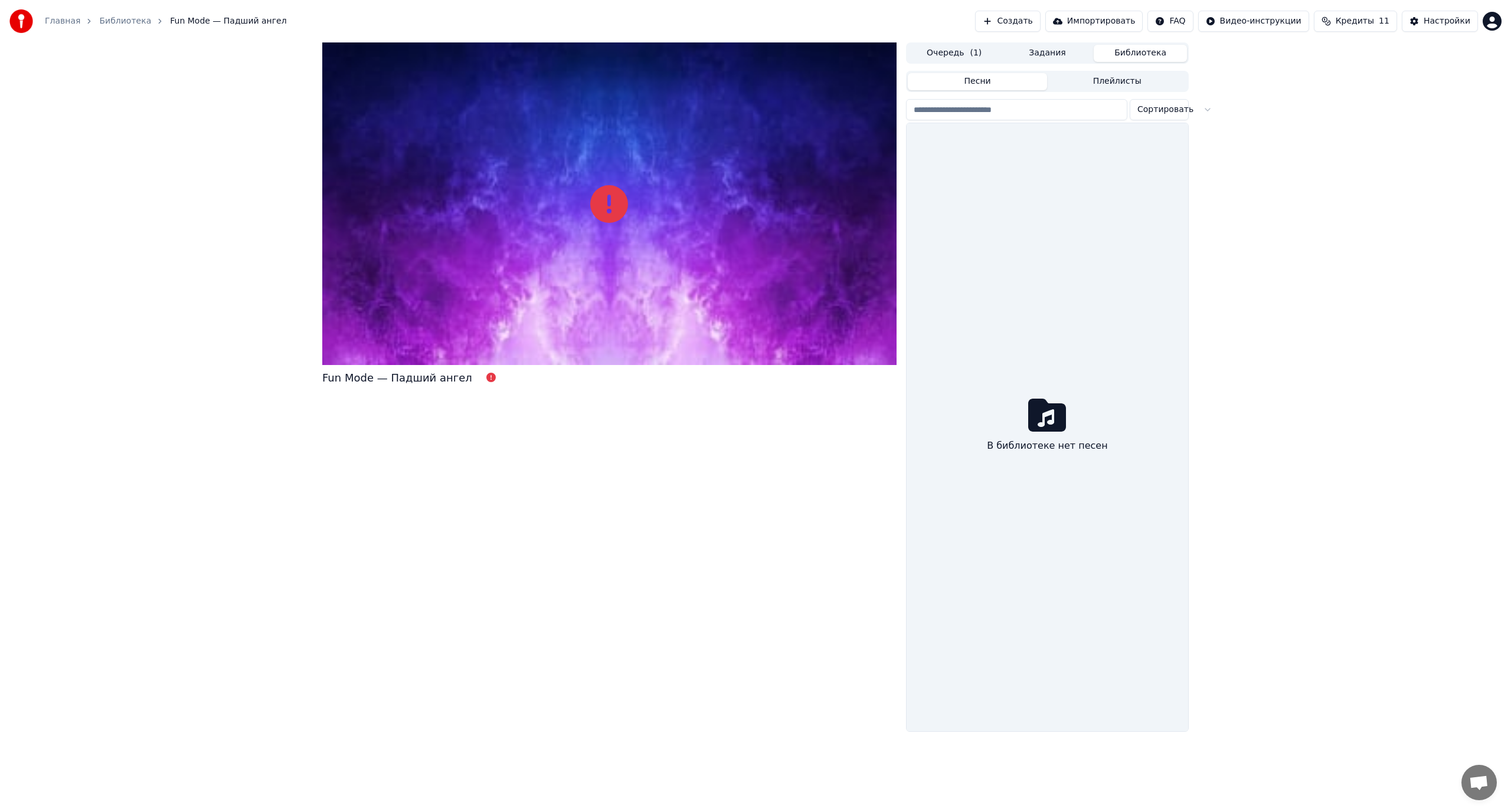
click at [1119, 48] on button "Библиотека" at bounding box center [1140, 53] width 93 height 17
click at [1114, 81] on button "Плейлисты" at bounding box center [1117, 81] width 140 height 17
click at [997, 83] on button "Песни" at bounding box center [978, 81] width 140 height 17
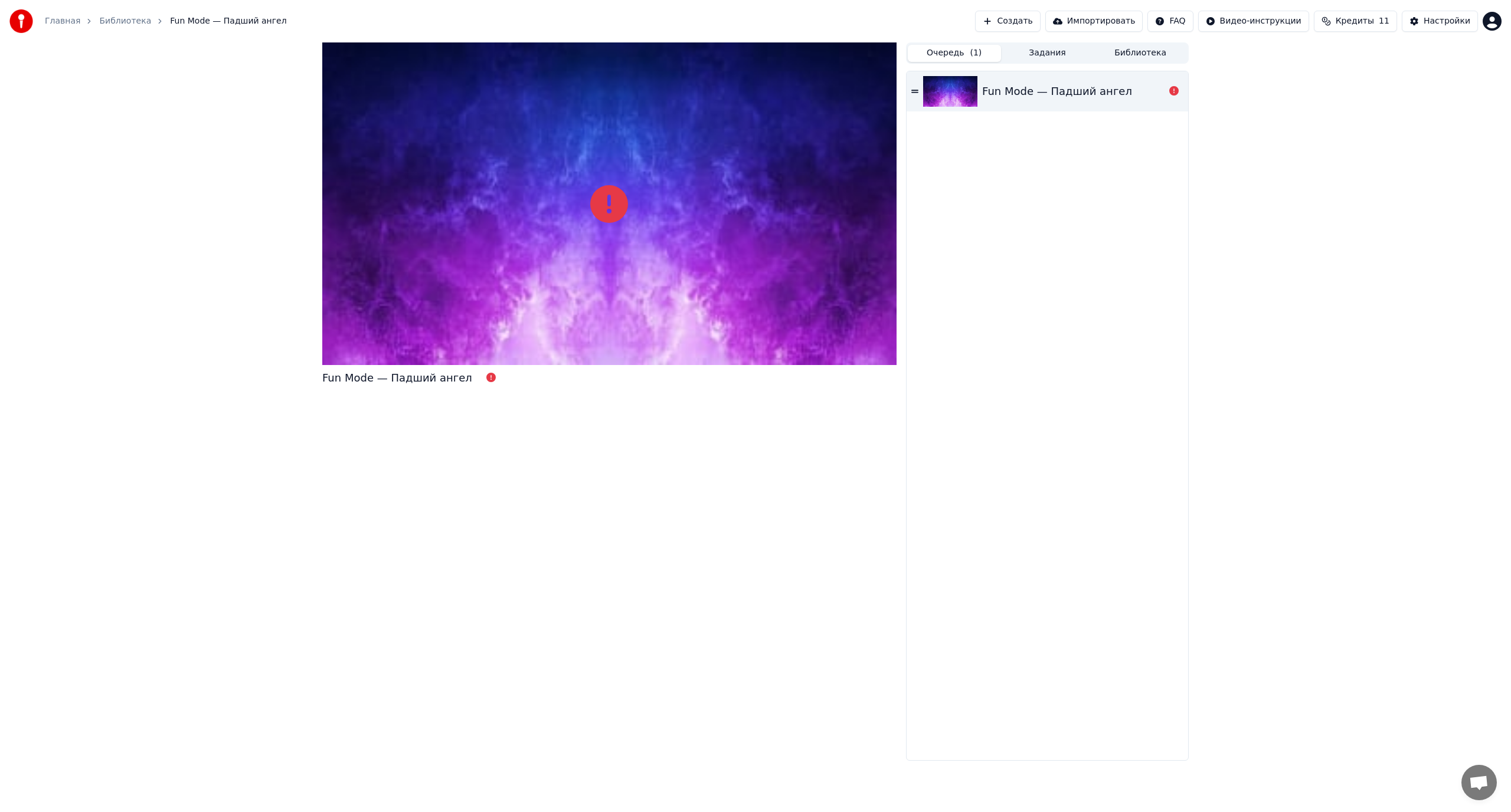
click at [957, 53] on button "Очередь ( 1 )" at bounding box center [954, 53] width 93 height 17
click at [1491, 22] on html "Главная Библиотека Fun Mode — Падший ангел Создать Импортировать FAQ Видео-инст…" at bounding box center [755, 406] width 1511 height 812
click at [969, 287] on html "Главная Библиотека Fun Mode — Падший ангел Создать Импортировать FAQ Видео-инст…" at bounding box center [755, 406] width 1511 height 812
click at [57, 26] on link "Главная" at bounding box center [62, 22] width 36 height 12
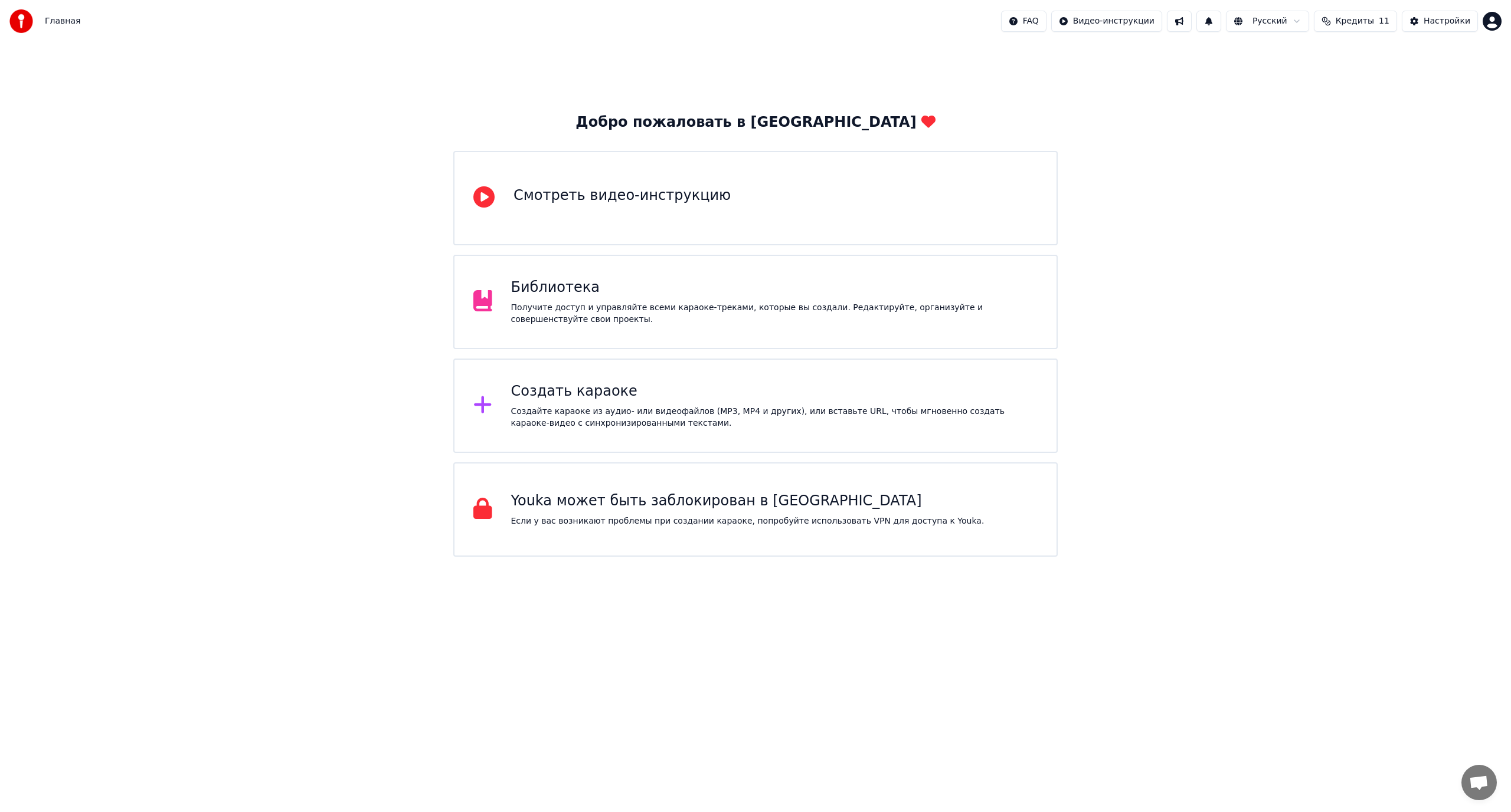
click at [539, 402] on div "Создать караоке Создайте караоке из аудио- или видеофайлов (MP3, MP4 и других),…" at bounding box center [774, 405] width 527 height 47
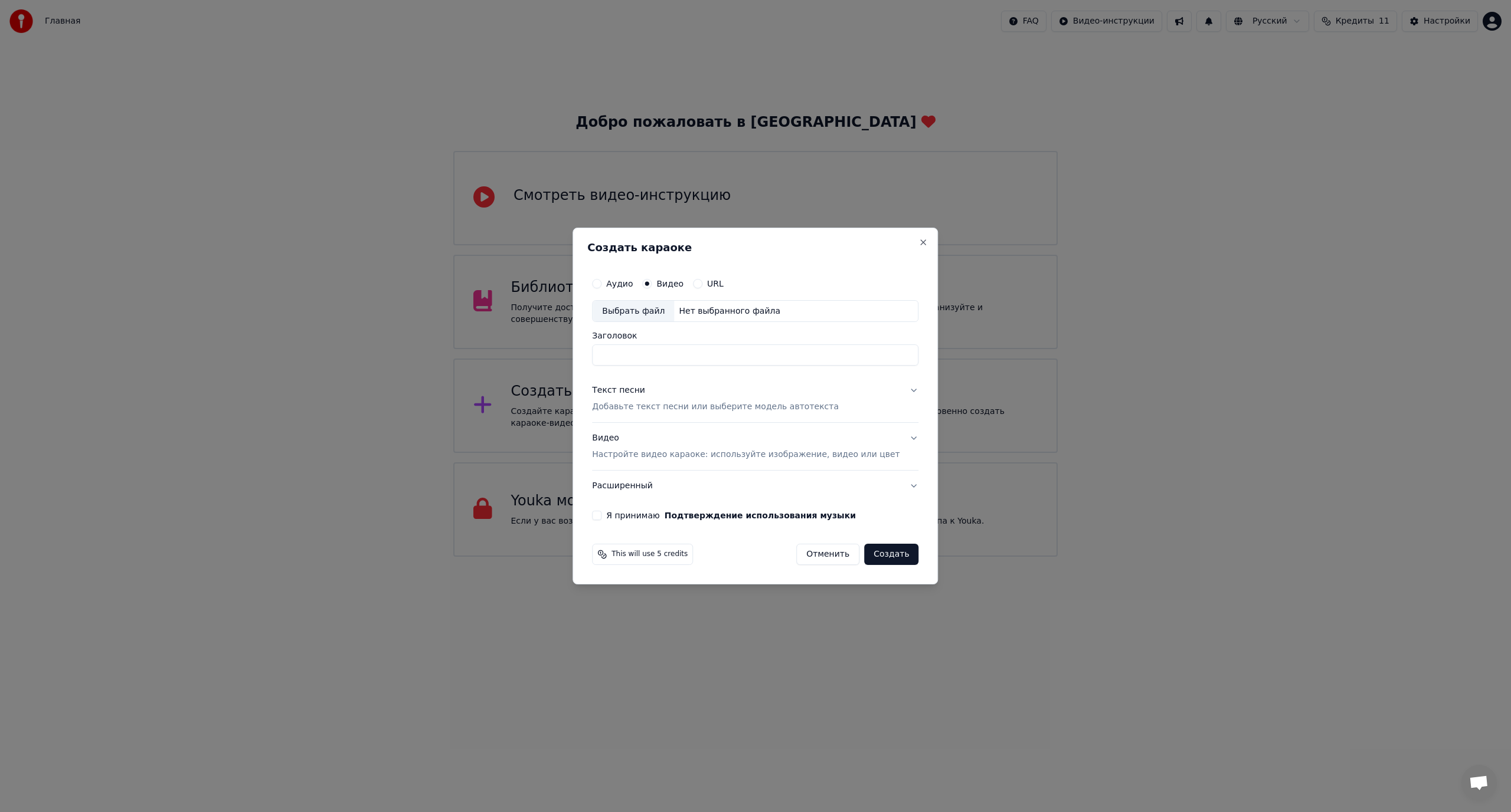
click at [649, 308] on div "Выбрать файл" at bounding box center [632, 312] width 81 height 22
click at [652, 313] on div "Выбрать файл" at bounding box center [632, 312] width 81 height 22
type input "**********"
click at [702, 408] on p "Добавьте текст песни или выберите модель автотекста" at bounding box center [716, 407] width 247 height 12
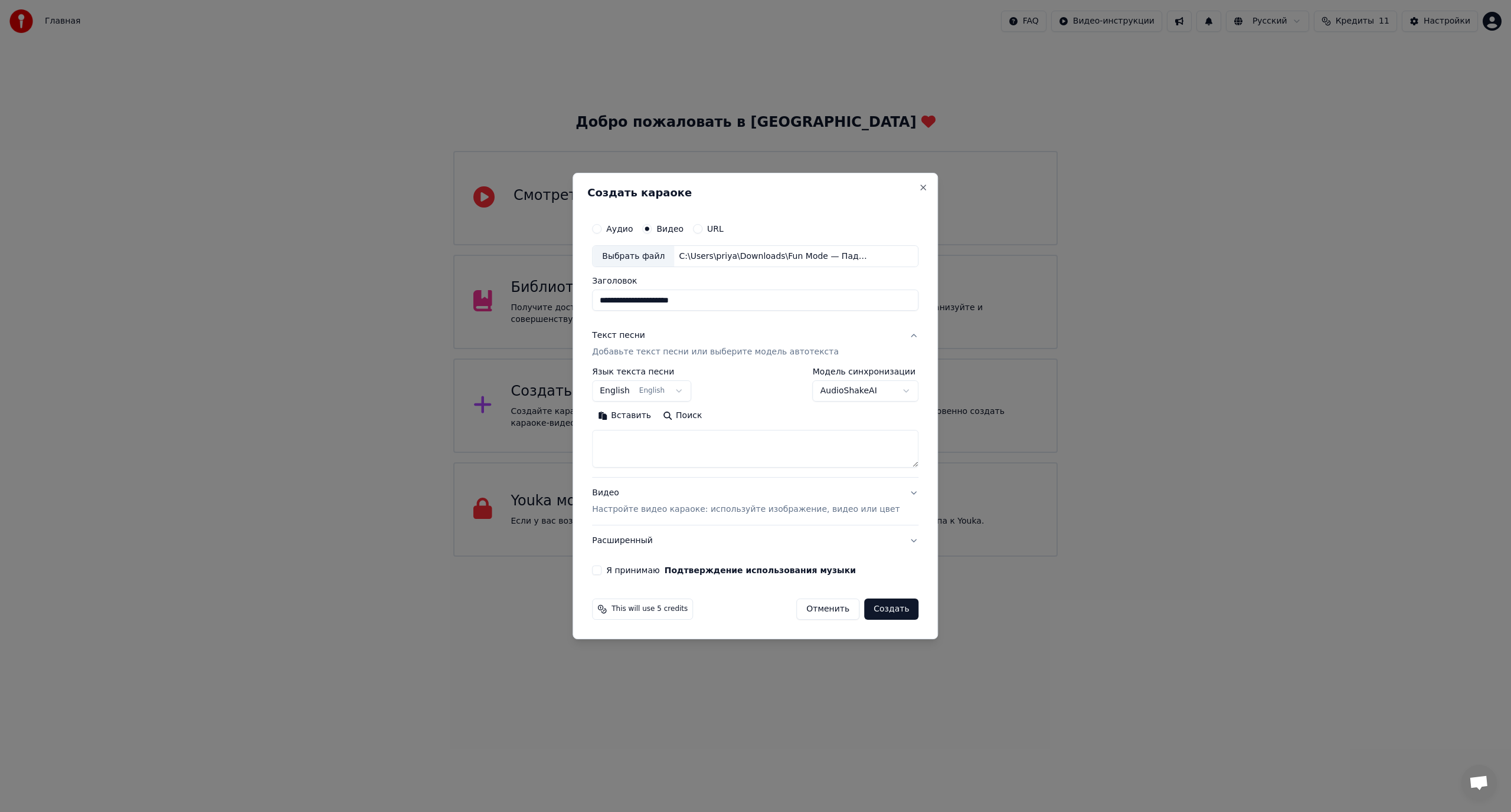
click at [638, 416] on button "Вставить" at bounding box center [624, 416] width 65 height 19
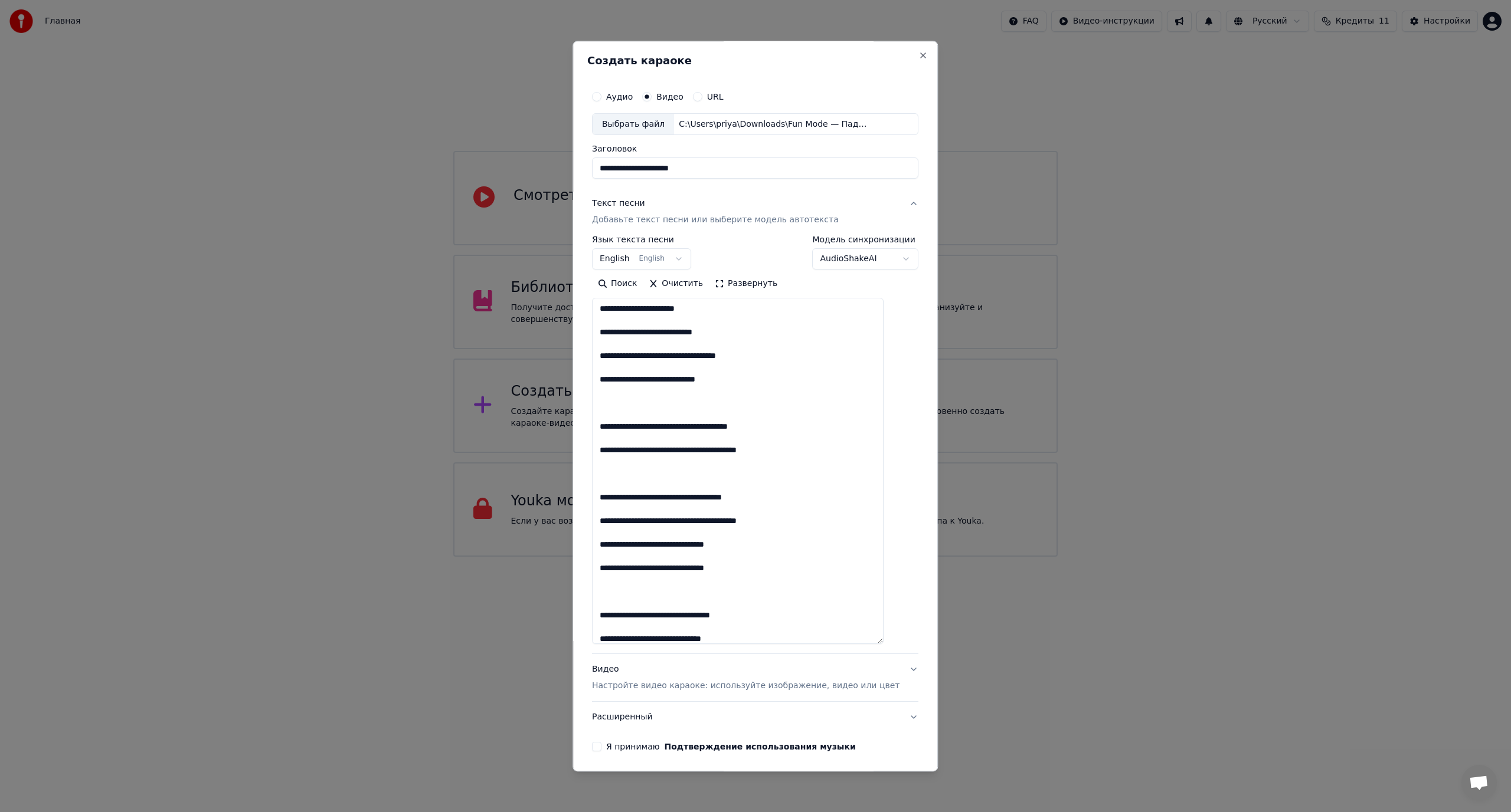
drag, startPoint x: 894, startPoint y: 477, endPoint x: 887, endPoint y: 643, distance: 166.1
click at [883, 643] on textarea at bounding box center [738, 471] width 292 height 347
click at [612, 378] on textarea at bounding box center [738, 471] width 292 height 347
drag, startPoint x: 661, startPoint y: 376, endPoint x: 669, endPoint y: 386, distance: 12.8
click at [661, 376] on textarea at bounding box center [738, 471] width 292 height 347
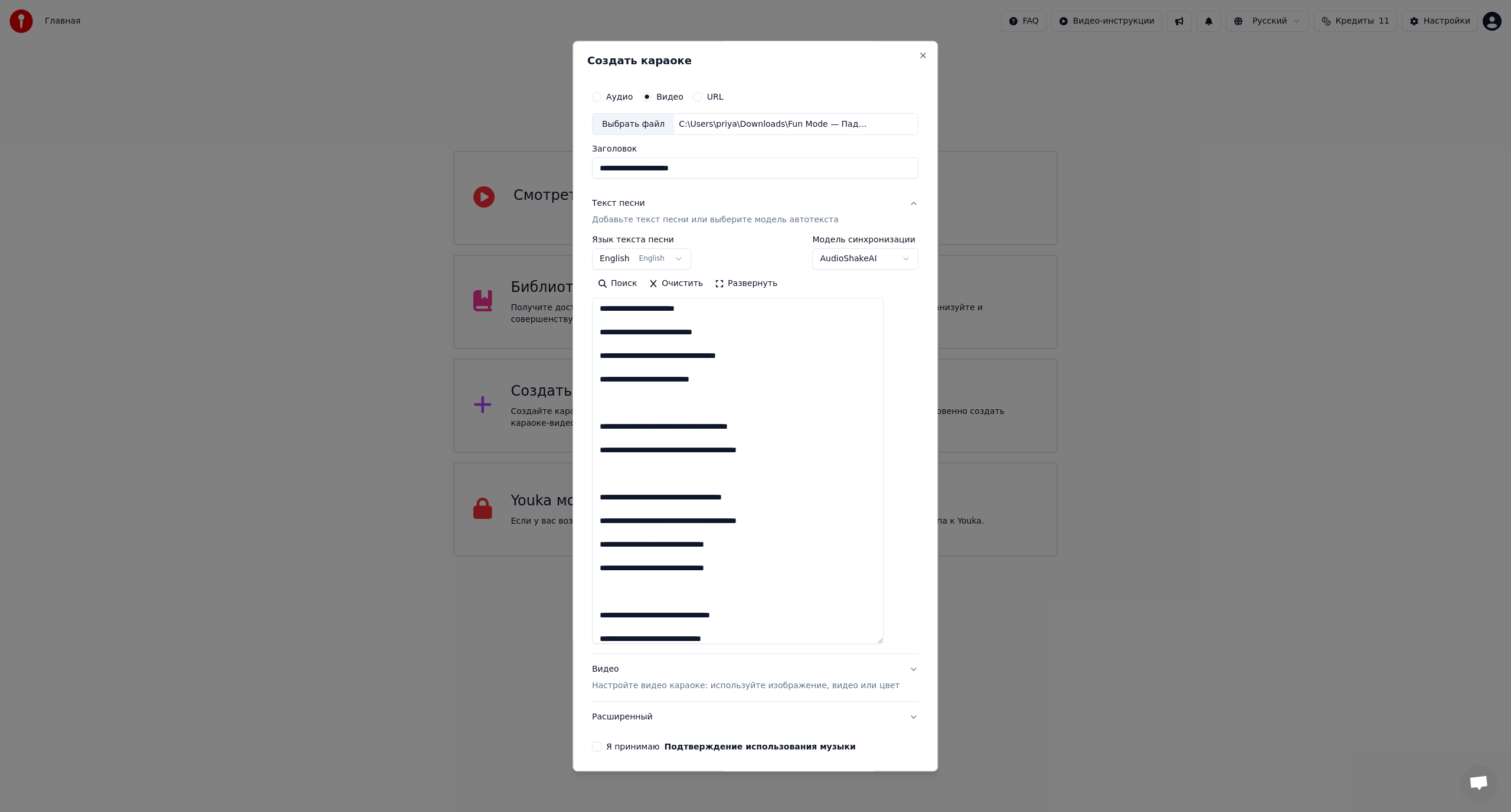
click at [615, 318] on textarea at bounding box center [738, 471] width 292 height 347
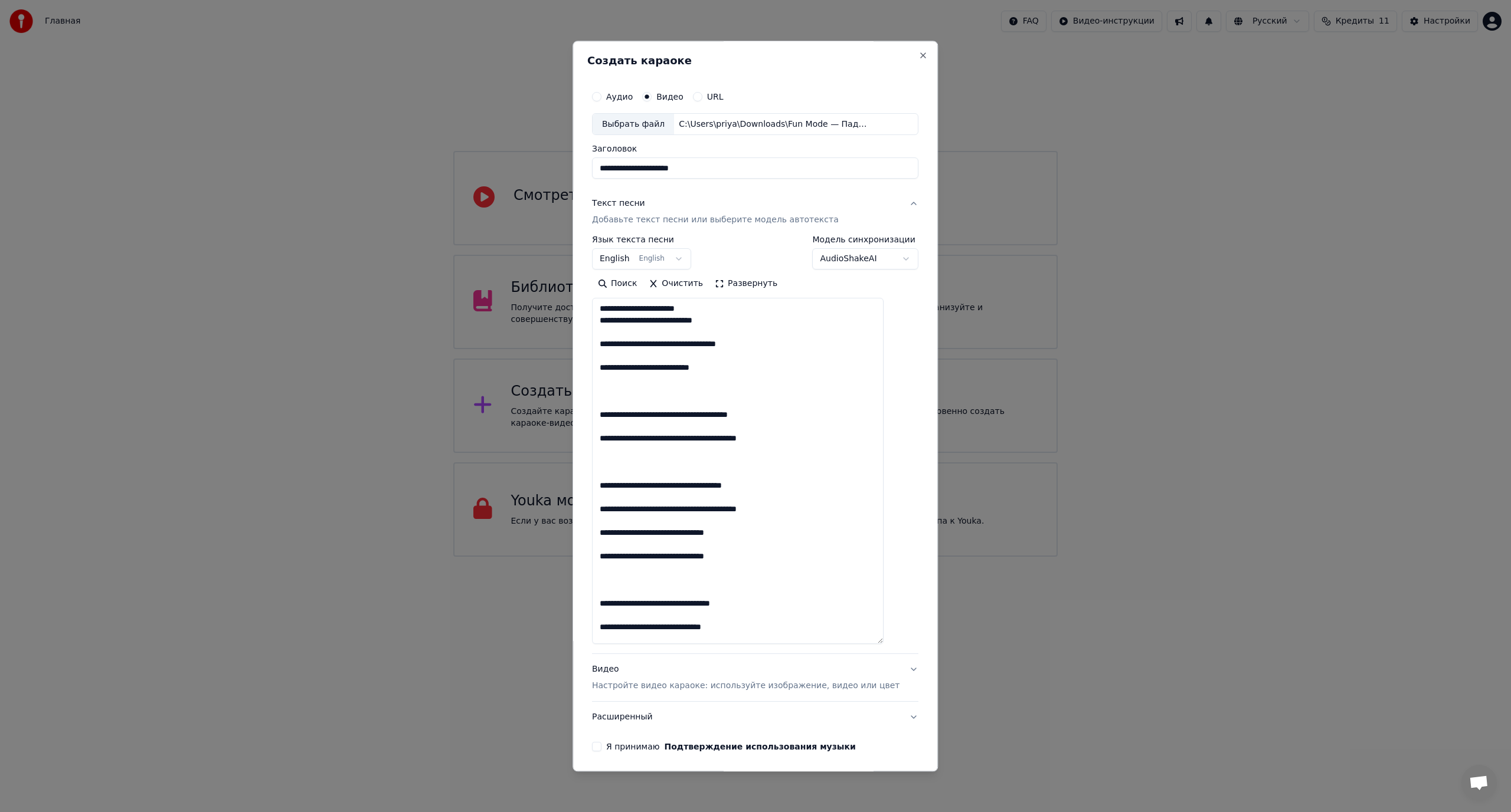
click at [615, 336] on textarea at bounding box center [738, 471] width 292 height 347
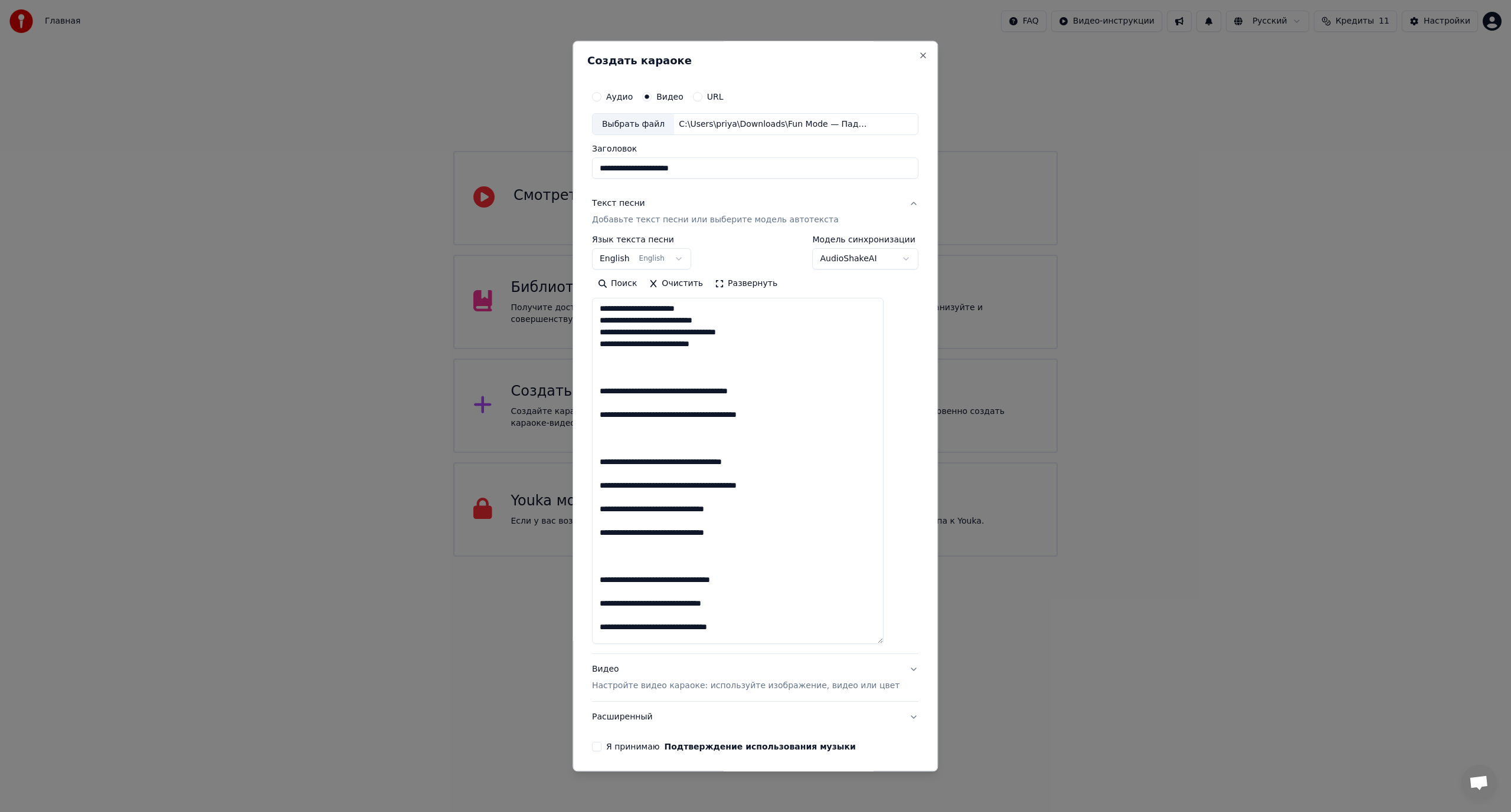
click at [617, 352] on textarea at bounding box center [738, 471] width 292 height 347
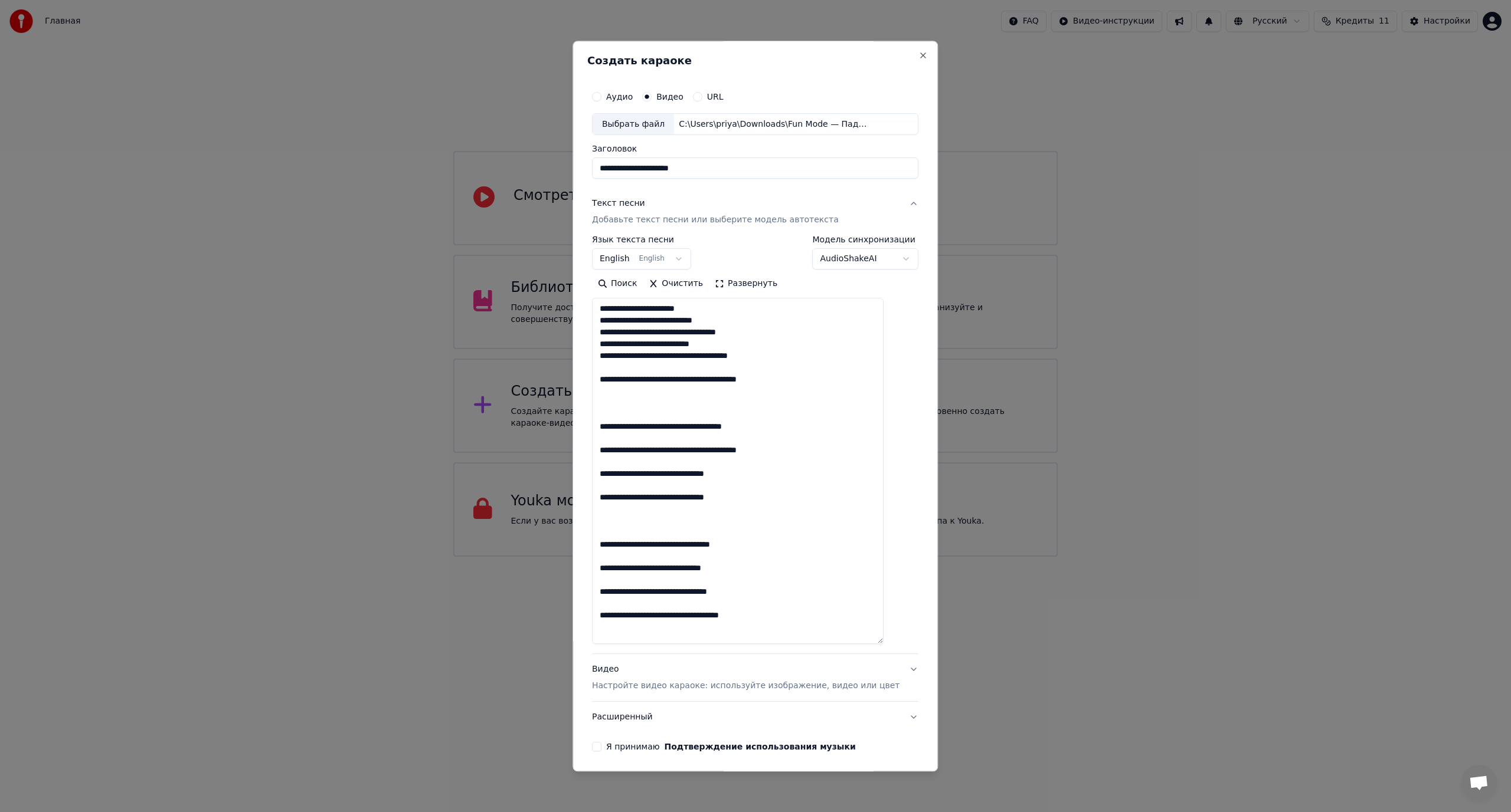
click at [612, 365] on textarea at bounding box center [738, 471] width 292 height 347
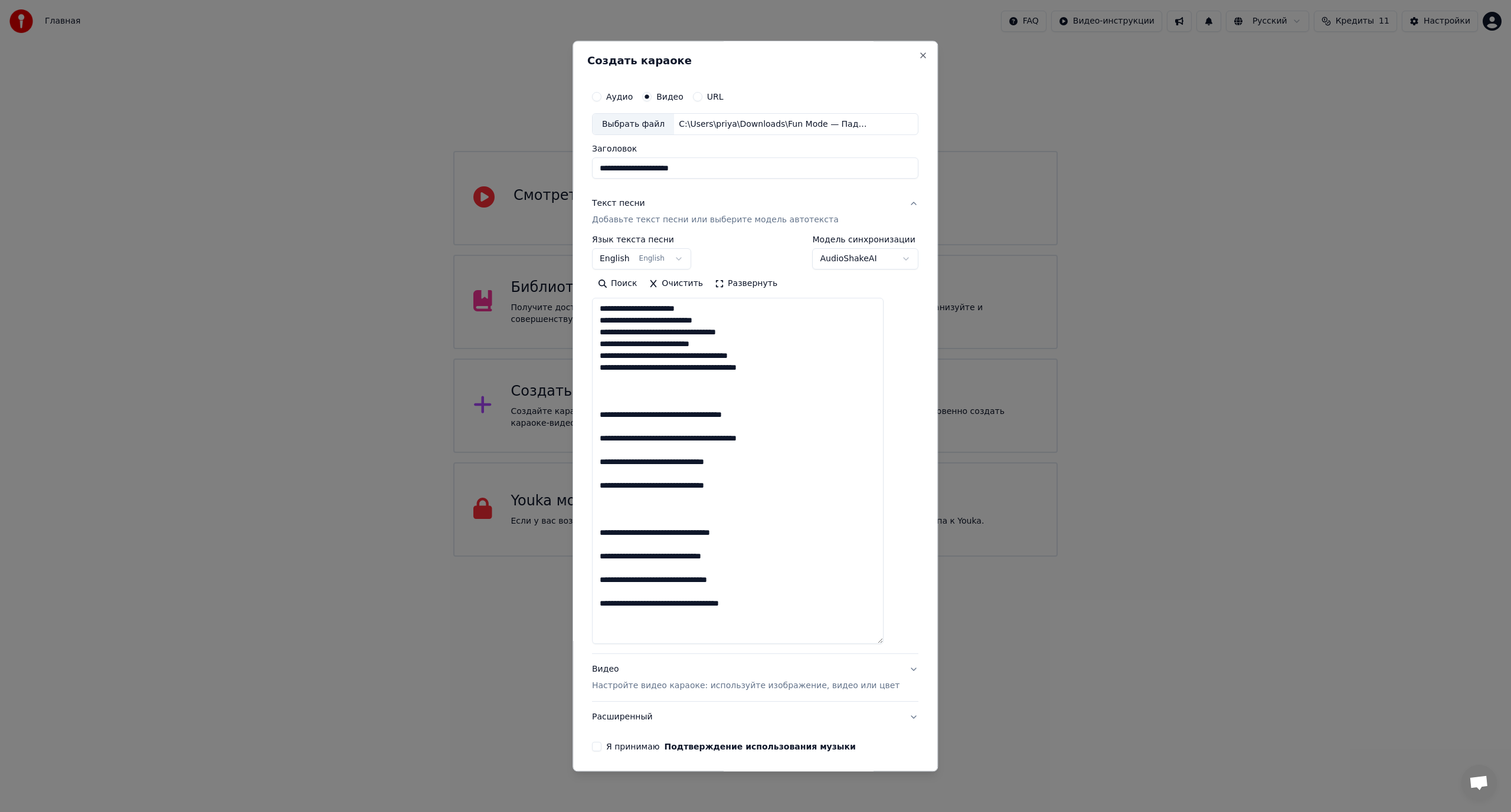
click at [612, 378] on textarea at bounding box center [738, 471] width 292 height 347
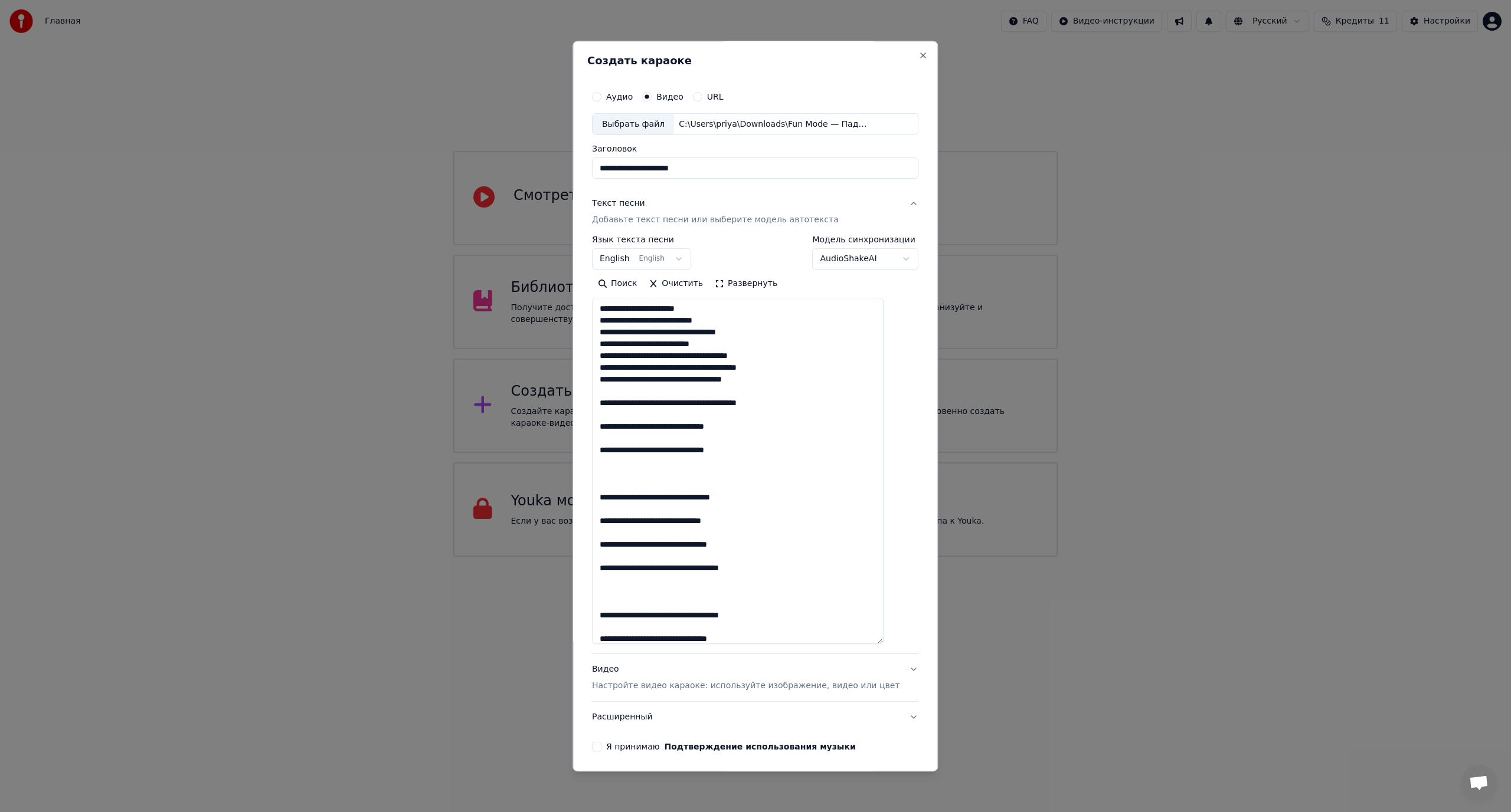
click at [612, 389] on textarea at bounding box center [738, 471] width 292 height 347
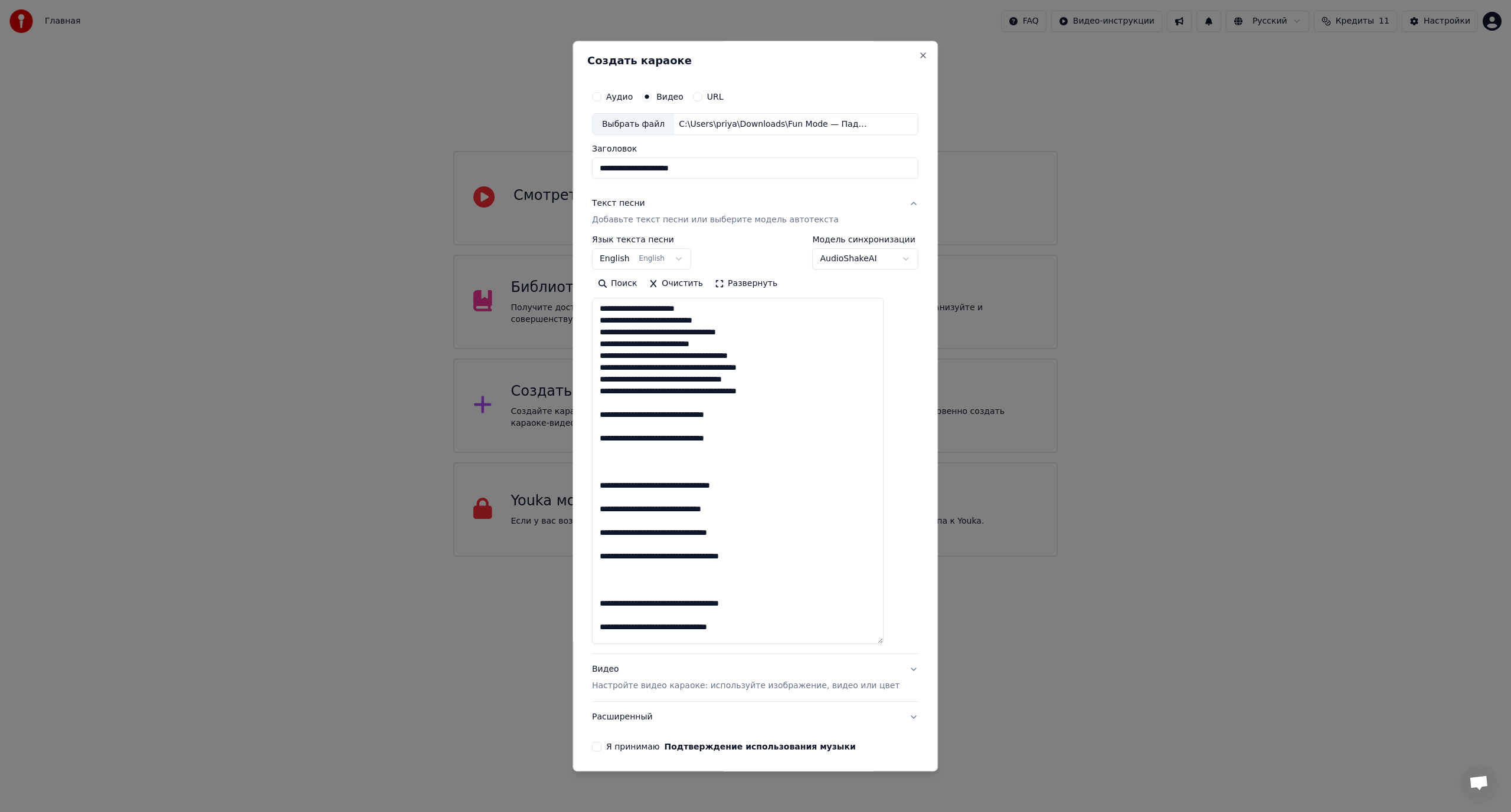
click at [612, 399] on textarea at bounding box center [738, 471] width 292 height 347
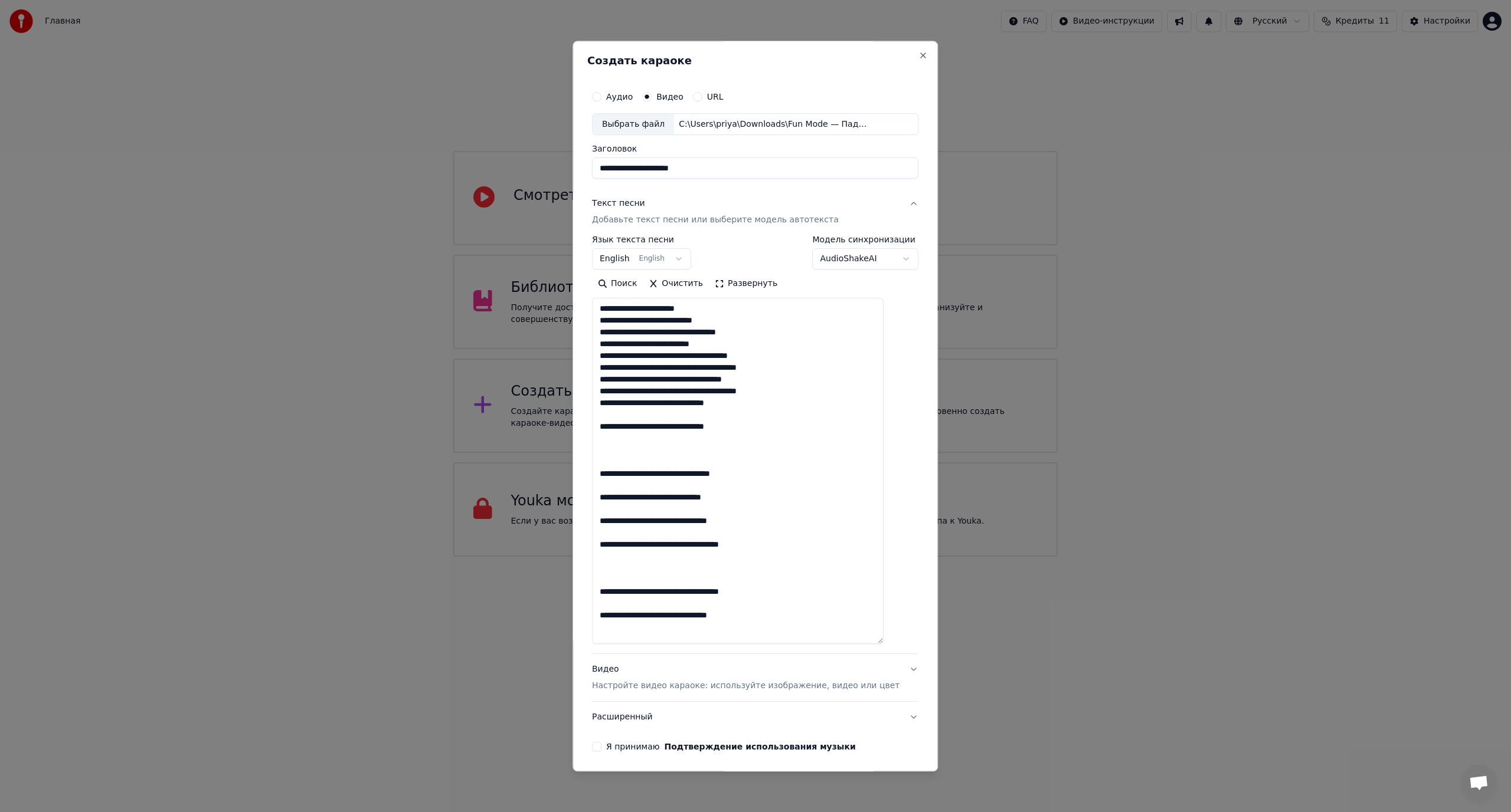
click at [610, 409] on textarea at bounding box center [738, 471] width 292 height 347
click at [615, 413] on textarea at bounding box center [738, 471] width 292 height 347
click at [612, 425] on textarea at bounding box center [738, 471] width 292 height 347
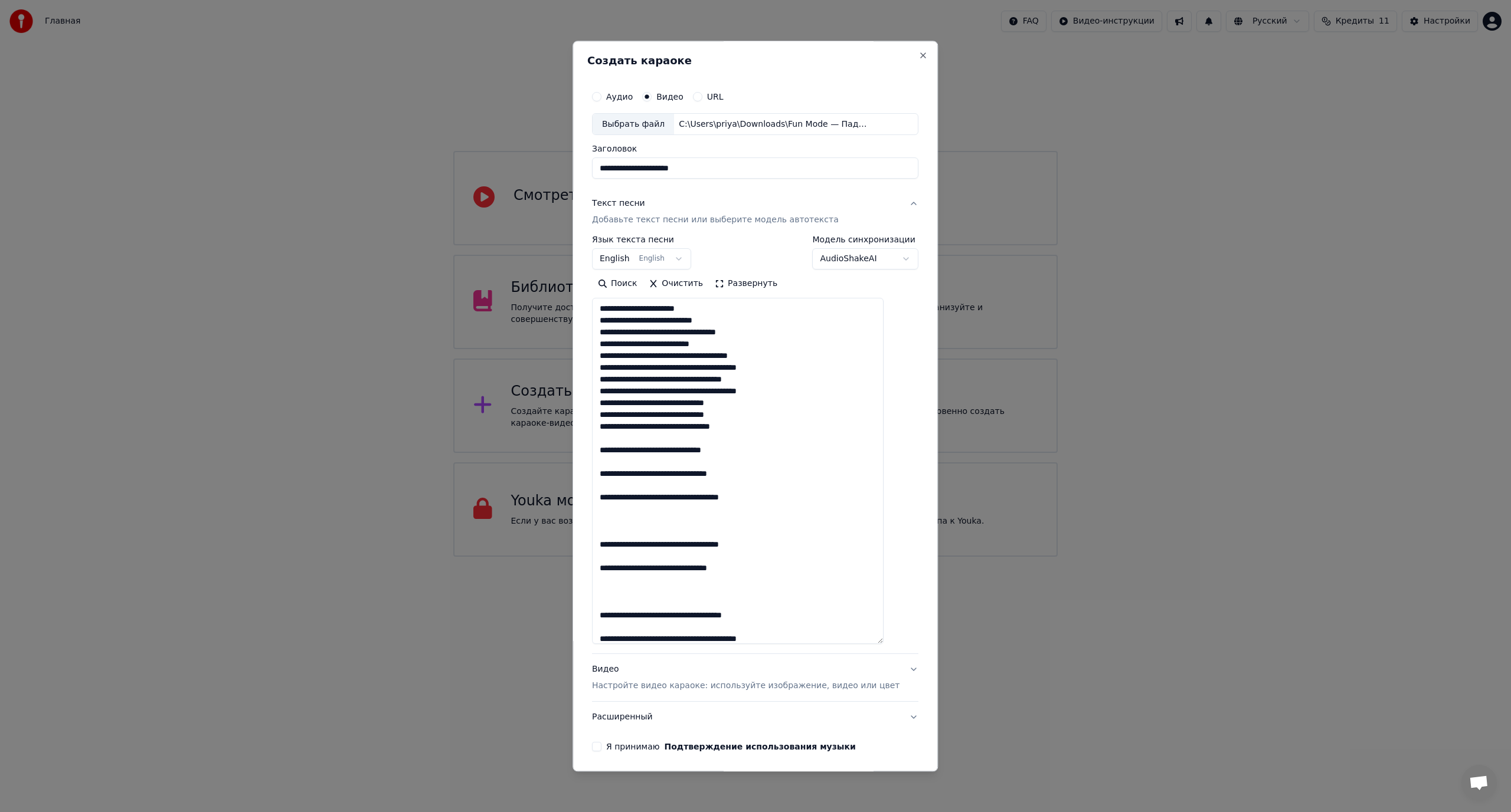
click at [613, 436] on textarea at bounding box center [738, 471] width 292 height 347
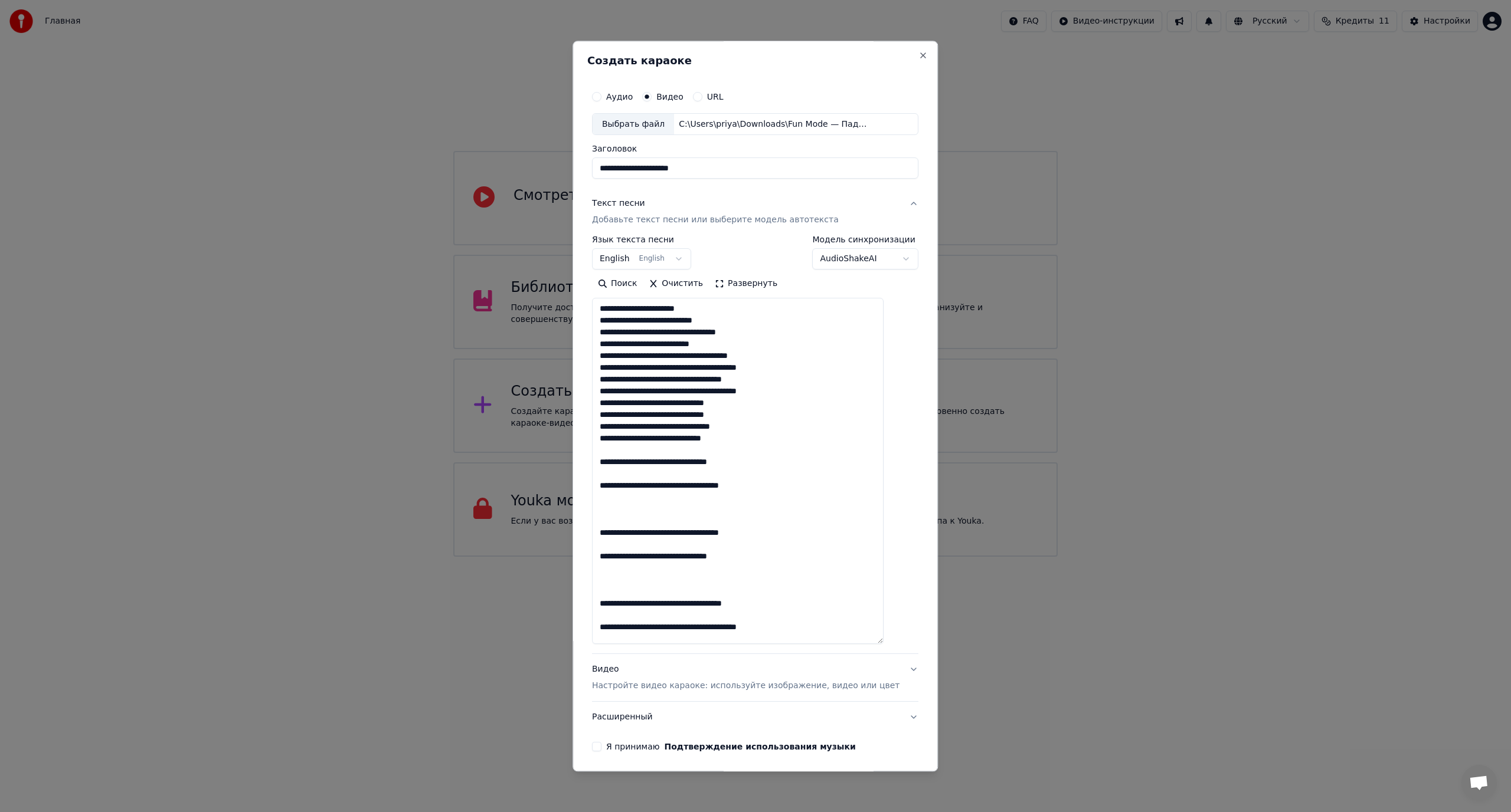
click at [616, 451] on textarea at bounding box center [738, 471] width 292 height 347
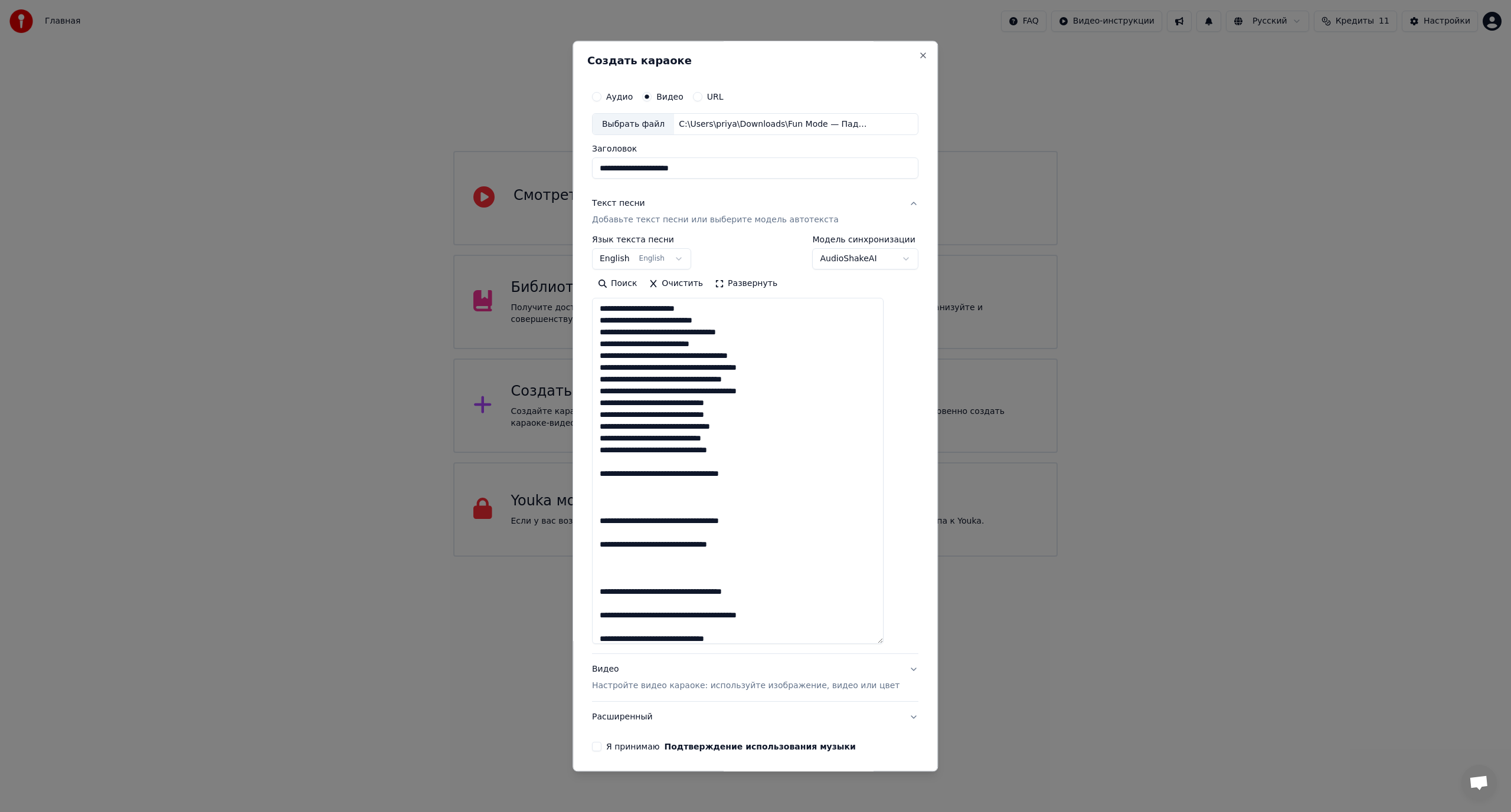
click at [613, 457] on textarea at bounding box center [738, 471] width 292 height 347
click at [612, 472] on textarea at bounding box center [738, 471] width 292 height 347
click at [612, 484] on textarea at bounding box center [738, 471] width 292 height 347
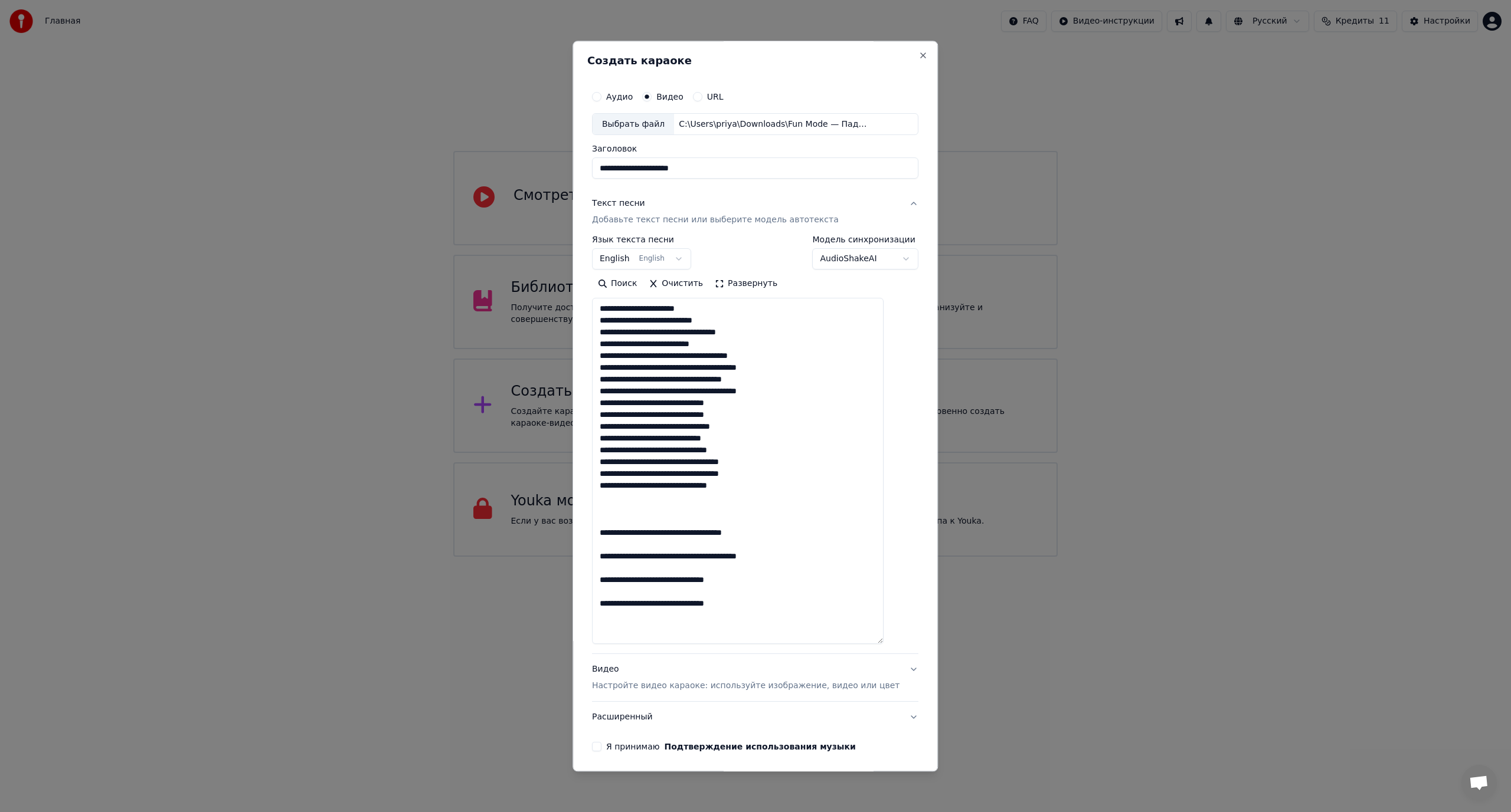
click at [616, 497] on textarea at bounding box center [738, 471] width 292 height 347
click at [617, 509] on textarea at bounding box center [738, 471] width 292 height 347
click at [613, 521] on textarea at bounding box center [738, 471] width 292 height 347
click at [614, 530] on textarea at bounding box center [738, 471] width 292 height 347
click at [616, 544] on textarea at bounding box center [738, 471] width 292 height 347
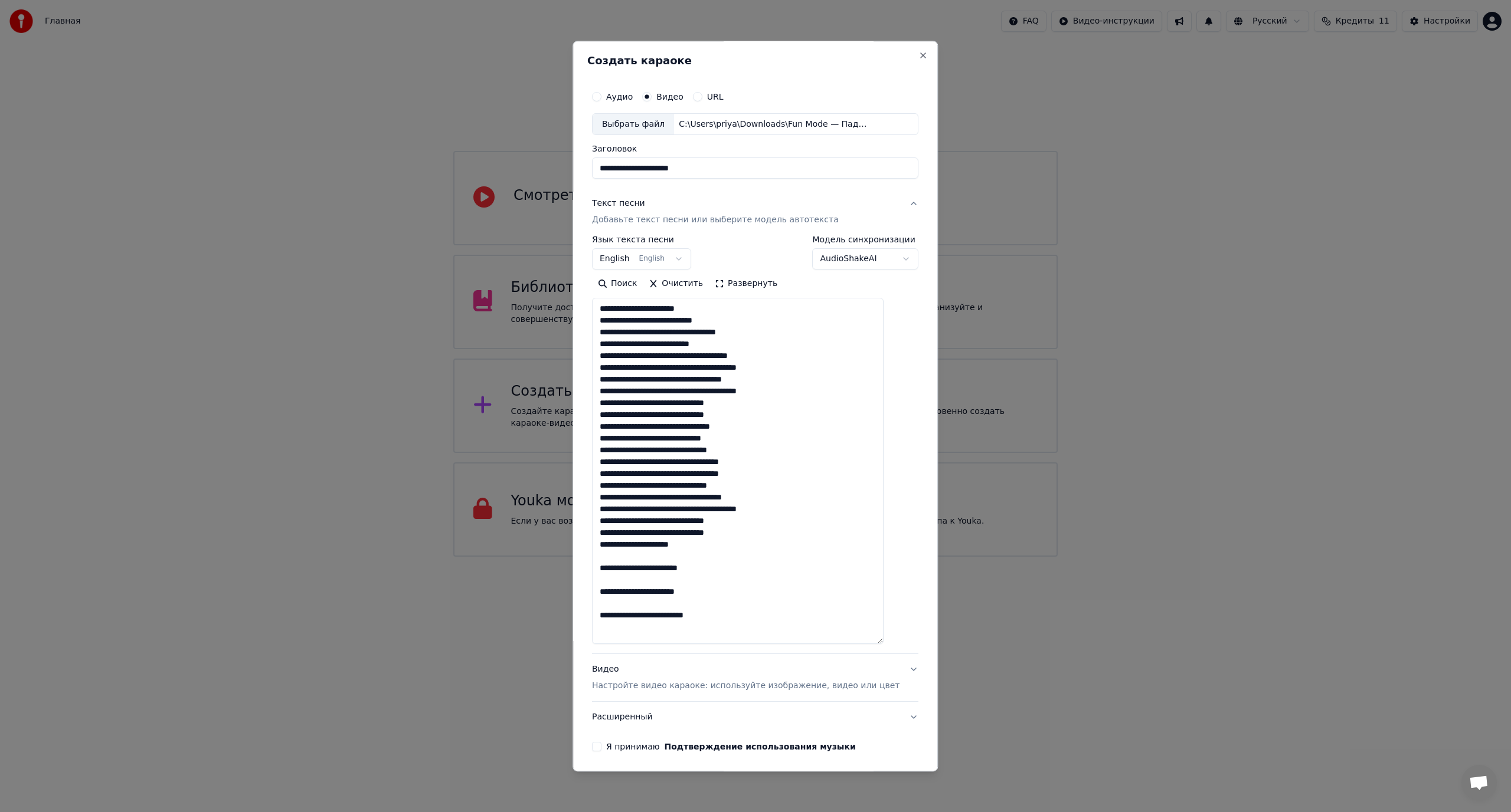
click at [612, 552] on textarea at bounding box center [738, 471] width 292 height 347
click at [615, 572] on textarea at bounding box center [738, 471] width 292 height 347
click at [615, 581] on textarea at bounding box center [738, 471] width 292 height 347
click at [612, 588] on textarea at bounding box center [738, 471] width 292 height 347
click at [615, 603] on textarea at bounding box center [738, 471] width 292 height 347
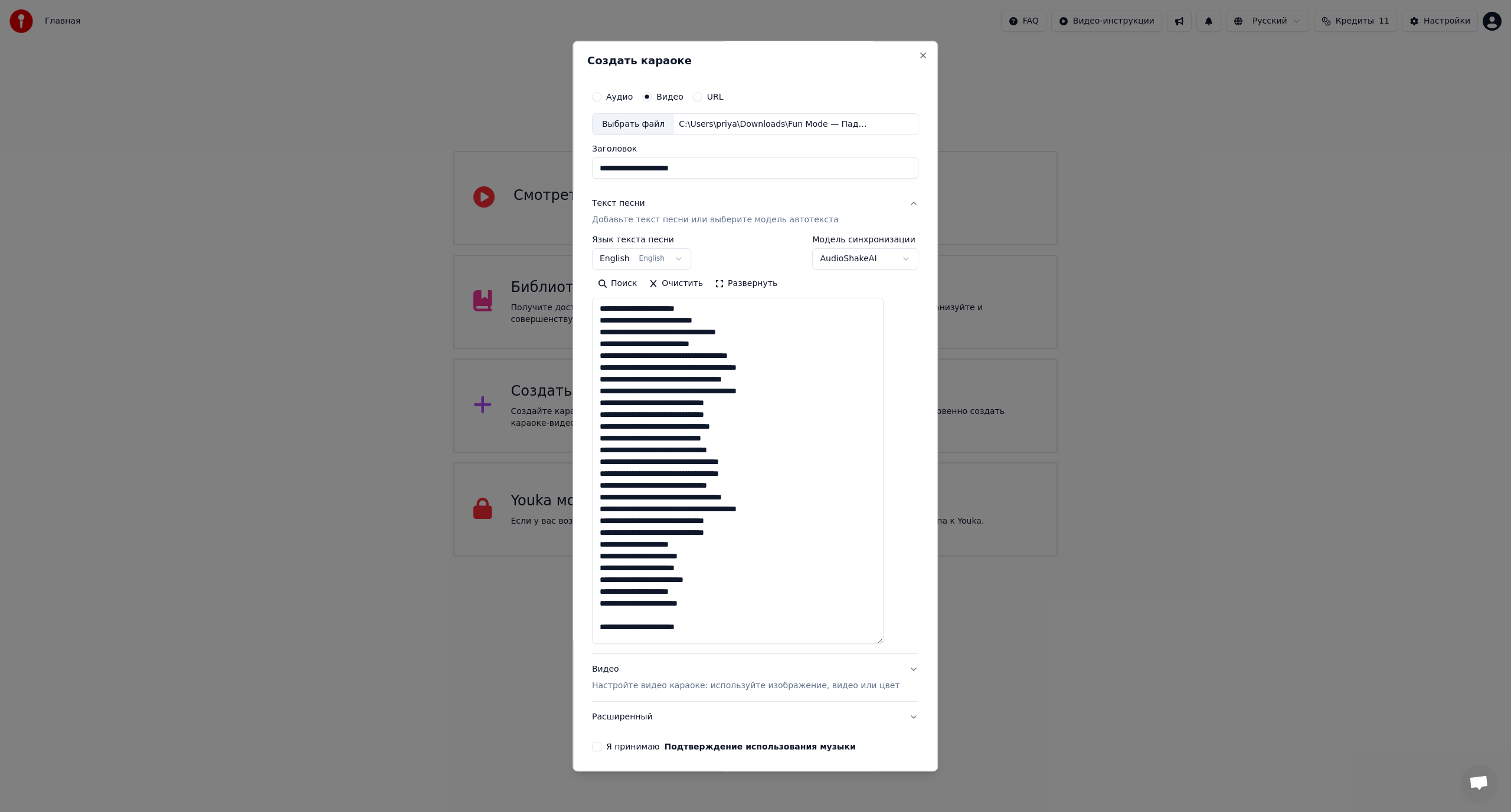
click at [615, 611] on textarea at bounding box center [738, 471] width 292 height 347
click at [615, 621] on textarea at bounding box center [738, 471] width 292 height 347
click at [613, 626] on textarea at bounding box center [738, 471] width 292 height 347
click at [611, 634] on textarea at bounding box center [738, 471] width 292 height 347
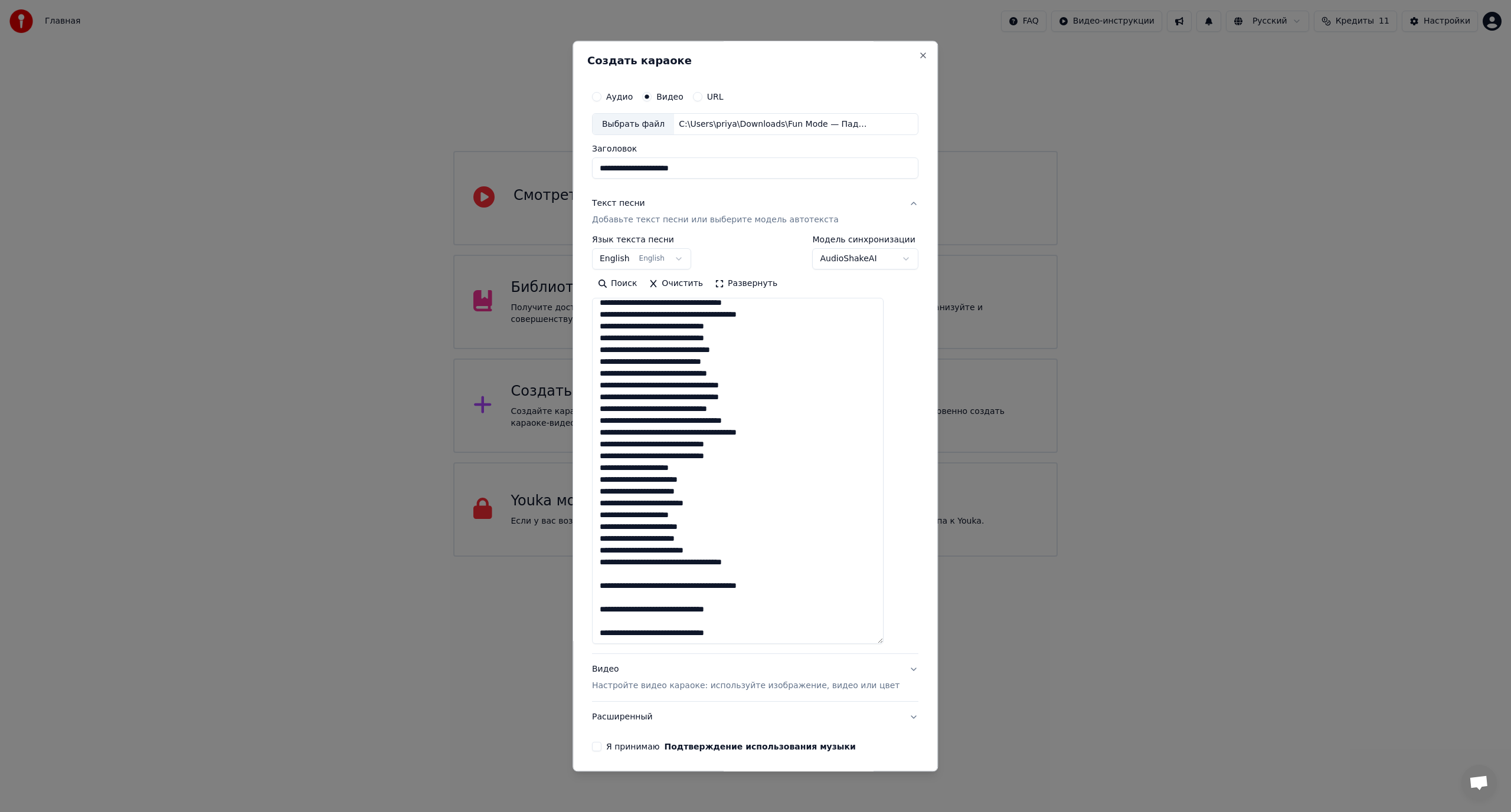
click at [615, 576] on textarea at bounding box center [738, 471] width 292 height 347
click at [615, 598] on textarea at bounding box center [738, 471] width 292 height 347
click at [615, 621] on textarea at bounding box center [738, 471] width 292 height 347
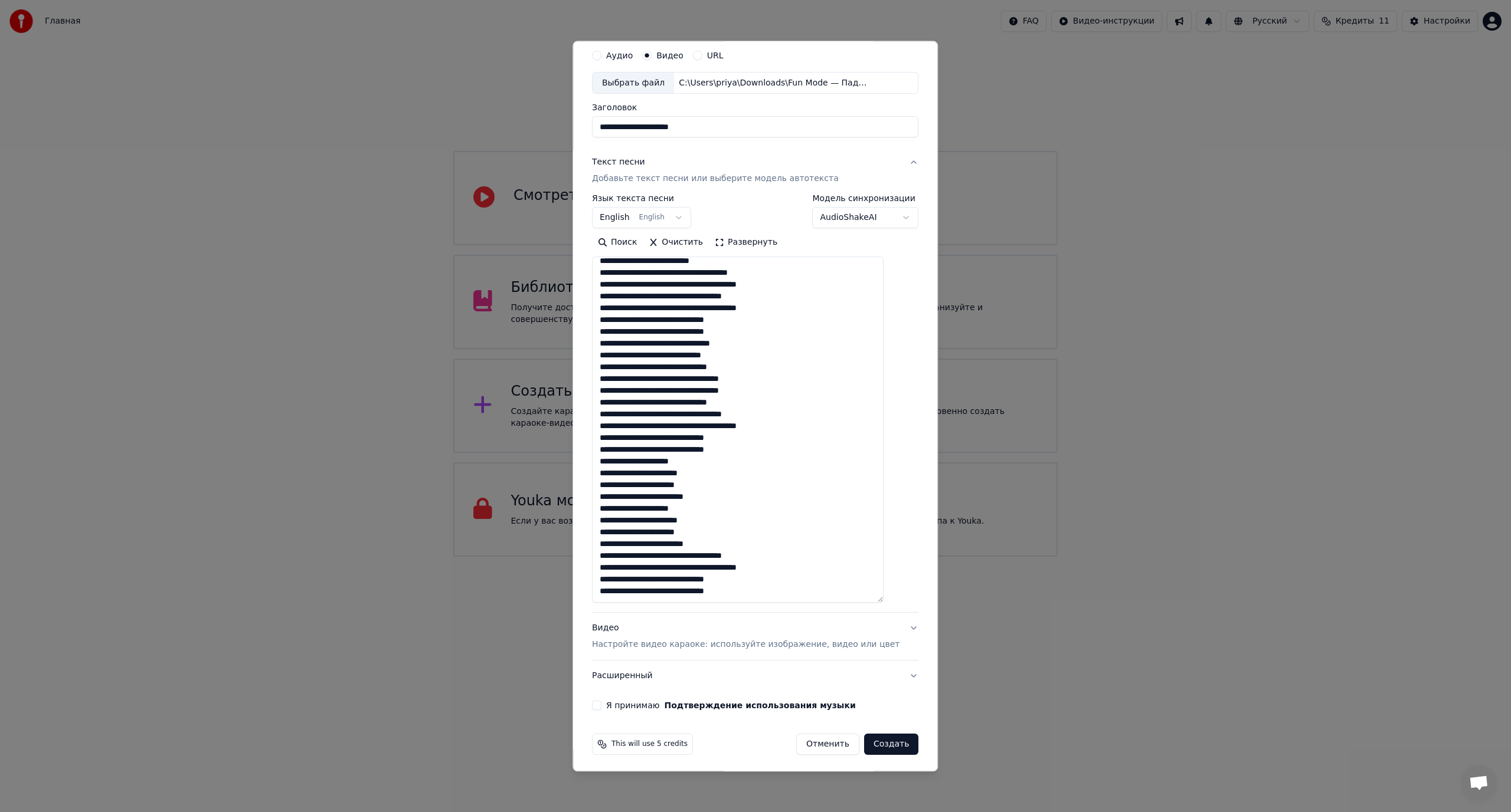
scroll to position [44, 0]
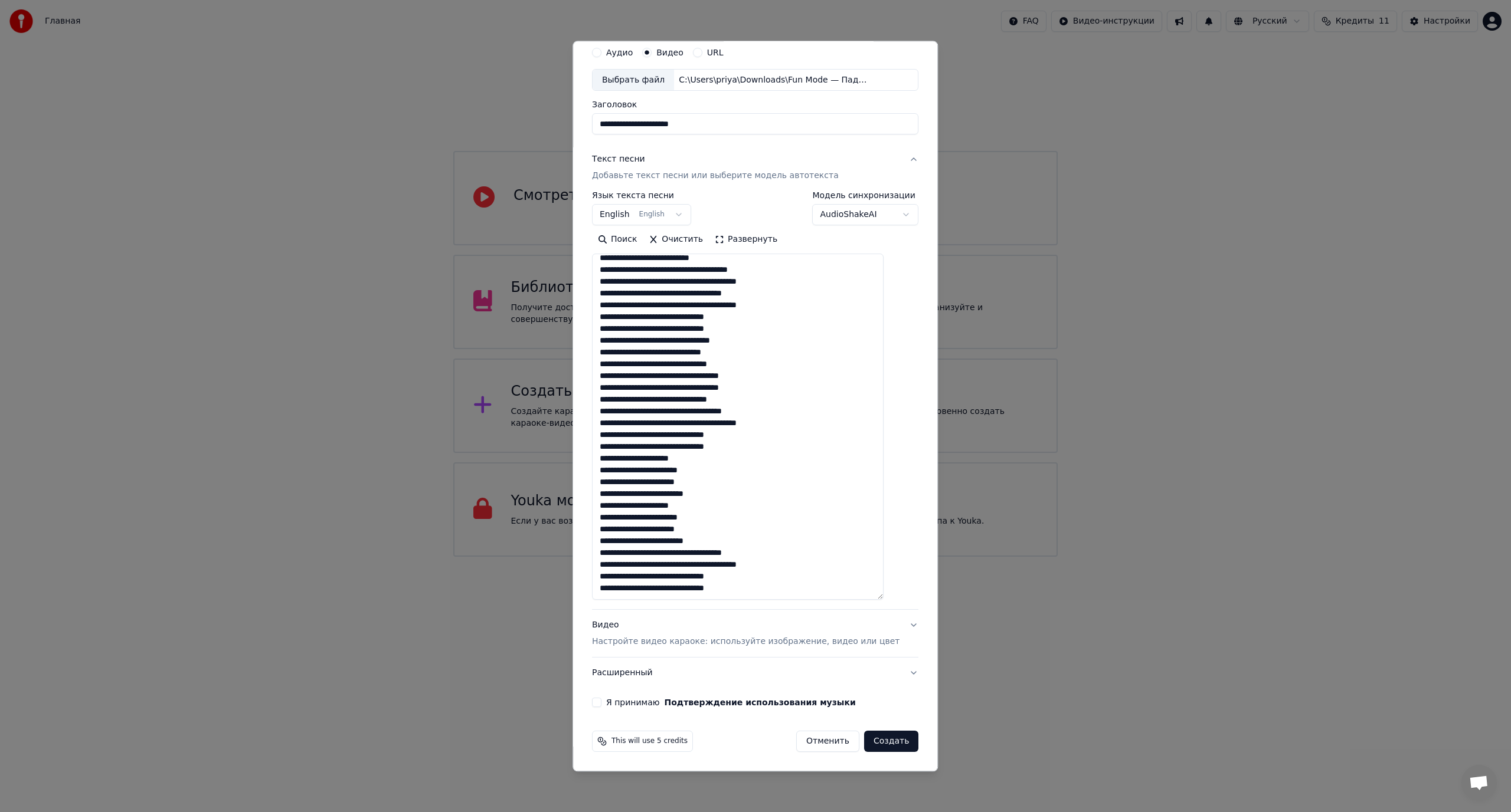
click at [620, 393] on textarea at bounding box center [738, 428] width 292 height 347
click at [660, 390] on textarea at bounding box center [738, 428] width 292 height 347
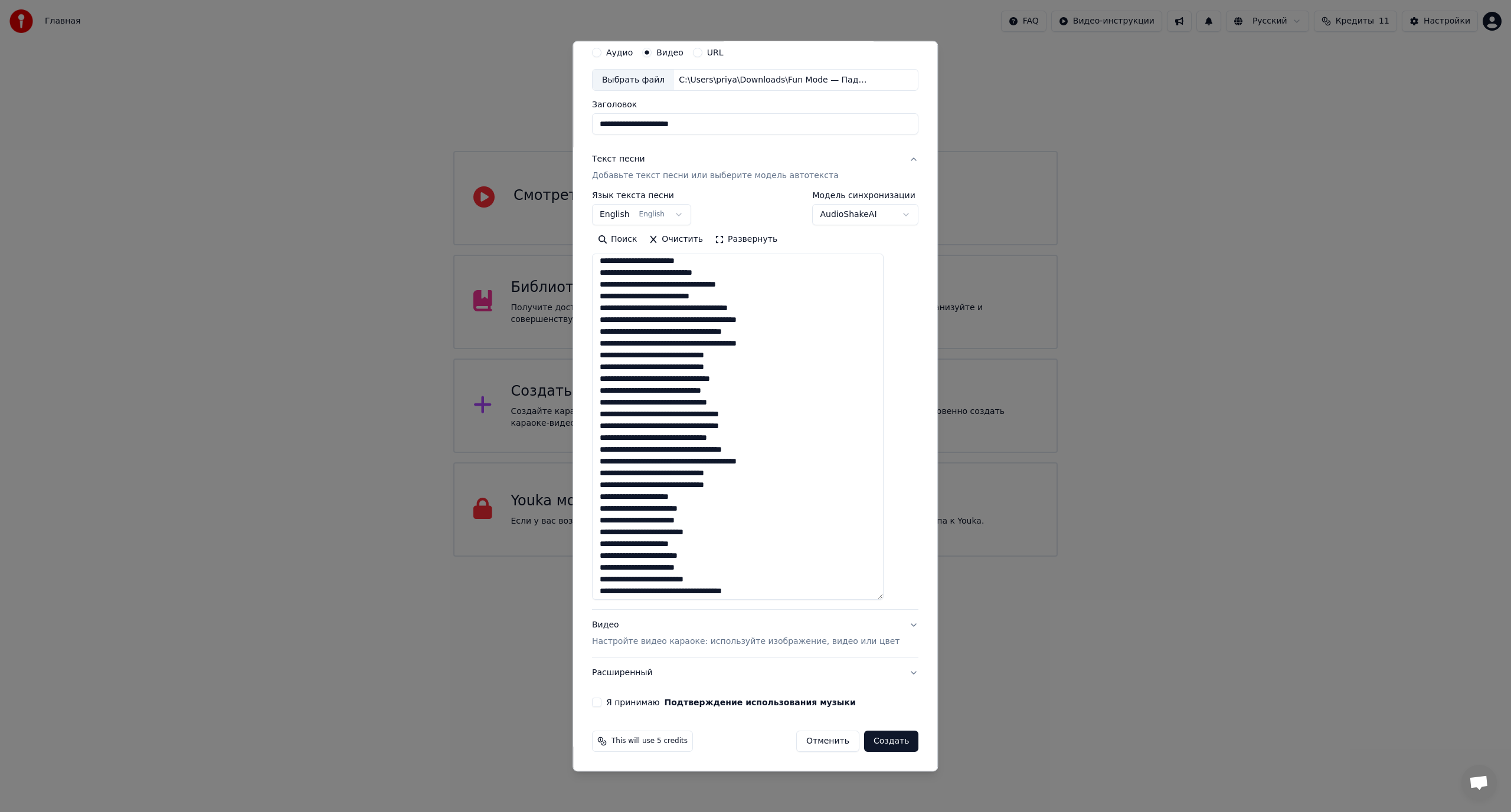
scroll to position [0, 0]
click at [673, 313] on textarea at bounding box center [738, 428] width 292 height 347
click at [649, 404] on textarea at bounding box center [738, 428] width 292 height 347
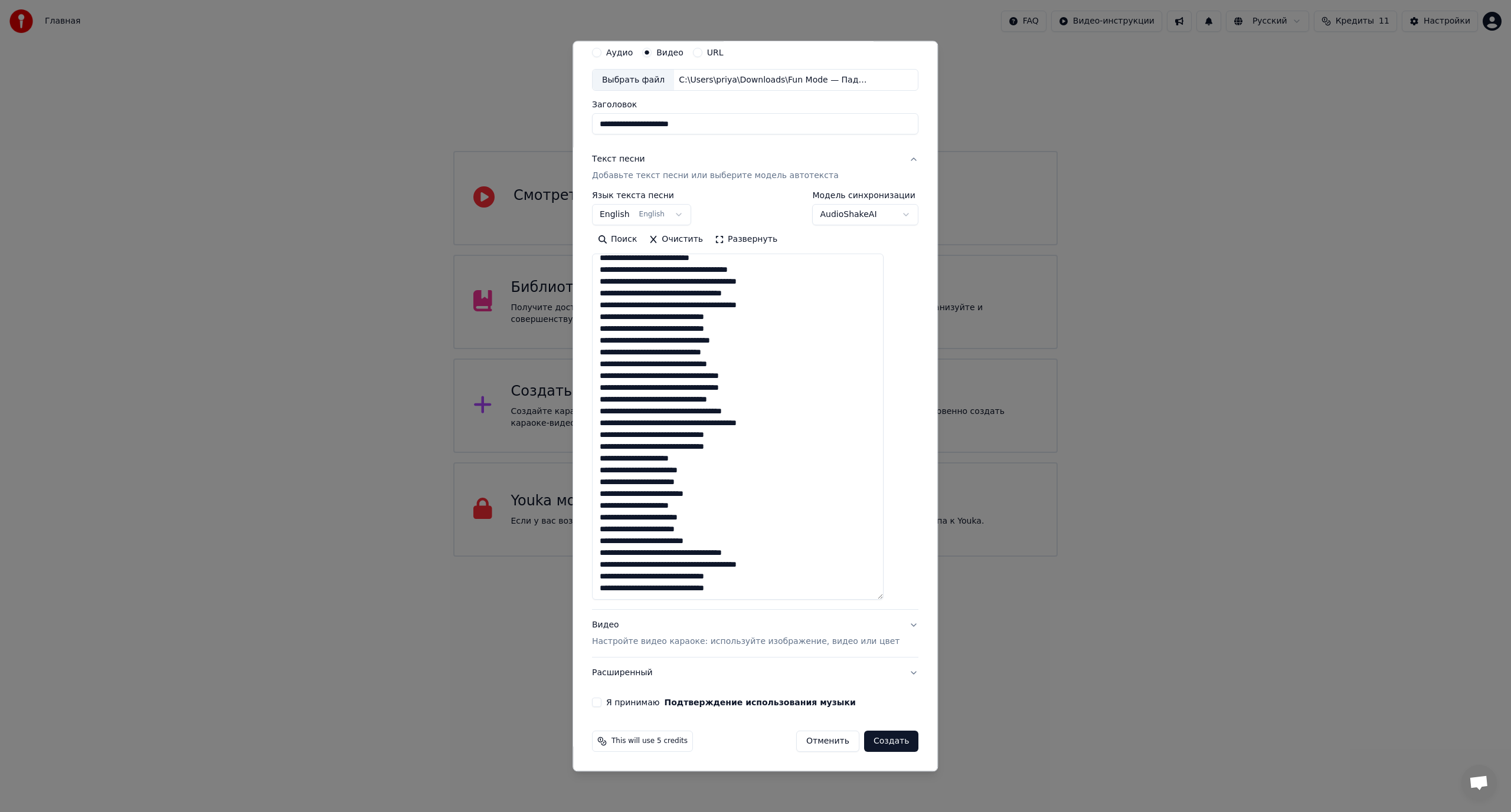
type textarea "**********"
click at [601, 700] on button "Я принимаю Подтверждение использования музыки" at bounding box center [597, 703] width 10 height 10
click at [865, 742] on button "Создать" at bounding box center [891, 742] width 54 height 22
select select "**"
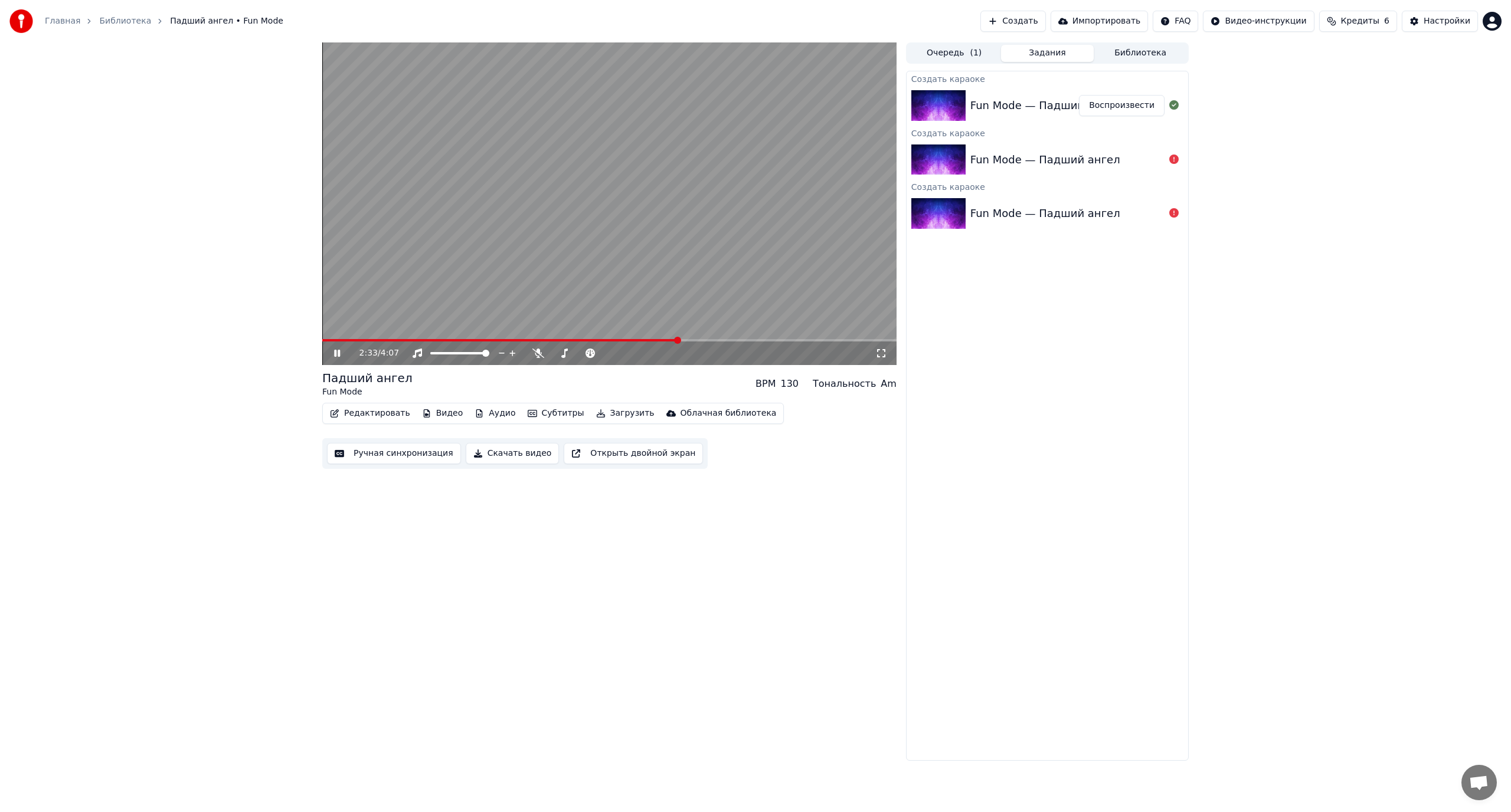
click at [395, 452] on button "Ручная синхронизация" at bounding box center [394, 454] width 134 height 22
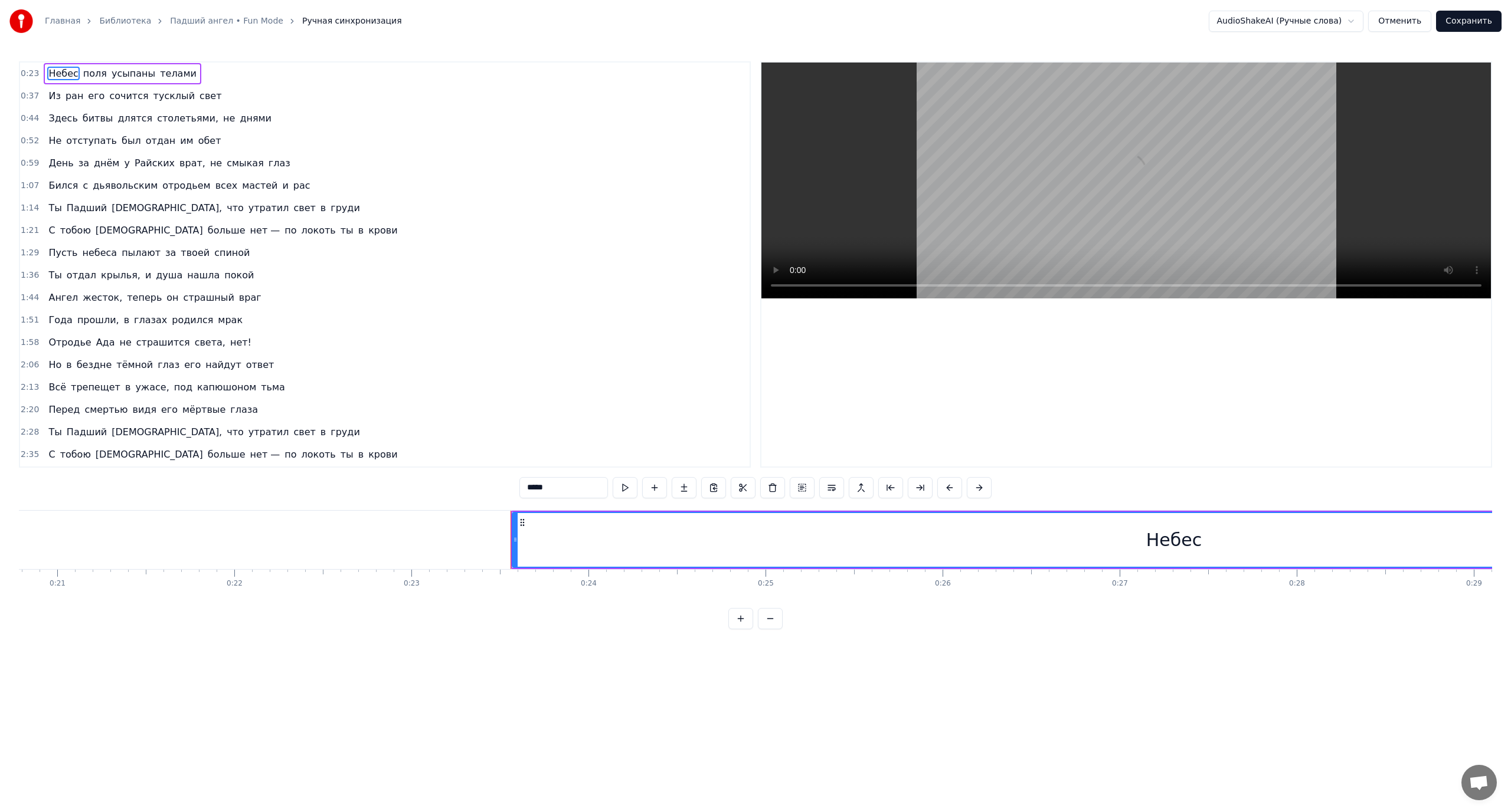
scroll to position [0, 4111]
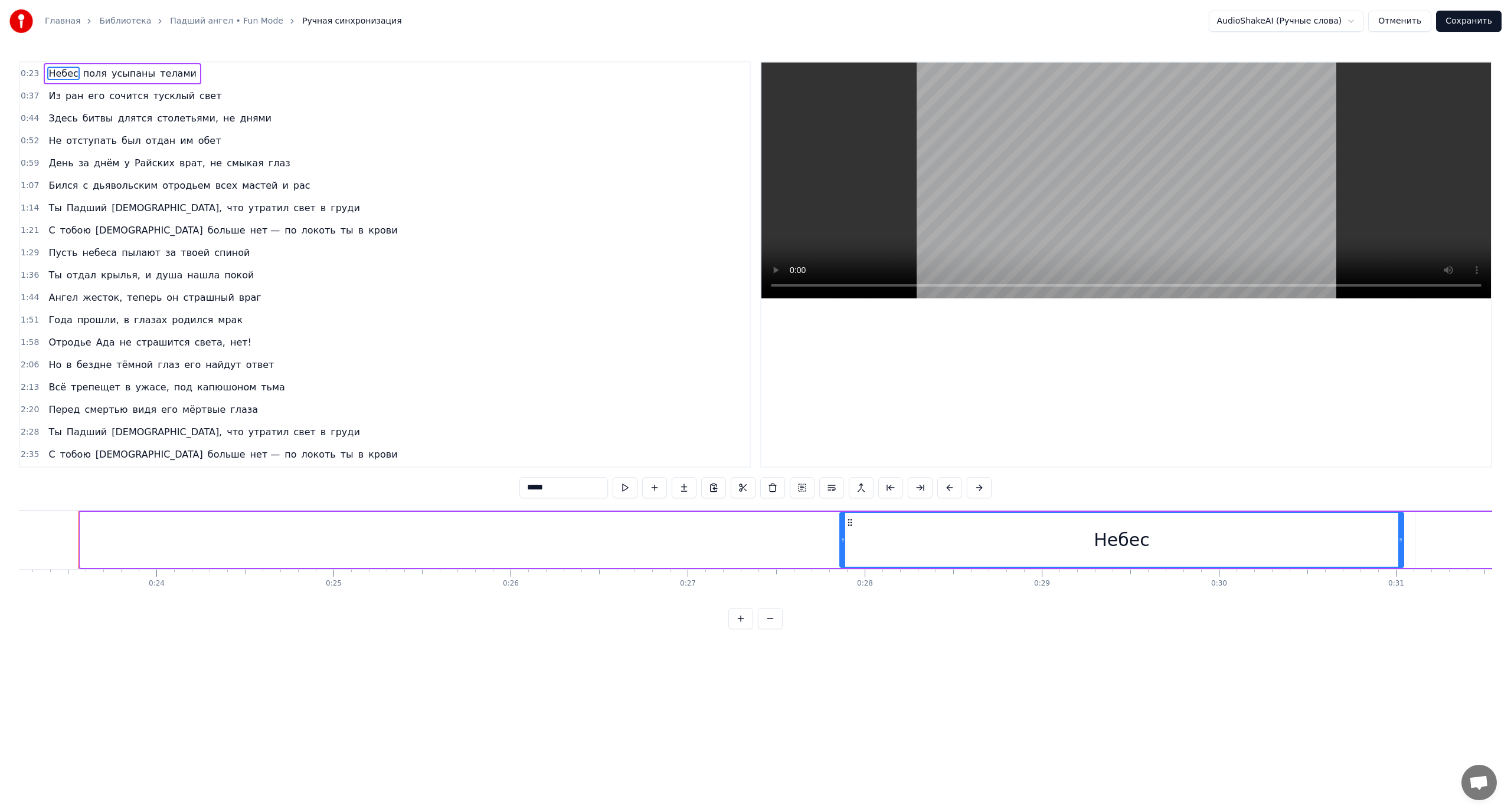
drag, startPoint x: 81, startPoint y: 538, endPoint x: 841, endPoint y: 454, distance: 764.6
click at [841, 454] on div "0:23 Небес поля усыпаны телами 0:37 Из ран его сочится тусклый свет 0:44 Здесь …" at bounding box center [755, 345] width 1473 height 568
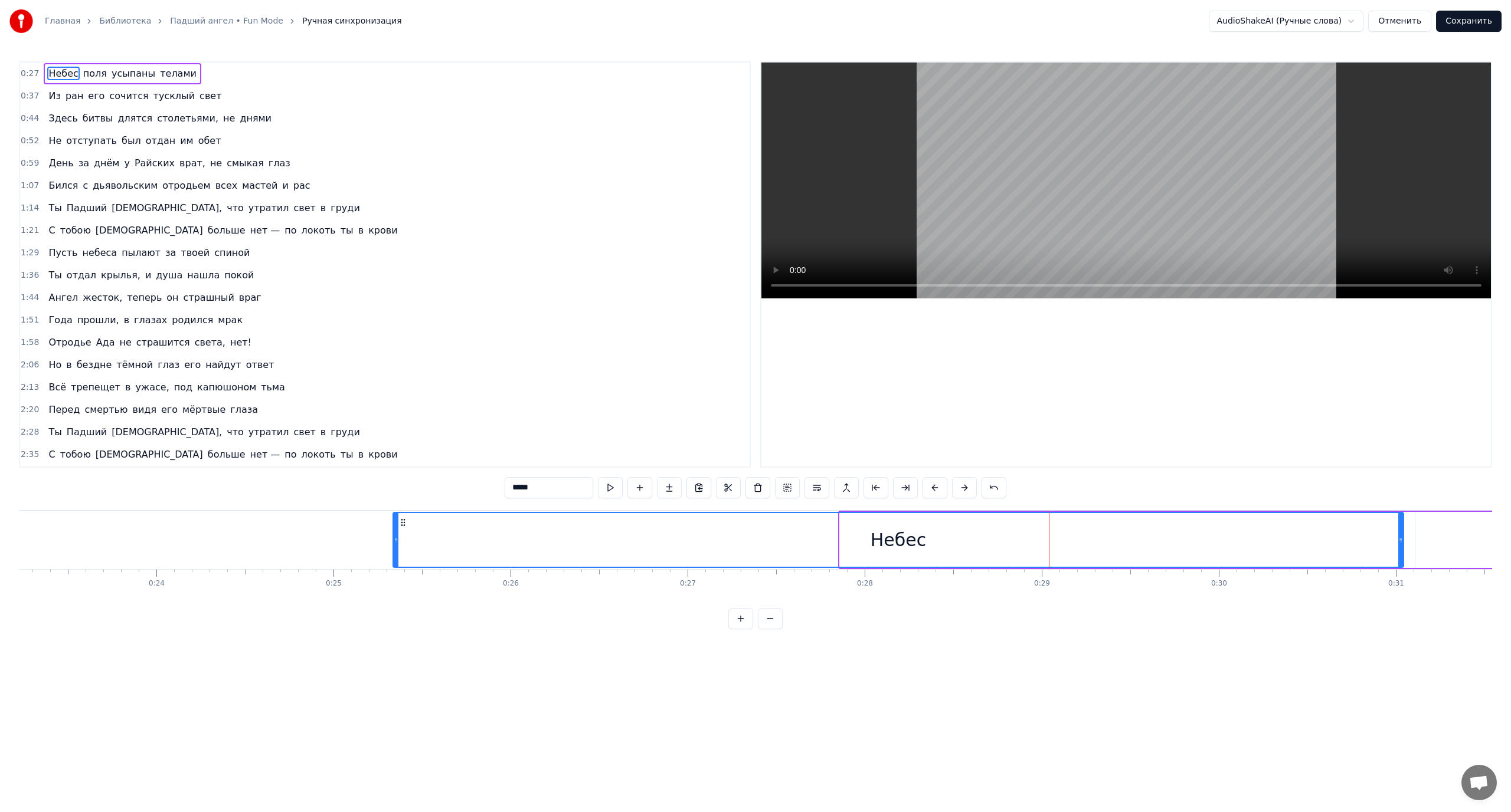
drag, startPoint x: 827, startPoint y: 536, endPoint x: 393, endPoint y: 537, distance: 434.0
click at [394, 537] on icon at bounding box center [396, 539] width 4 height 10
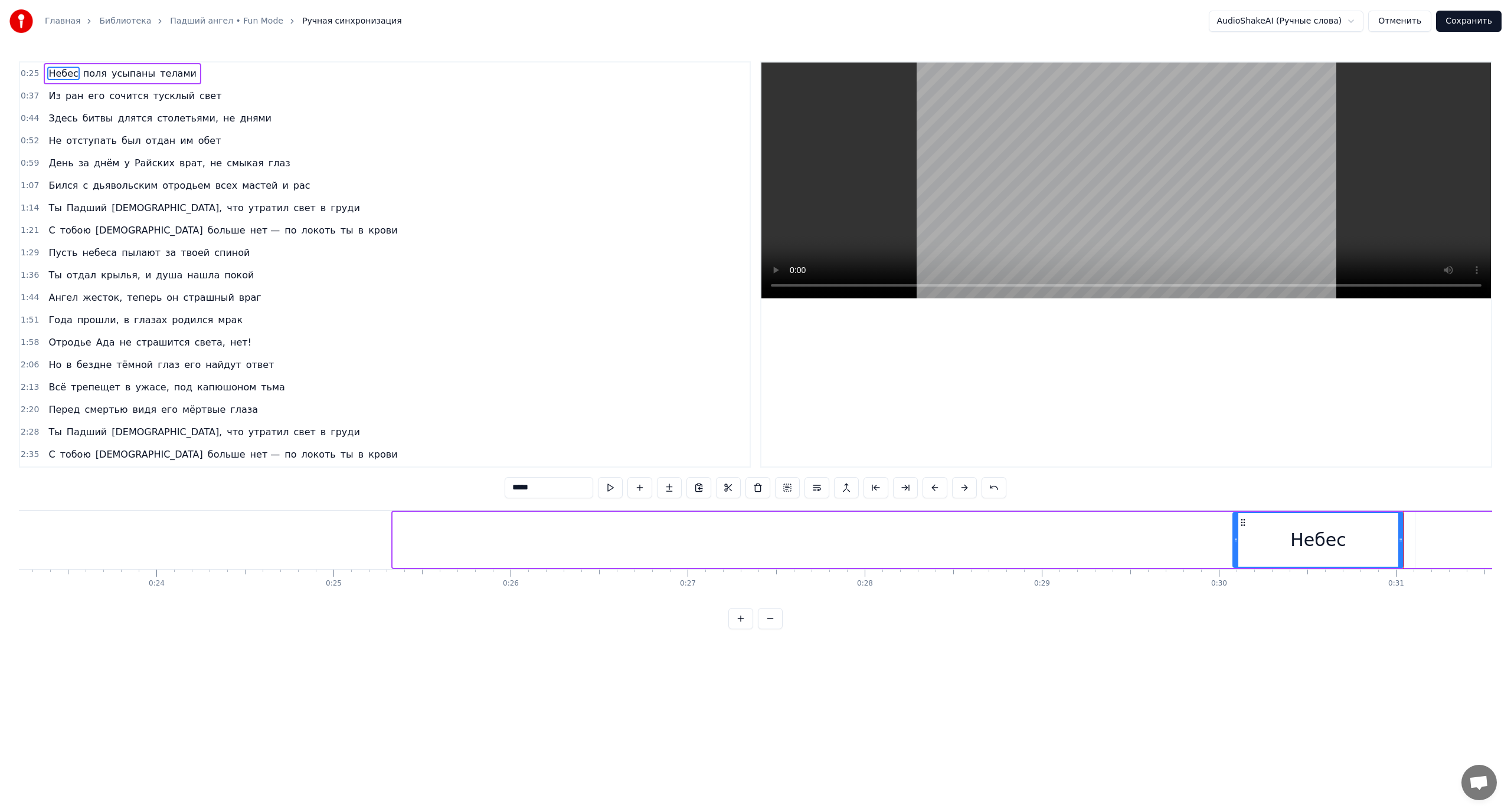
drag, startPoint x: 394, startPoint y: 538, endPoint x: 1234, endPoint y: 535, distance: 840.0
click at [1234, 535] on icon at bounding box center [1236, 539] width 4 height 10
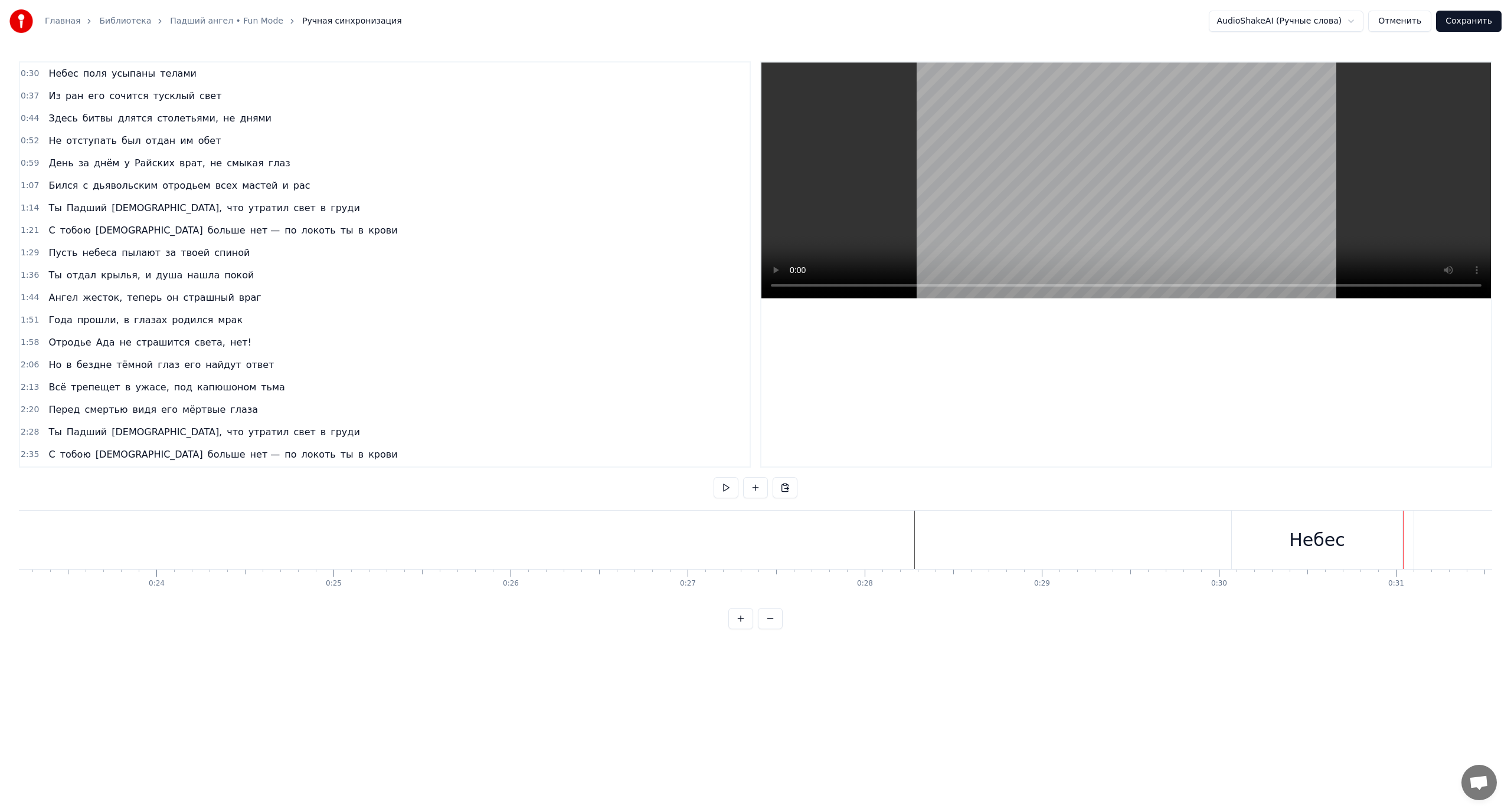
click at [1467, 21] on button "Сохранить" at bounding box center [1469, 21] width 65 height 22
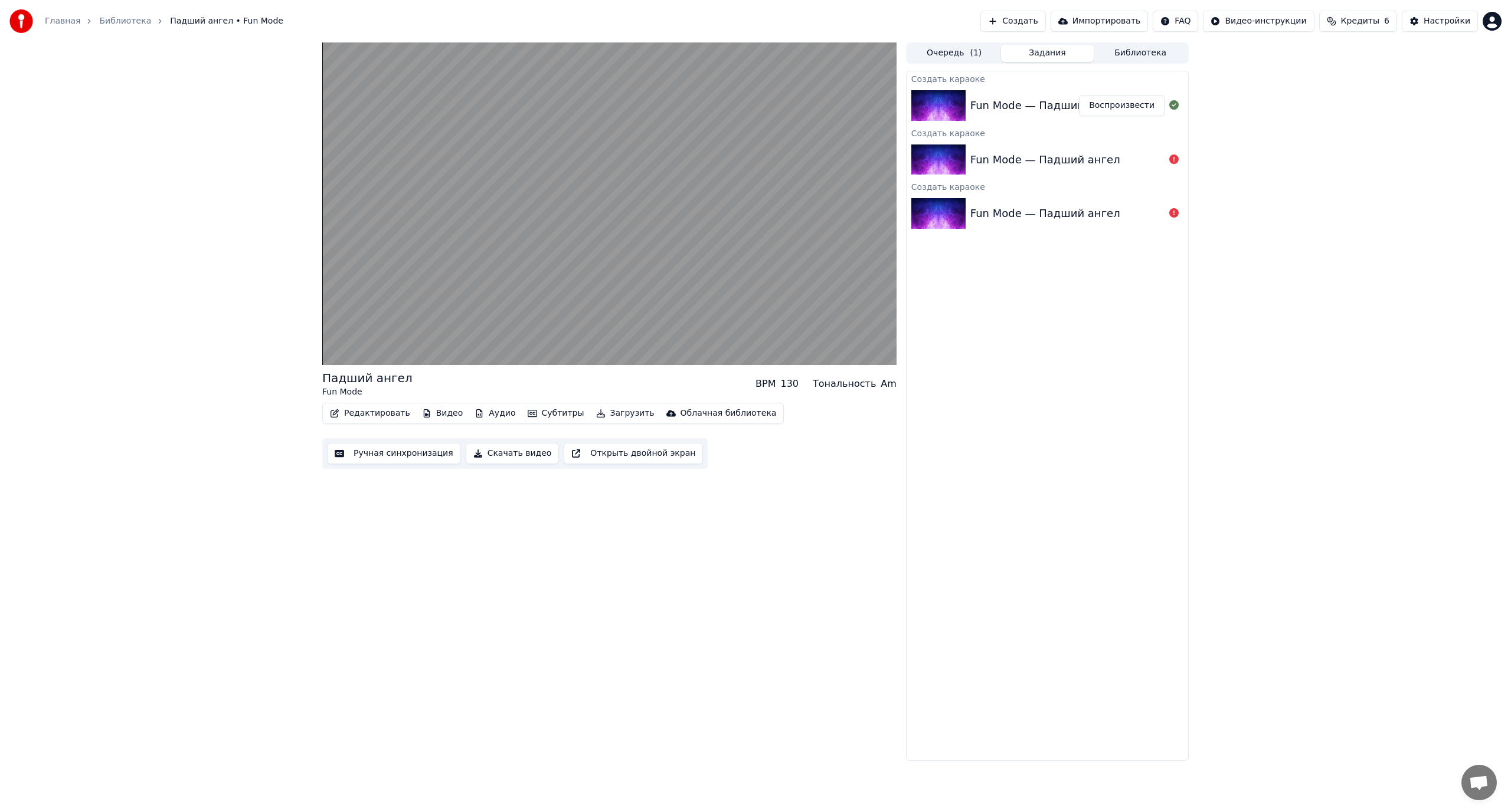
click at [382, 450] on button "Ручная синхронизация" at bounding box center [394, 454] width 134 height 22
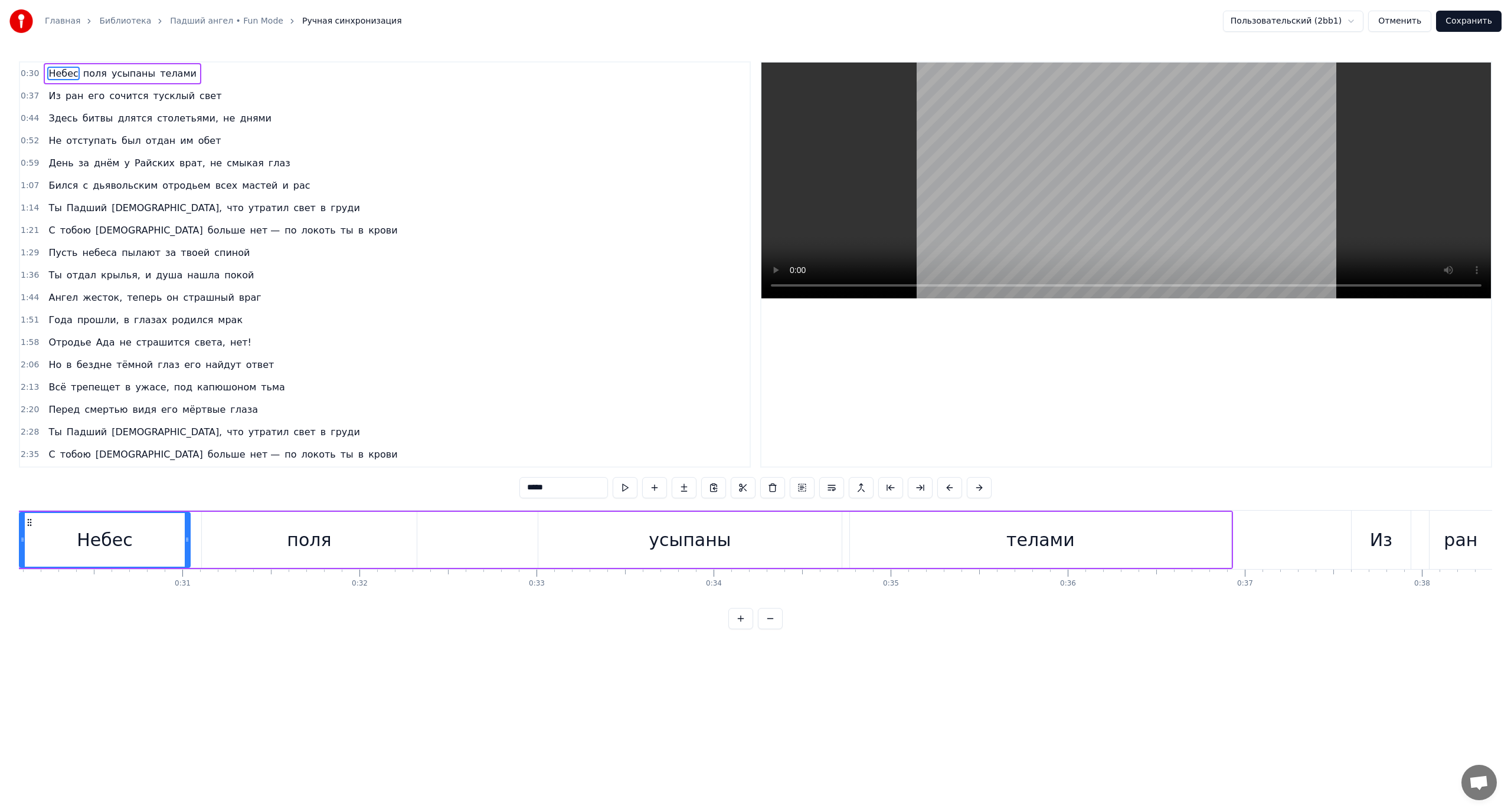
scroll to position [0, 5272]
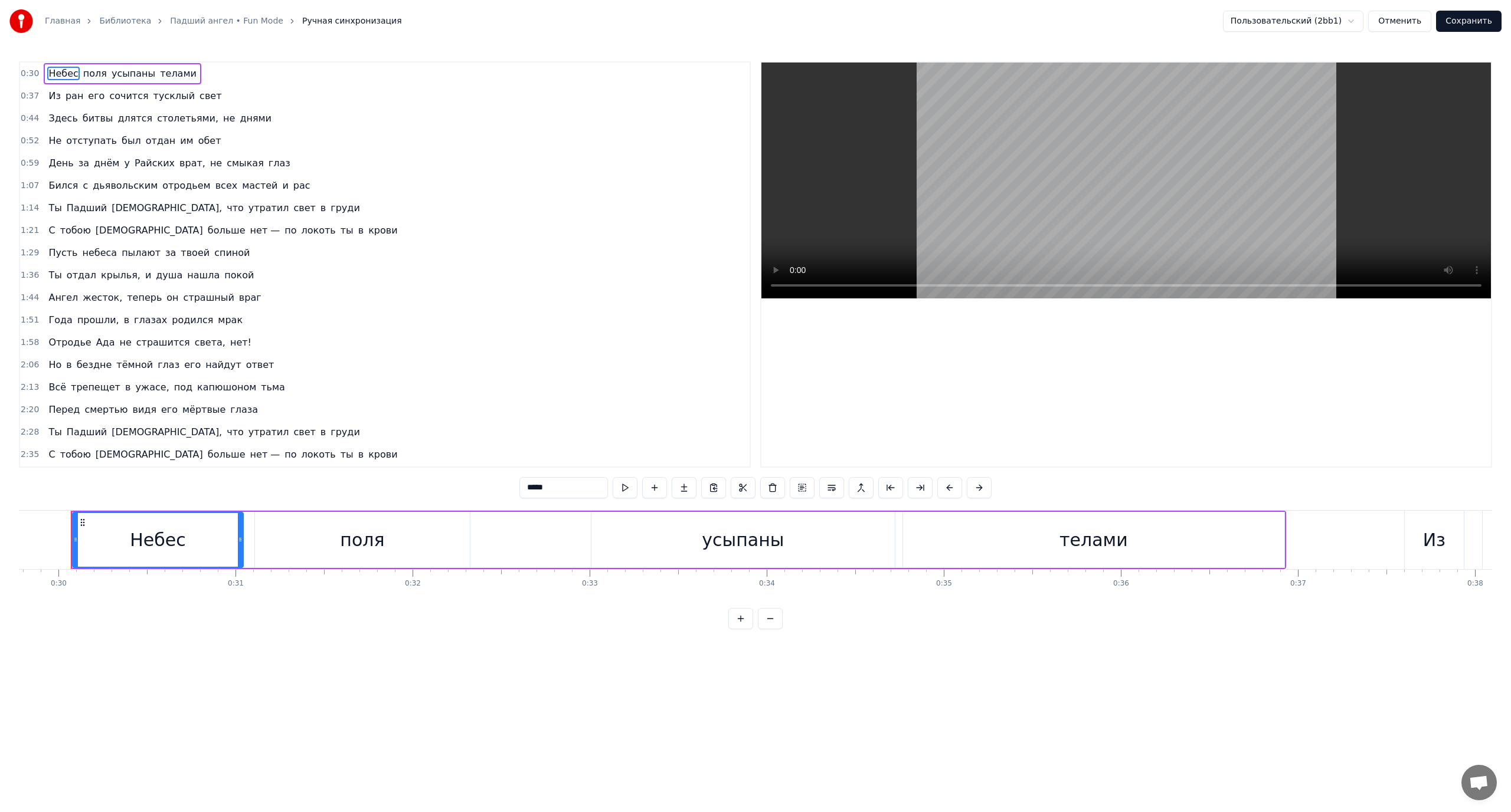
click at [278, 543] on div "поля" at bounding box center [362, 540] width 215 height 56
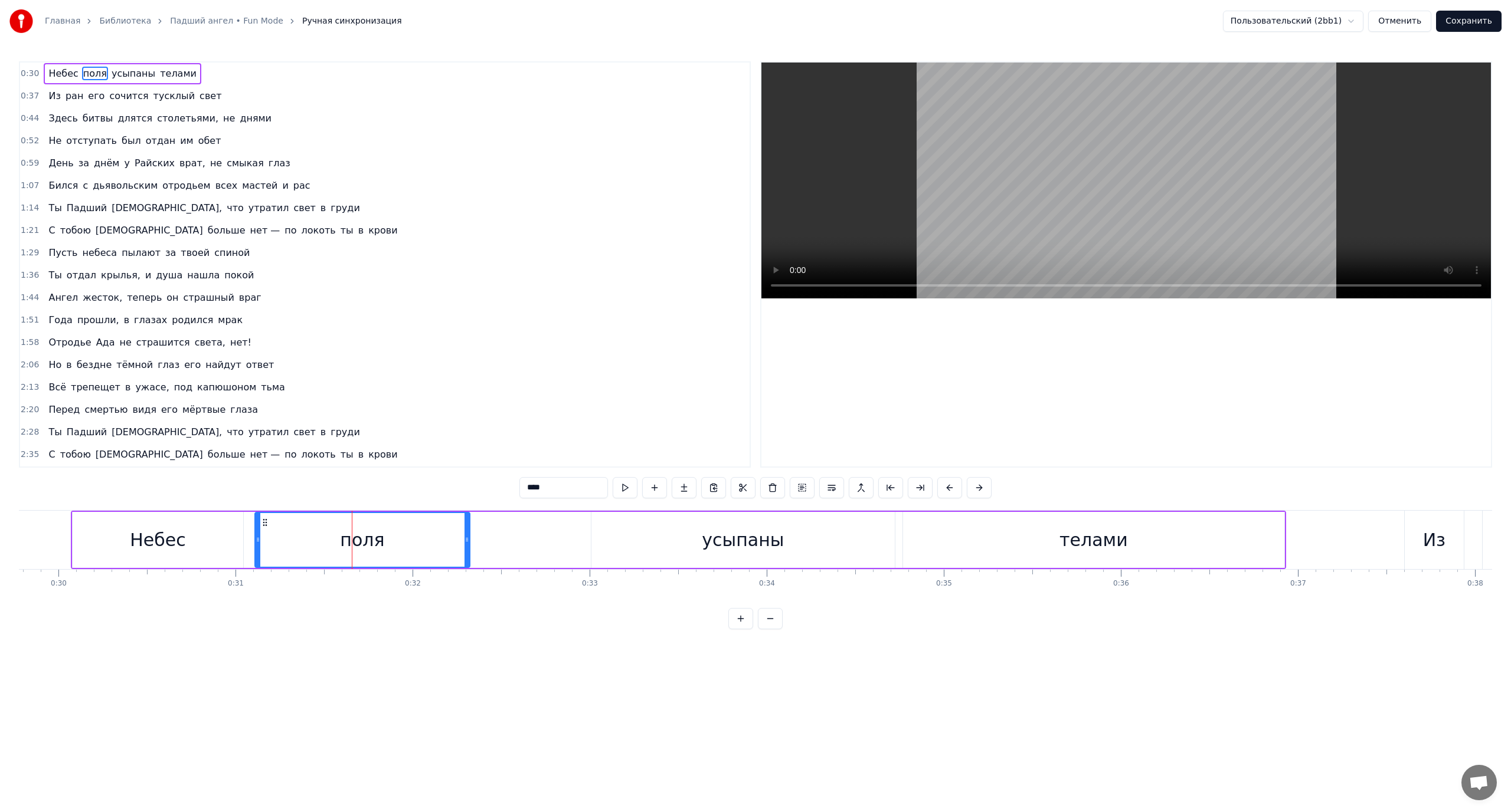
click at [603, 542] on div "усыпаны" at bounding box center [743, 540] width 304 height 56
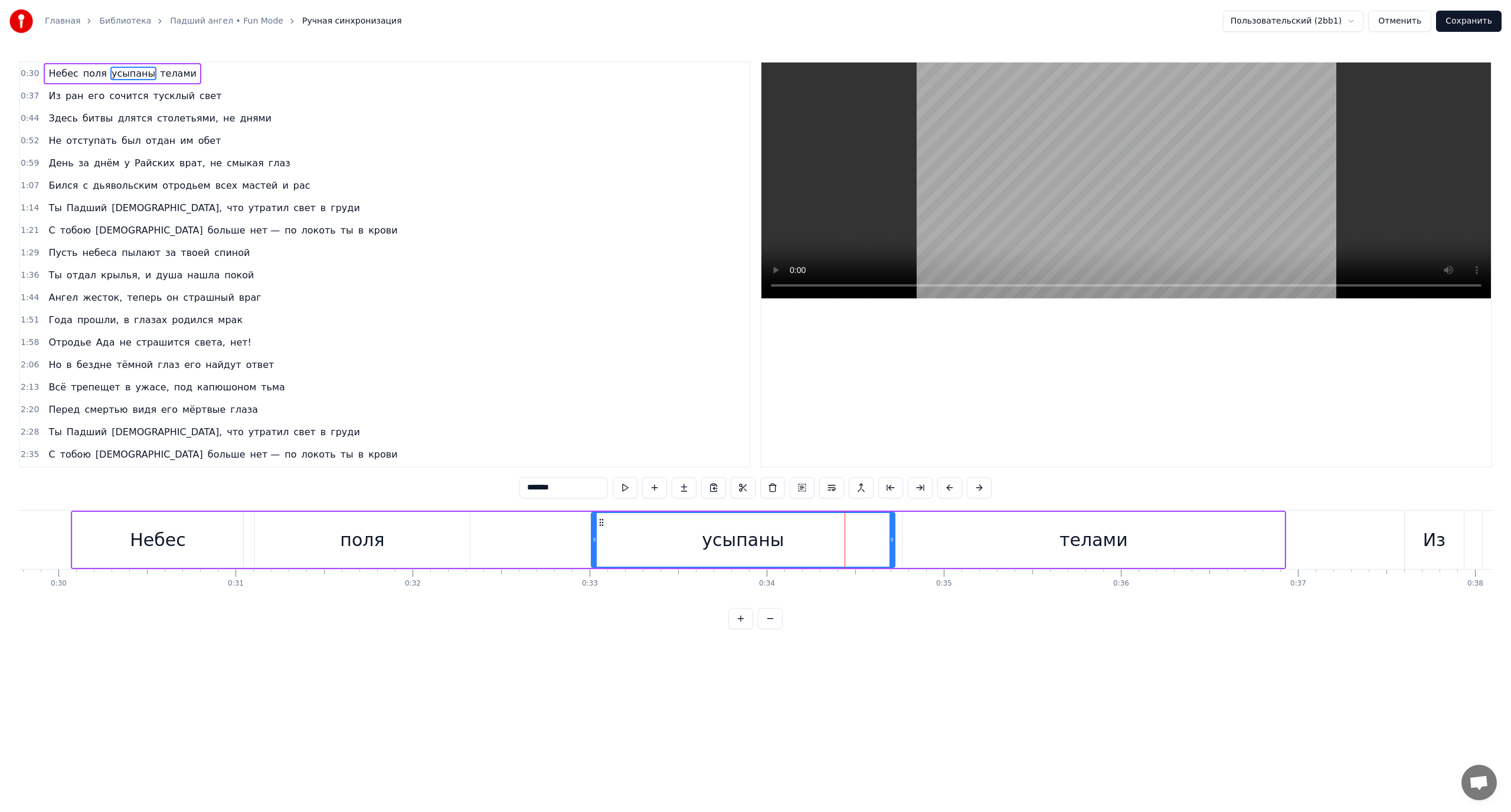
click at [986, 544] on div "телами" at bounding box center [1094, 540] width 381 height 56
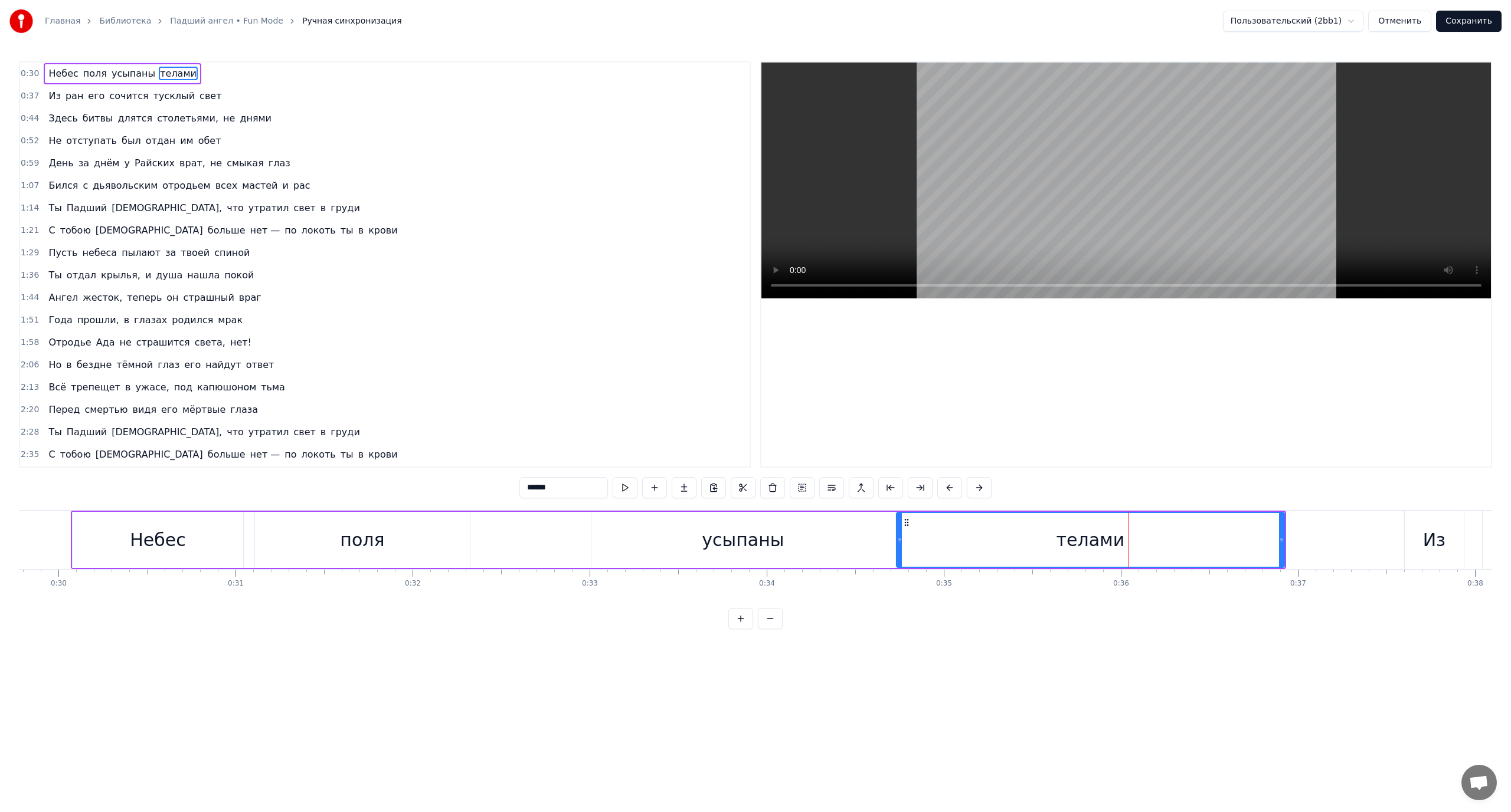
drag, startPoint x: 904, startPoint y: 539, endPoint x: 897, endPoint y: 539, distance: 7.0
click at [897, 539] on icon at bounding box center [899, 539] width 4 height 10
click at [777, 544] on div "усыпаны" at bounding box center [742, 540] width 82 height 27
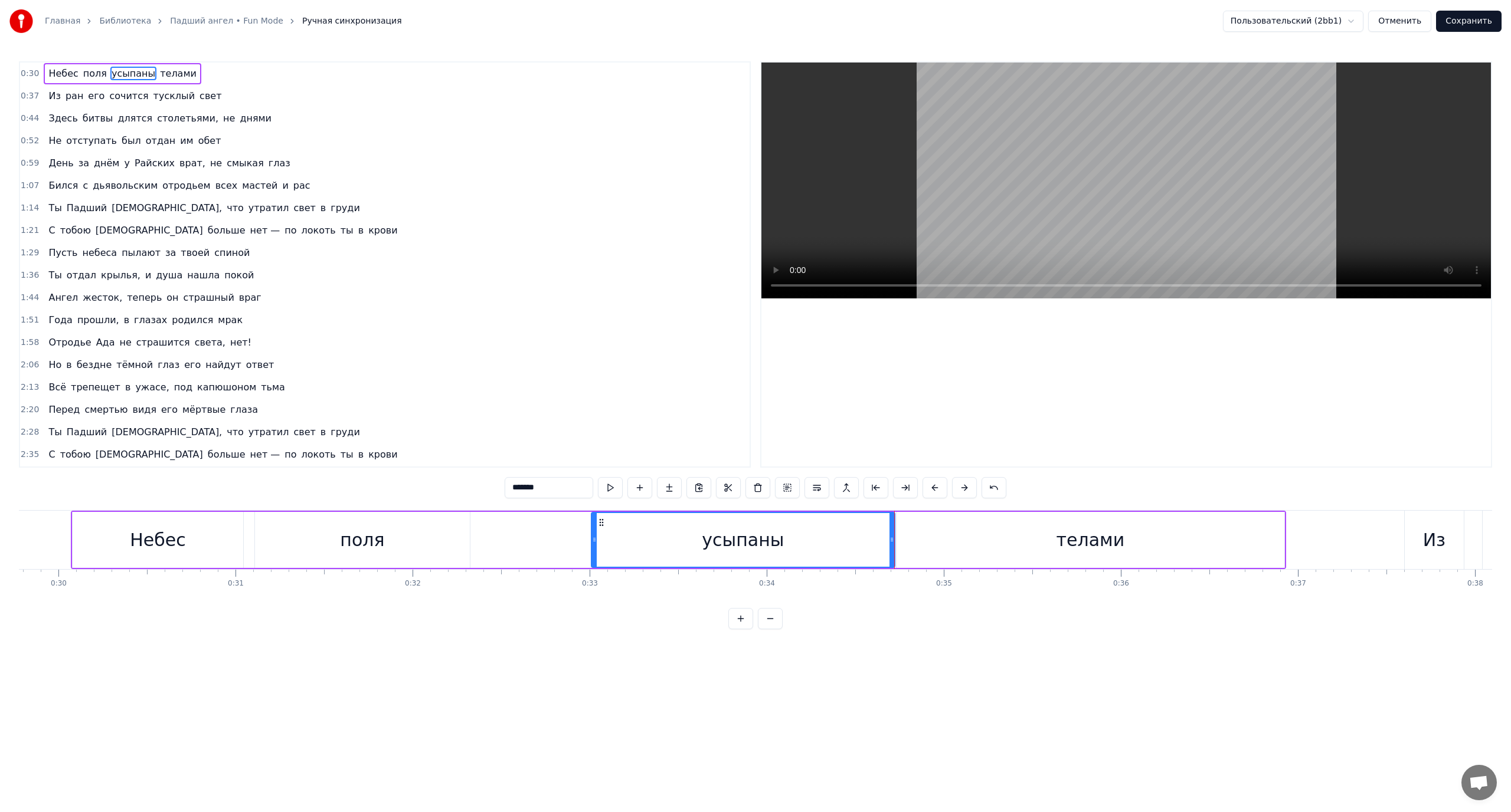
click at [1009, 538] on div "телами" at bounding box center [1090, 540] width 388 height 56
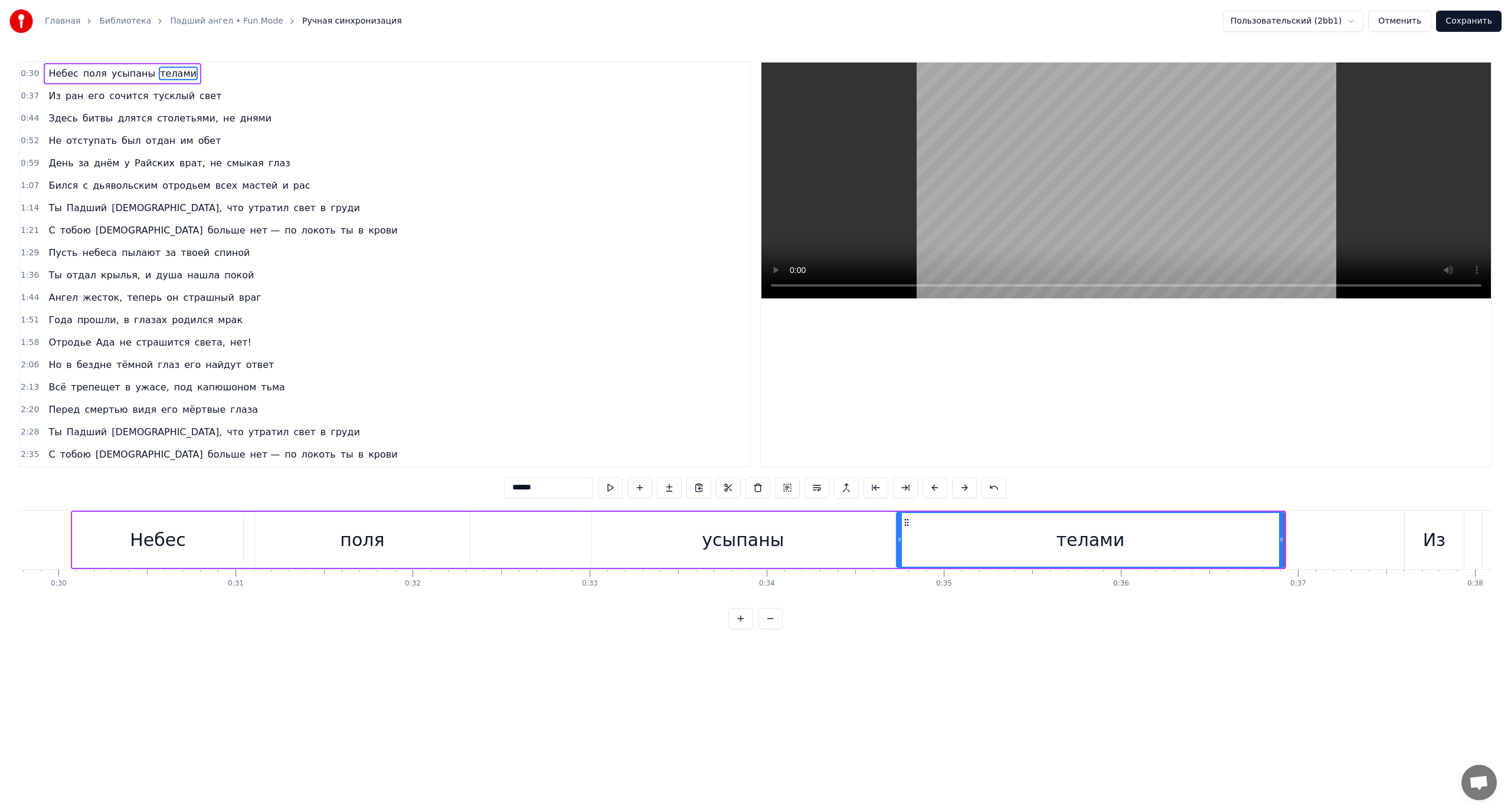
click at [1430, 532] on div "Из" at bounding box center [1434, 540] width 22 height 27
type input "**"
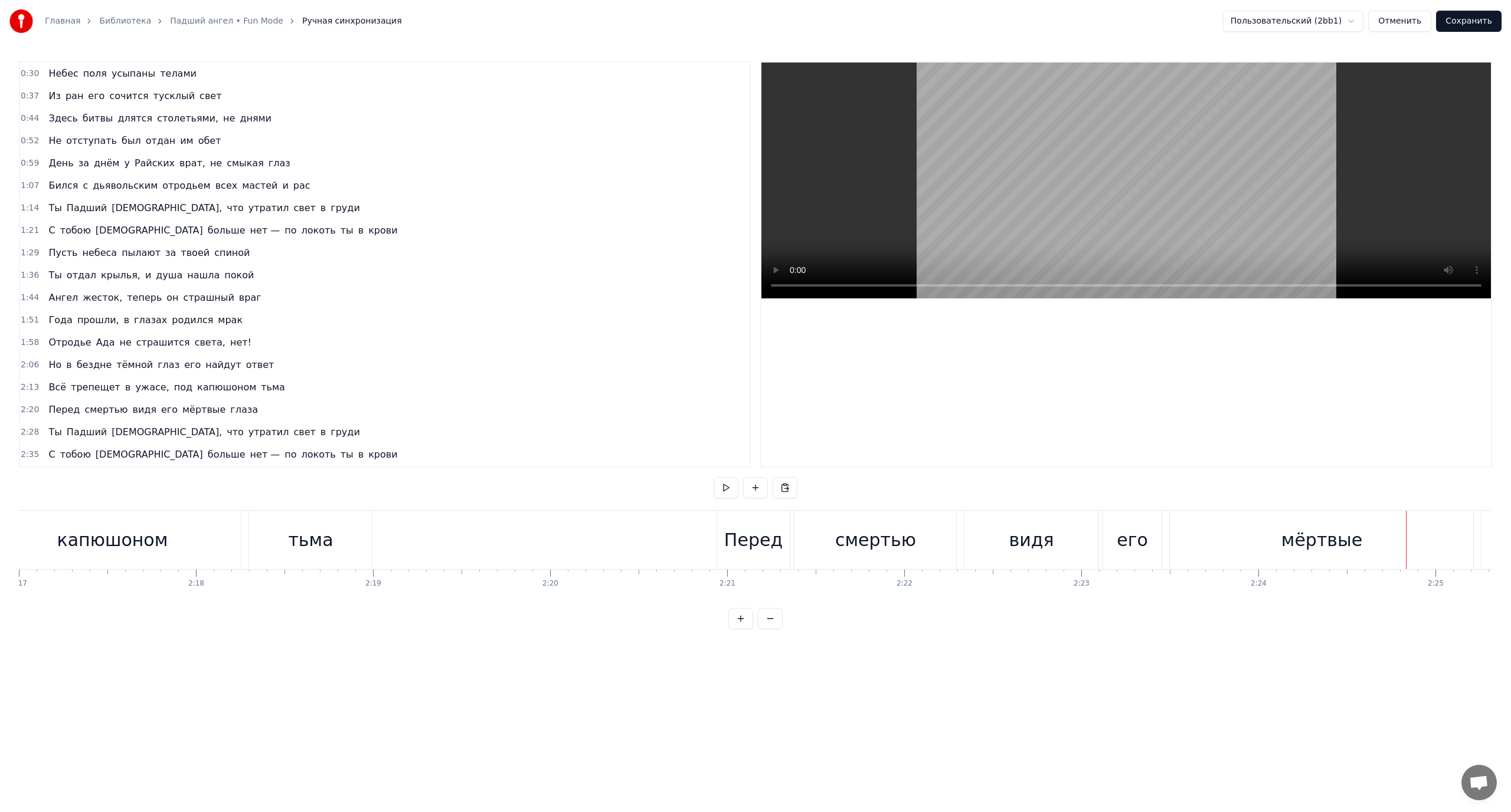
scroll to position [0, 24272]
click at [714, 541] on div "Перед" at bounding box center [735, 540] width 59 height 27
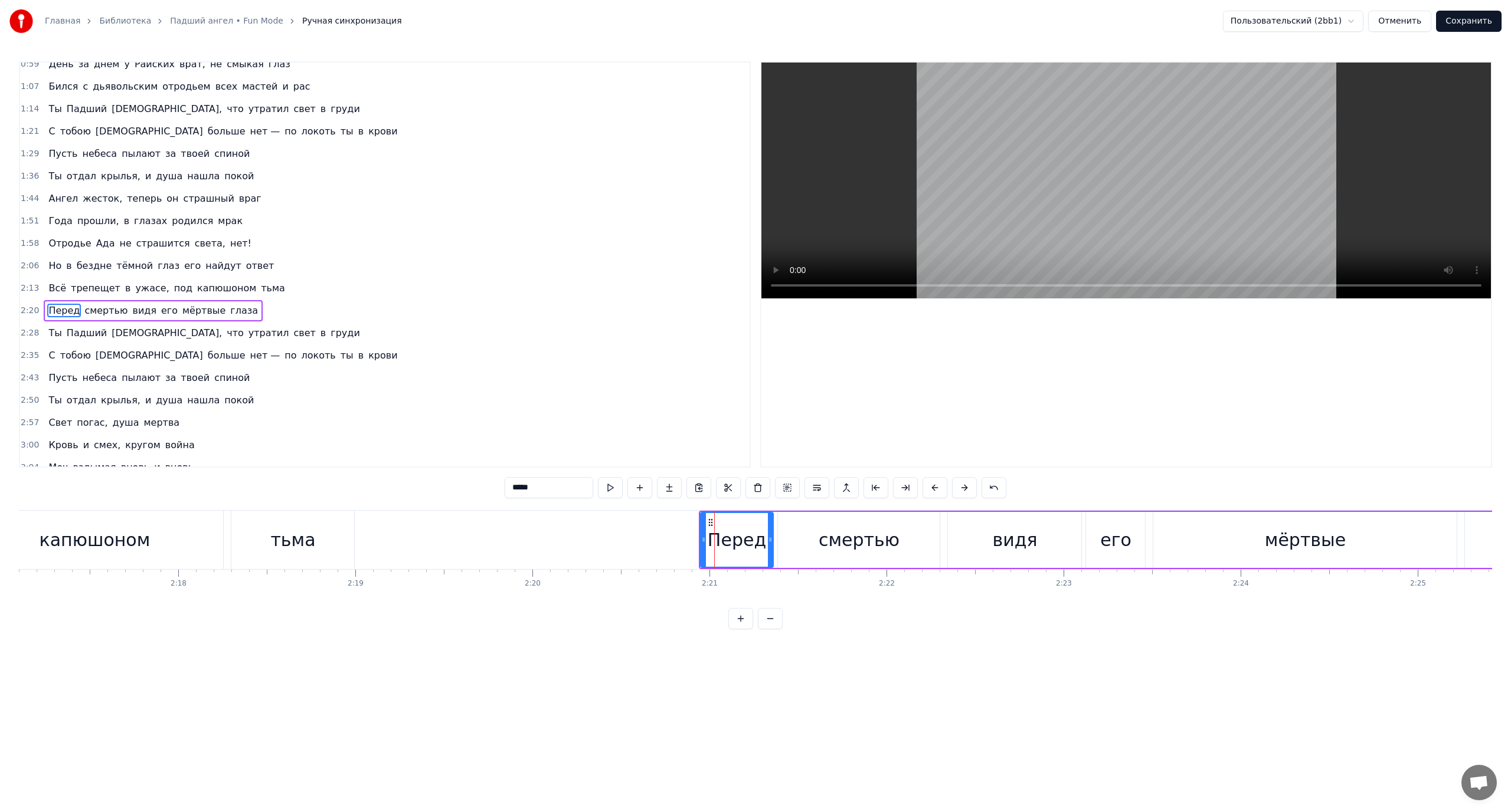
scroll to position [145, 0]
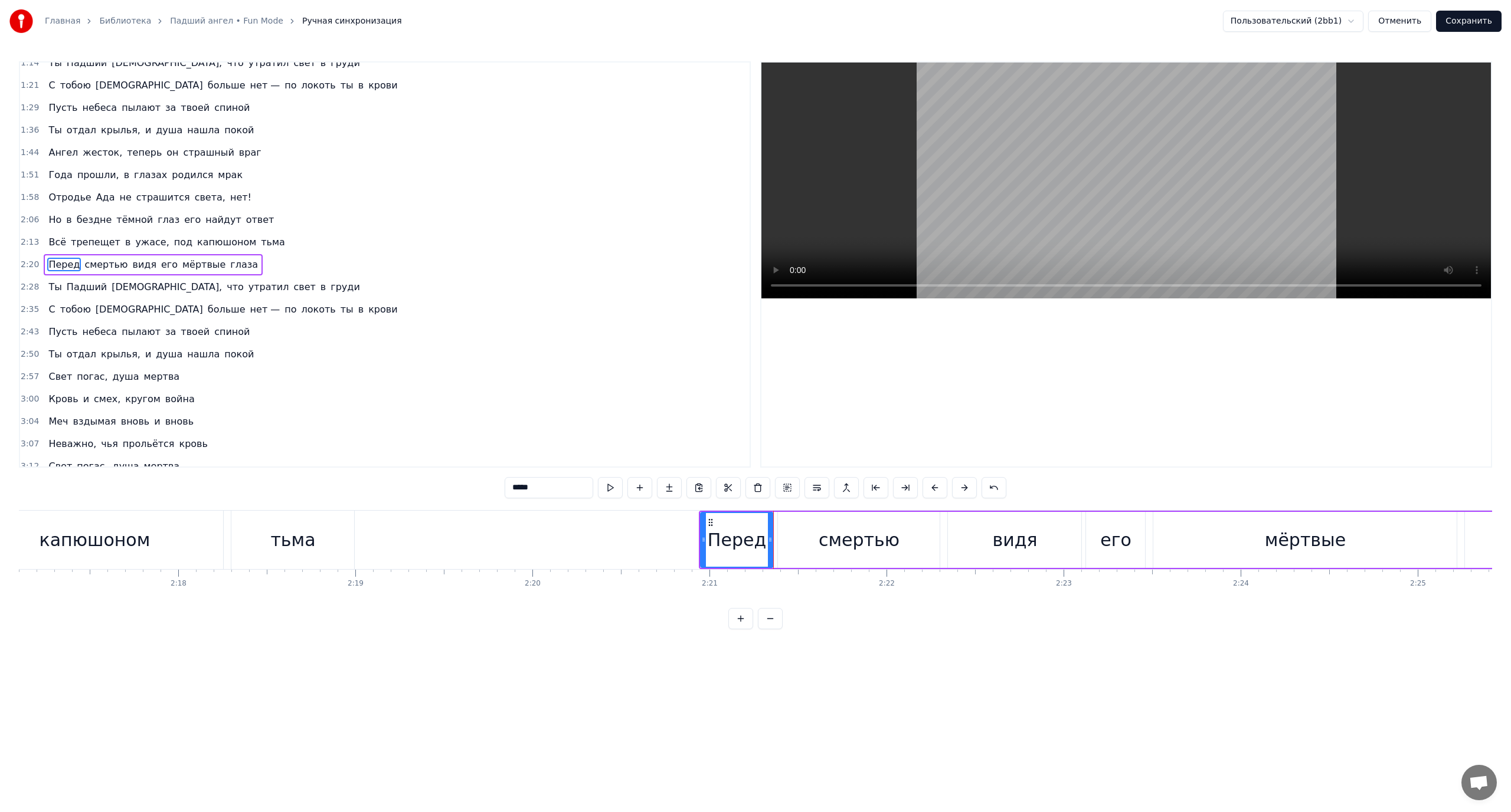
click at [803, 530] on div "смертью" at bounding box center [858, 540] width 161 height 56
drag, startPoint x: 772, startPoint y: 535, endPoint x: 762, endPoint y: 535, distance: 10.0
click at [762, 535] on div "Перед" at bounding box center [737, 540] width 73 height 56
click at [789, 535] on div "смертью" at bounding box center [858, 540] width 161 height 56
drag, startPoint x: 780, startPoint y: 535, endPoint x: 774, endPoint y: 535, distance: 6.0
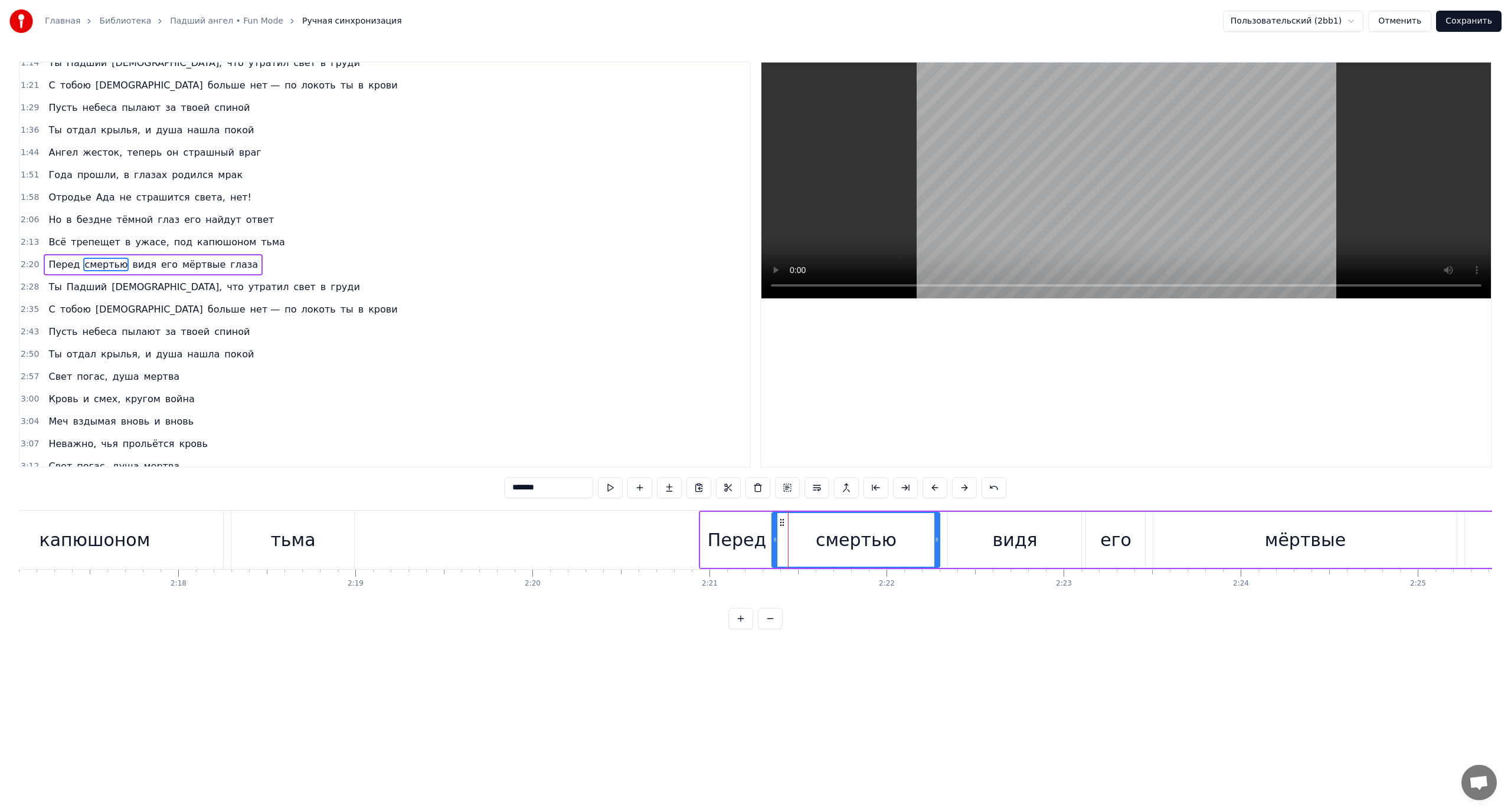
click at [774, 535] on div at bounding box center [774, 540] width 4 height 54
click at [803, 535] on div "смертью" at bounding box center [856, 540] width 167 height 54
click at [752, 535] on div "Перед" at bounding box center [737, 540] width 59 height 27
click at [803, 532] on div "смертью" at bounding box center [856, 540] width 167 height 56
click at [722, 535] on div "Перед" at bounding box center [737, 540] width 59 height 27
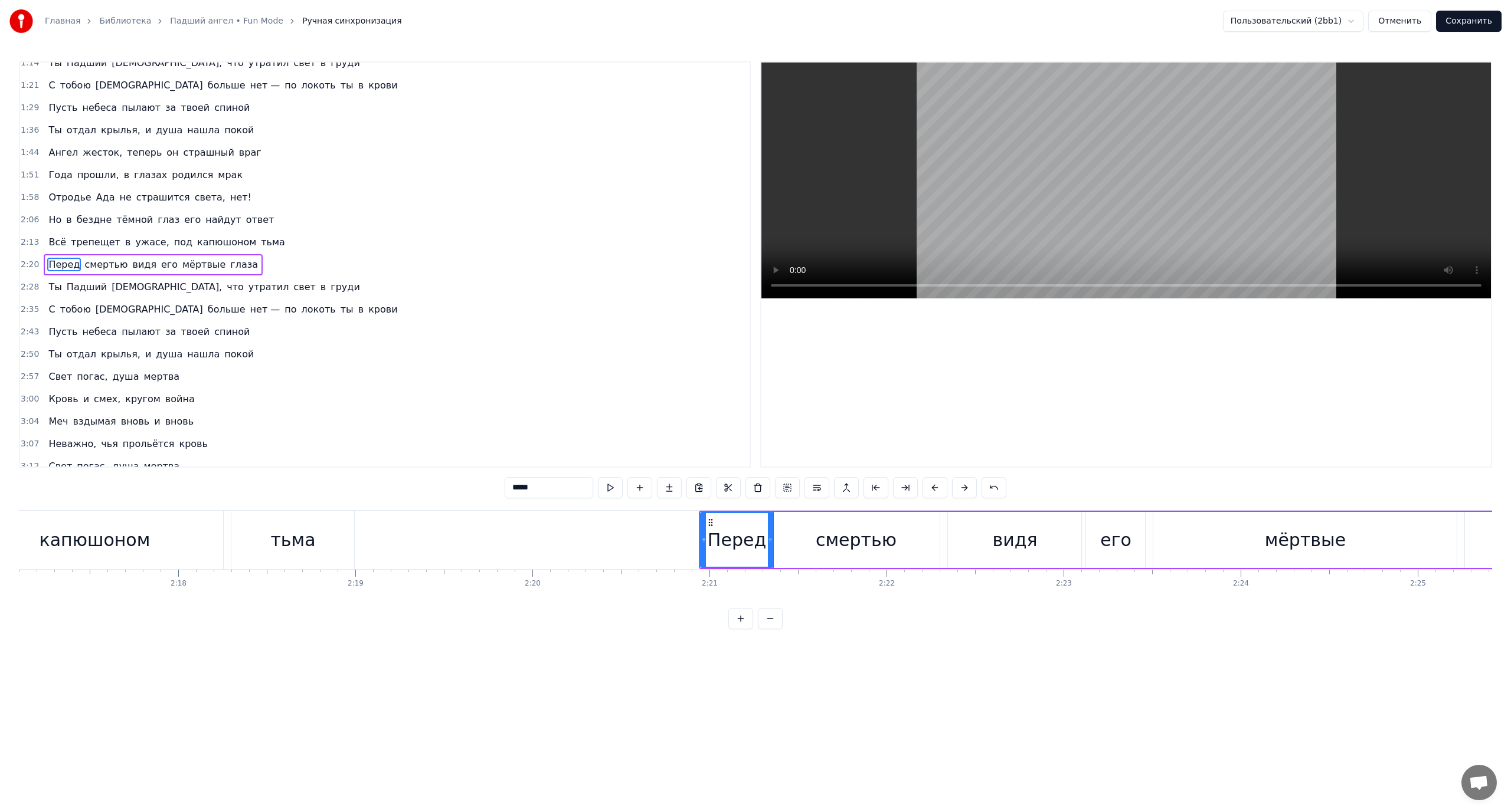
click at [963, 537] on div "видя" at bounding box center [1014, 540] width 133 height 56
type input "****"
drag, startPoint x: 949, startPoint y: 535, endPoint x: 940, endPoint y: 536, distance: 9.1
click at [940, 536] on icon at bounding box center [943, 539] width 4 height 10
click at [1003, 535] on div "видя" at bounding box center [1010, 540] width 45 height 27
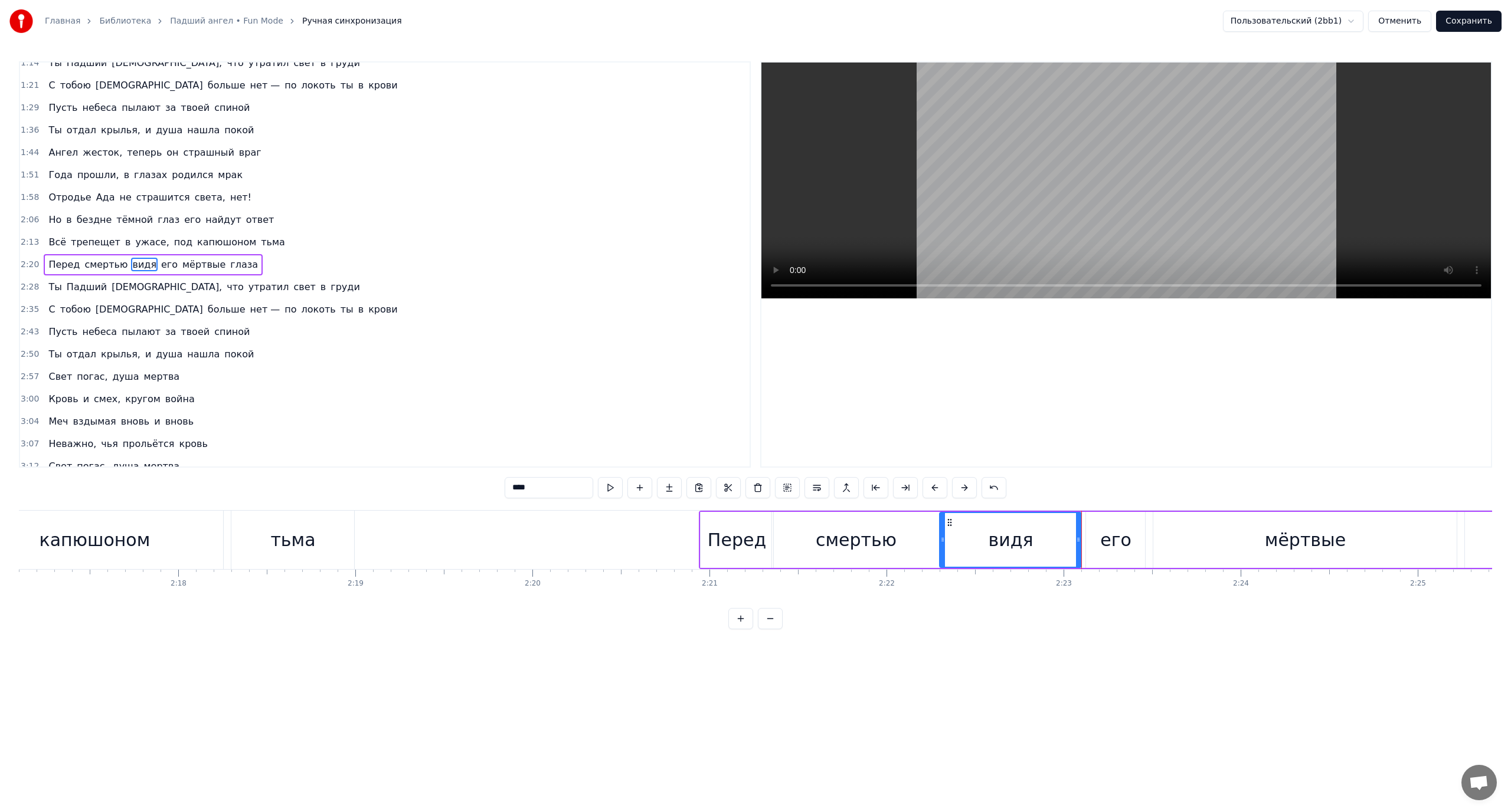
drag, startPoint x: 1085, startPoint y: 535, endPoint x: 1074, endPoint y: 536, distance: 11.0
click at [1074, 536] on div "Перед смертью видя его мёртвые глаза" at bounding box center [1206, 540] width 1015 height 59
click at [1083, 536] on div "Перед смертью видя его мёртвые глаза" at bounding box center [1206, 540] width 1015 height 59
click at [1105, 536] on div "его" at bounding box center [1116, 540] width 31 height 27
drag, startPoint x: 1087, startPoint y: 536, endPoint x: 1071, endPoint y: 536, distance: 16.0
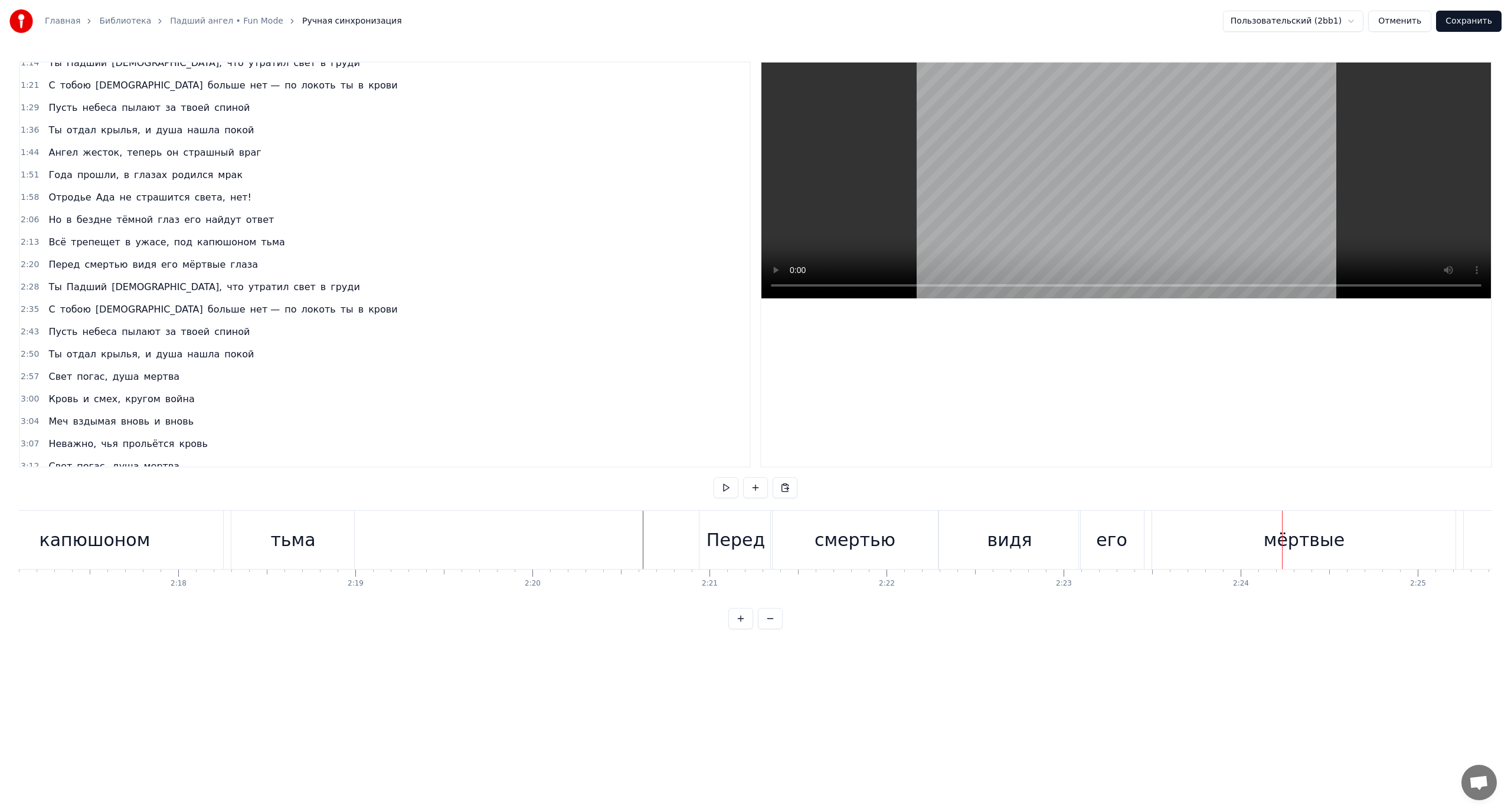
click at [1181, 544] on div "мёртвые" at bounding box center [1303, 540] width 304 height 59
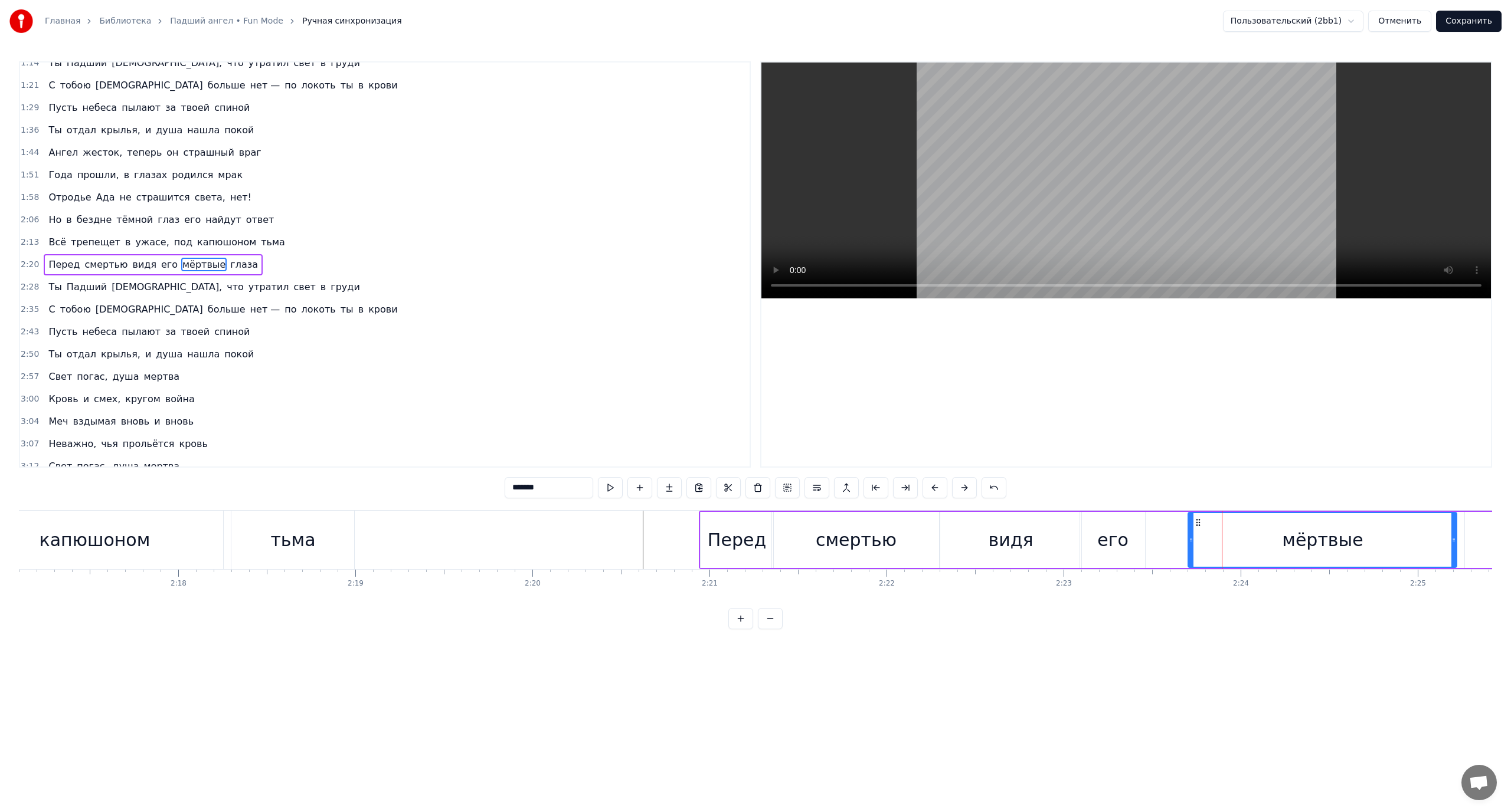
drag, startPoint x: 1155, startPoint y: 538, endPoint x: 1190, endPoint y: 543, distance: 35.4
click at [1190, 543] on icon at bounding box center [1191, 539] width 4 height 10
drag, startPoint x: 1191, startPoint y: 541, endPoint x: 1208, endPoint y: 544, distance: 17.3
click at [1208, 544] on div at bounding box center [1207, 540] width 4 height 54
drag, startPoint x: 1208, startPoint y: 544, endPoint x: 1215, endPoint y: 547, distance: 7.6
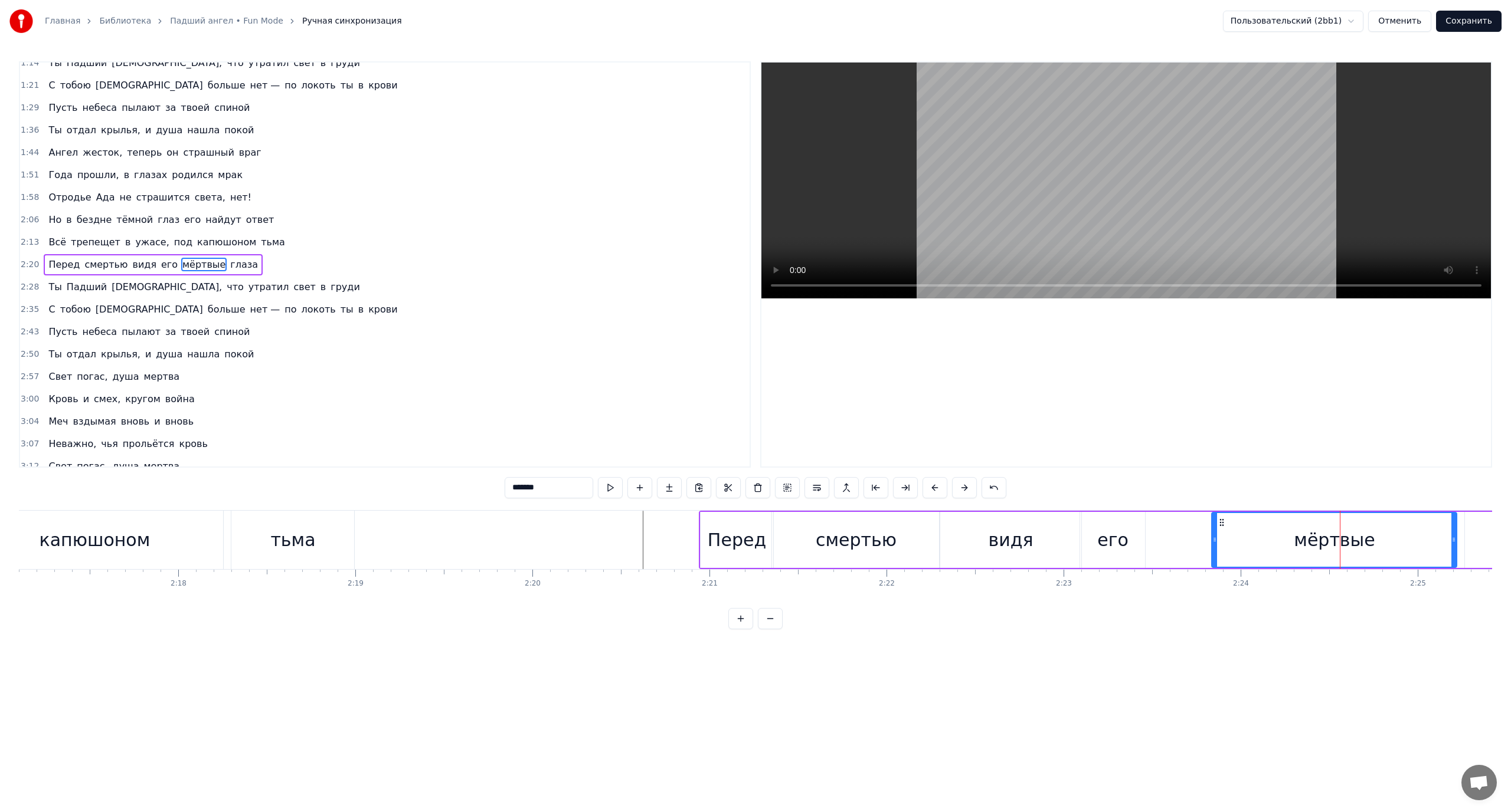
click at [1215, 547] on div at bounding box center [1214, 540] width 4 height 54
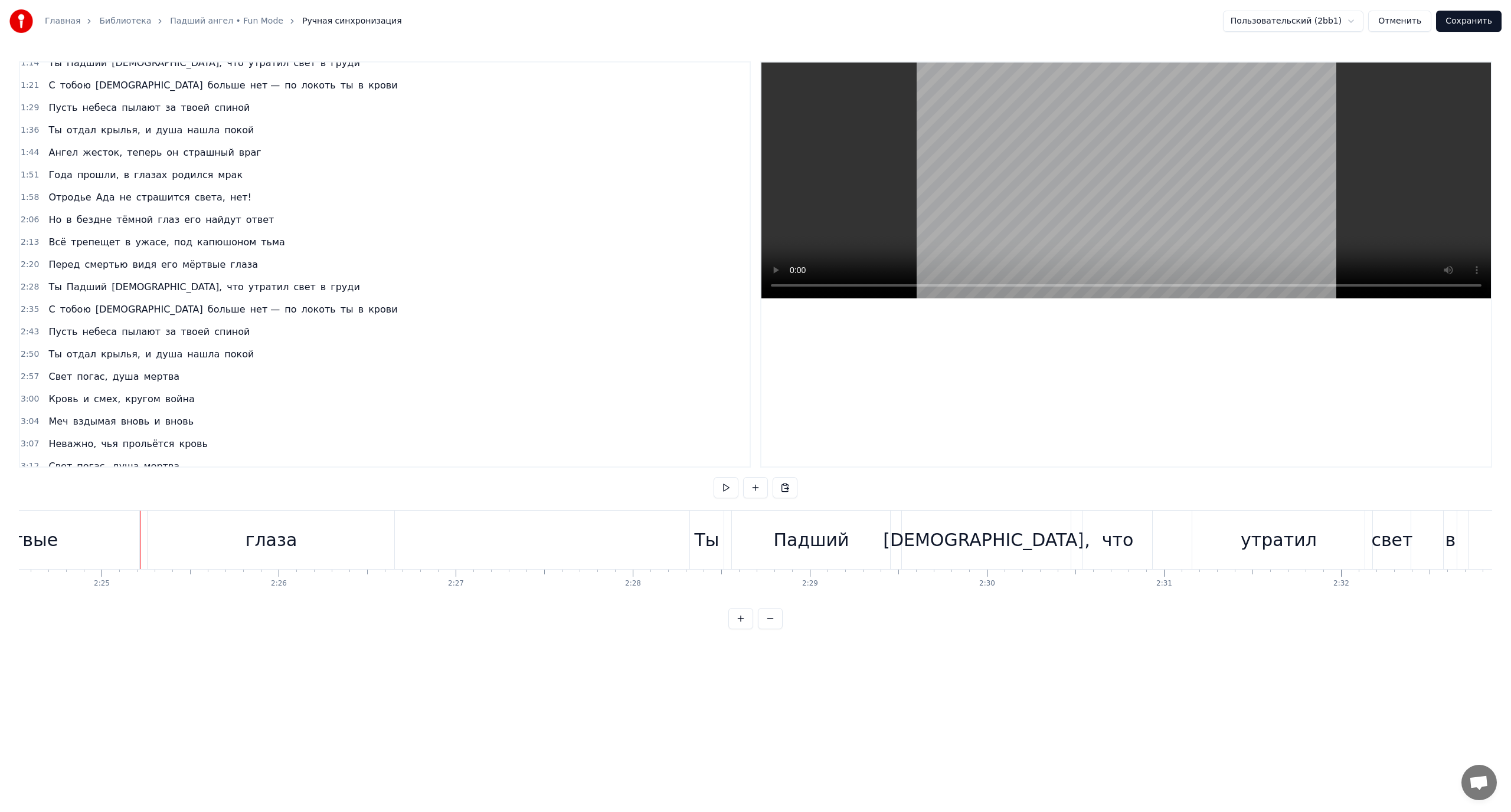
scroll to position [0, 25631]
click at [203, 543] on div "глаза" at bounding box center [228, 540] width 247 height 59
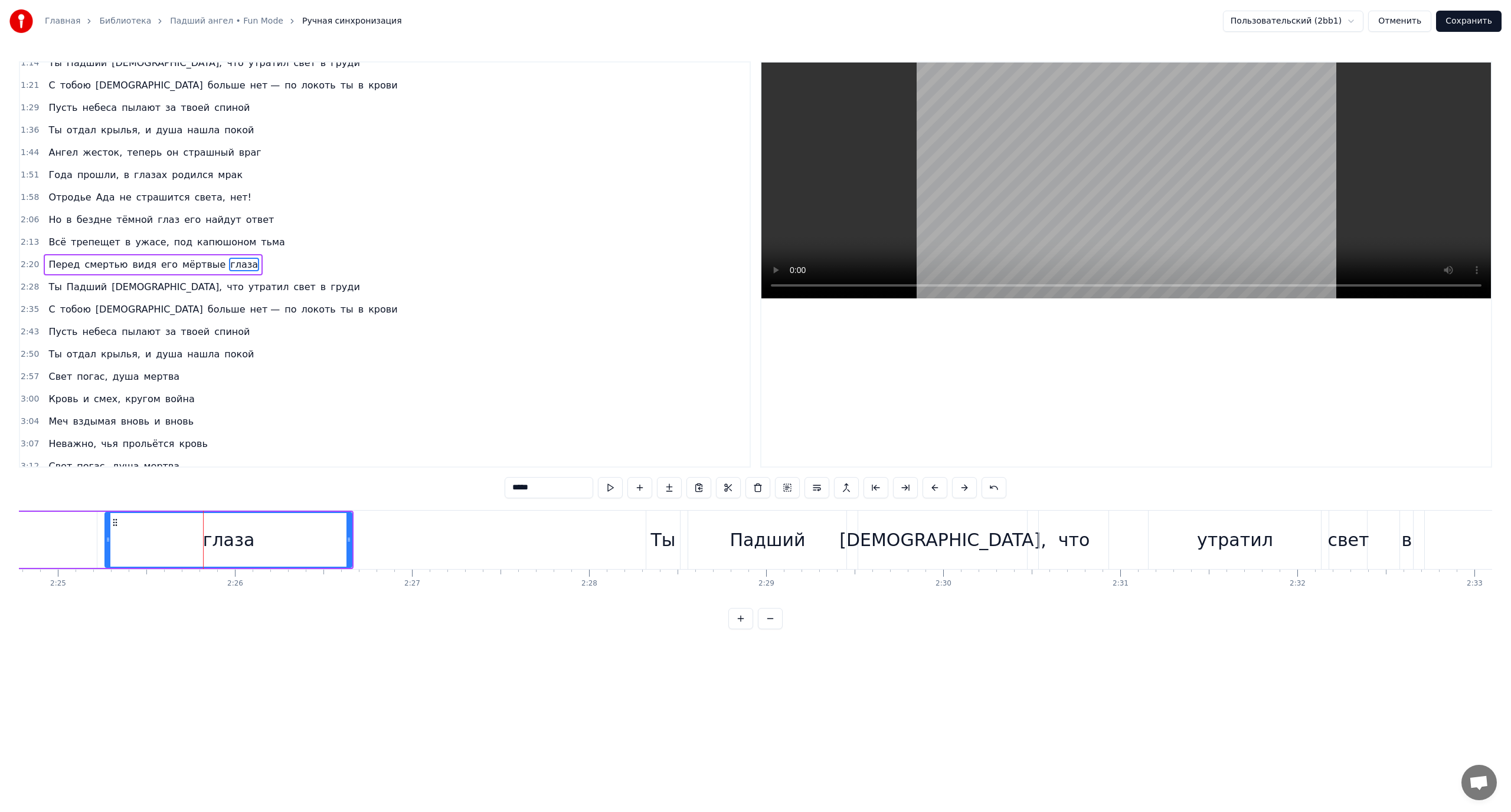
click at [138, 540] on div "глаза" at bounding box center [228, 540] width 246 height 54
click at [179, 538] on div "глаза" at bounding box center [228, 540] width 246 height 54
click at [652, 538] on div "Ты" at bounding box center [662, 540] width 25 height 27
type input "**"
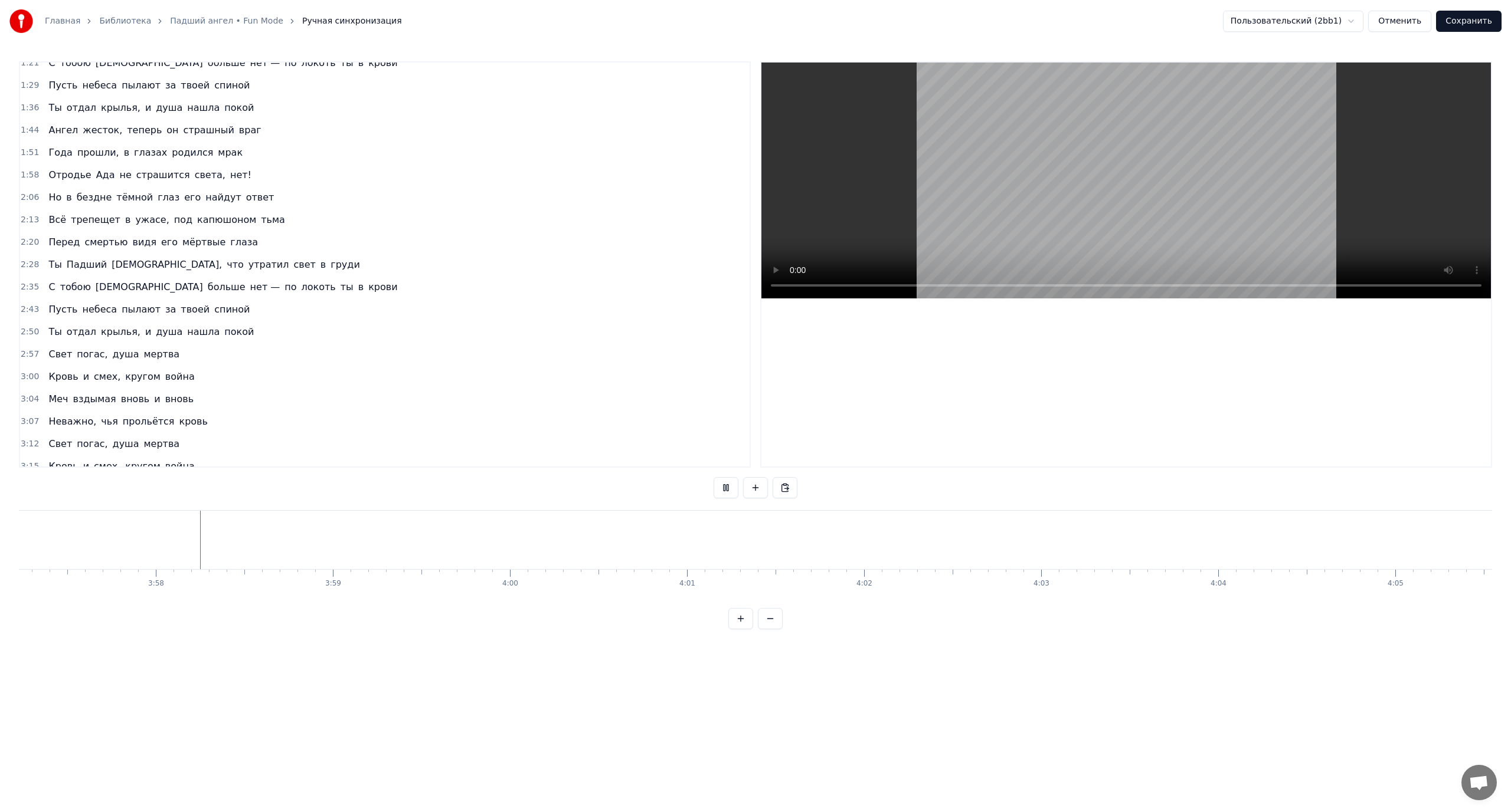
scroll to position [0, 42023]
click at [1463, 19] on button "Сохранить" at bounding box center [1469, 21] width 65 height 22
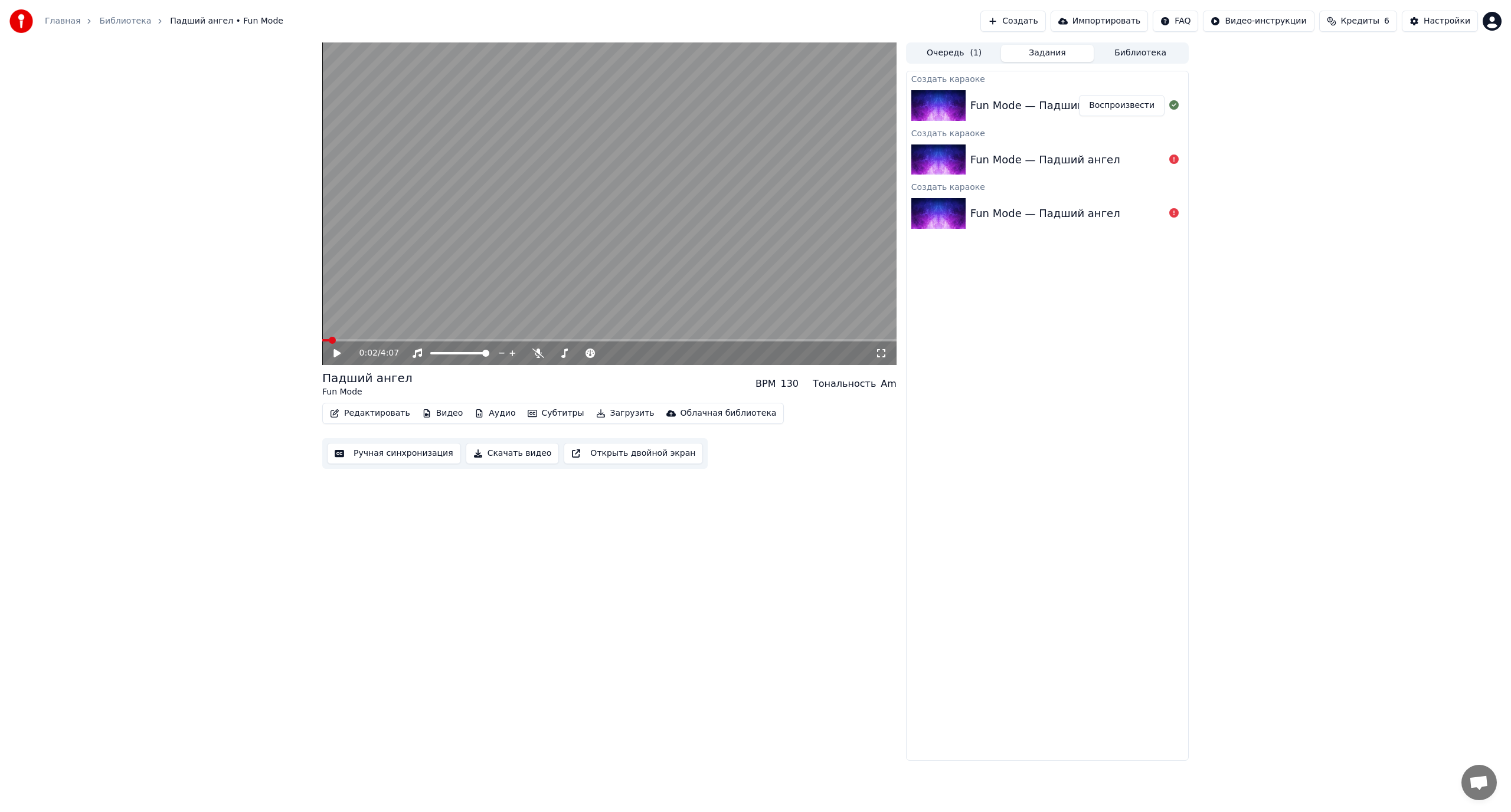
click at [506, 452] on button "Скачать видео" at bounding box center [513, 454] width 94 height 22
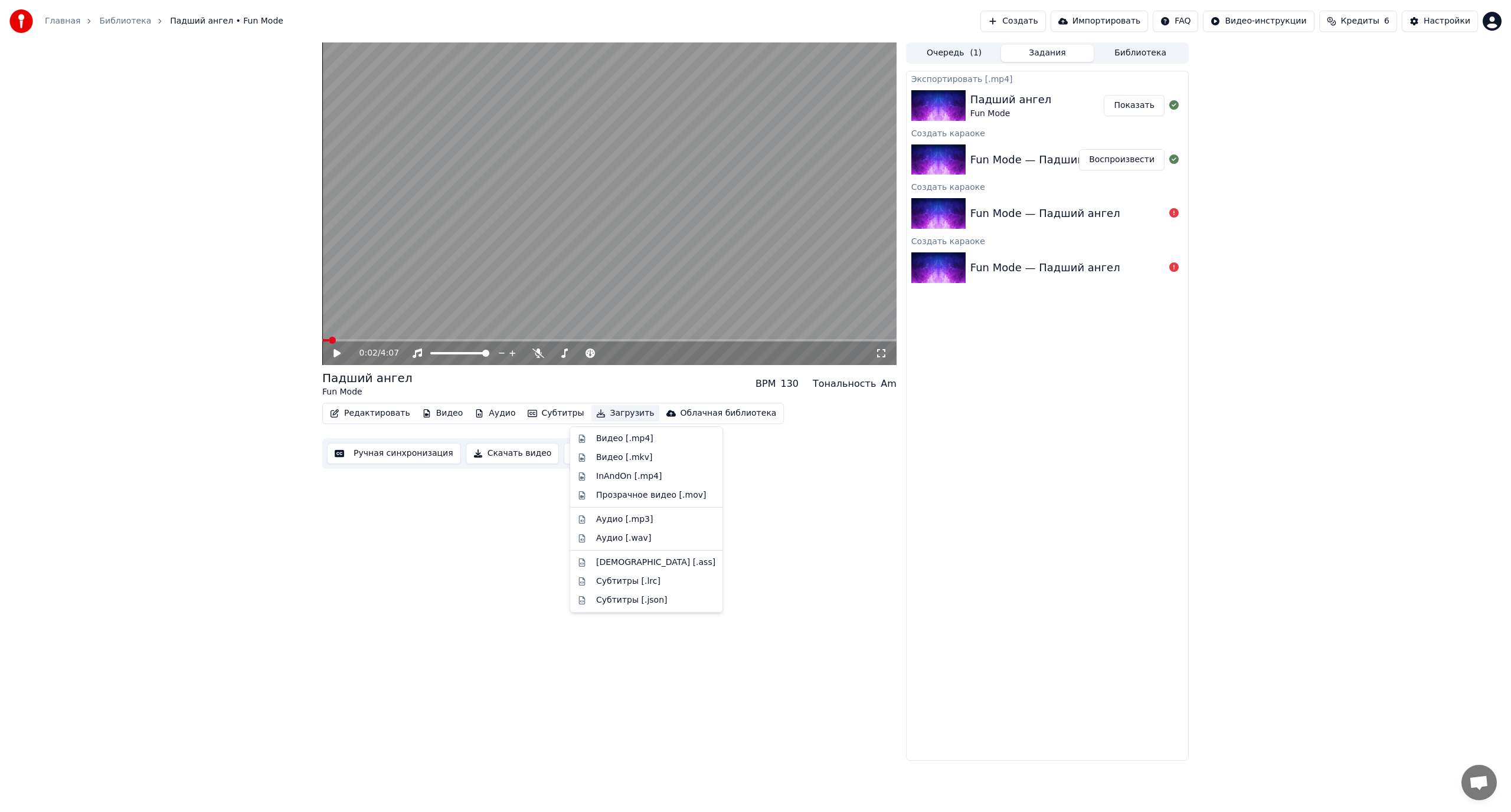
click at [615, 411] on button "Загрузить" at bounding box center [625, 413] width 68 height 16
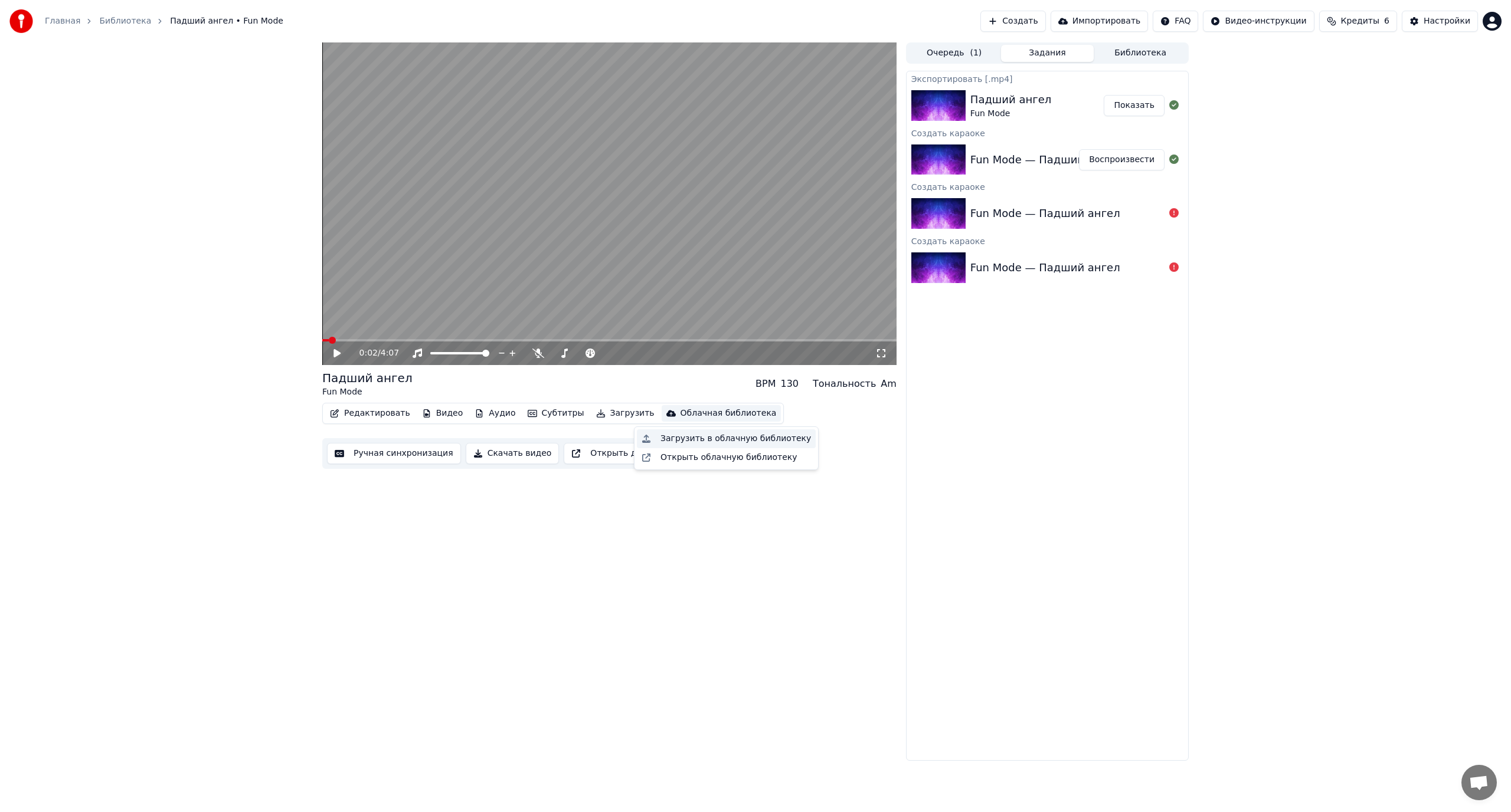
click at [685, 441] on div "Загрузить в облачную библиотеку" at bounding box center [736, 439] width 150 height 12
